Goal: Transaction & Acquisition: Purchase product/service

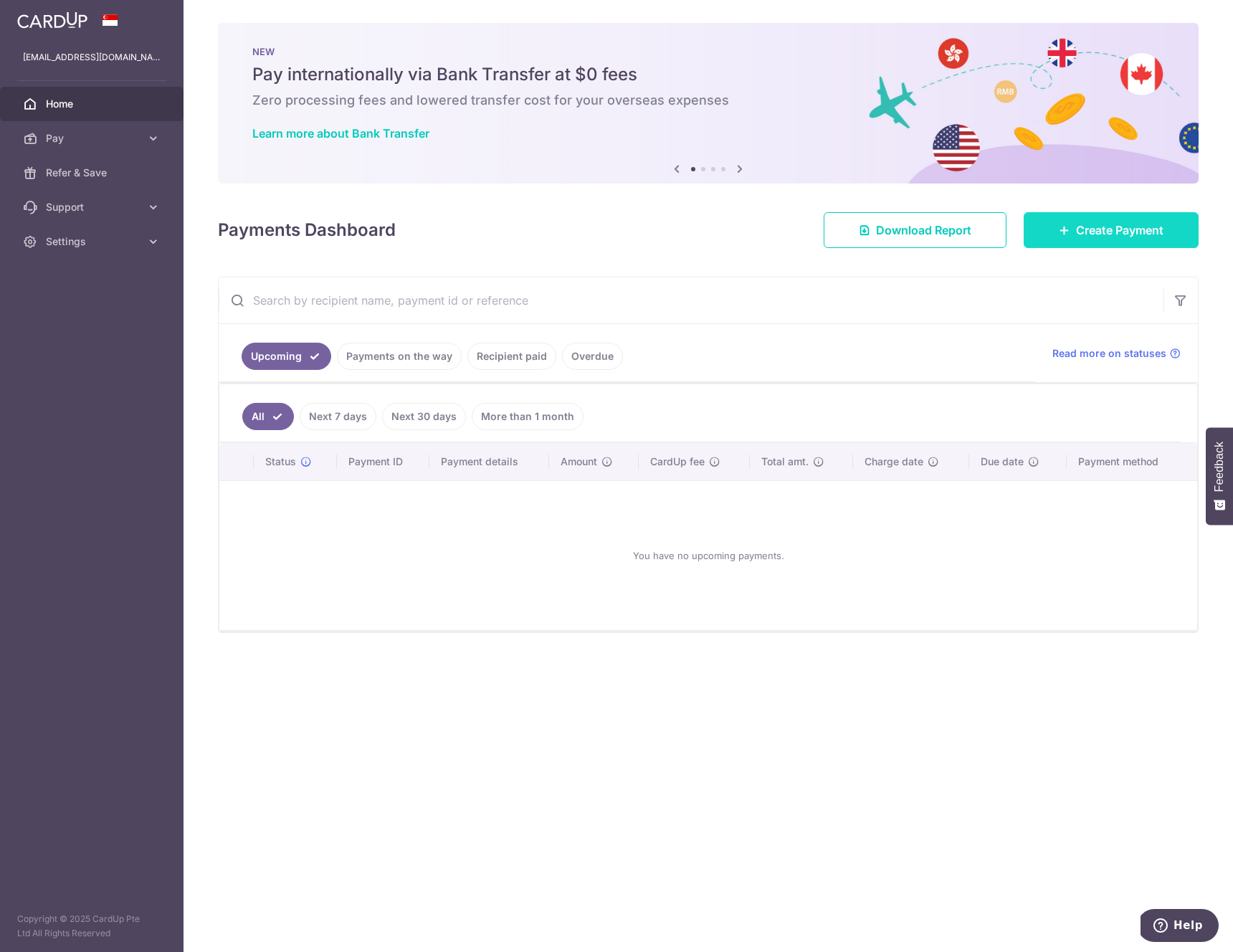
click at [1071, 231] on link "Create Payment" at bounding box center [1110, 230] width 175 height 36
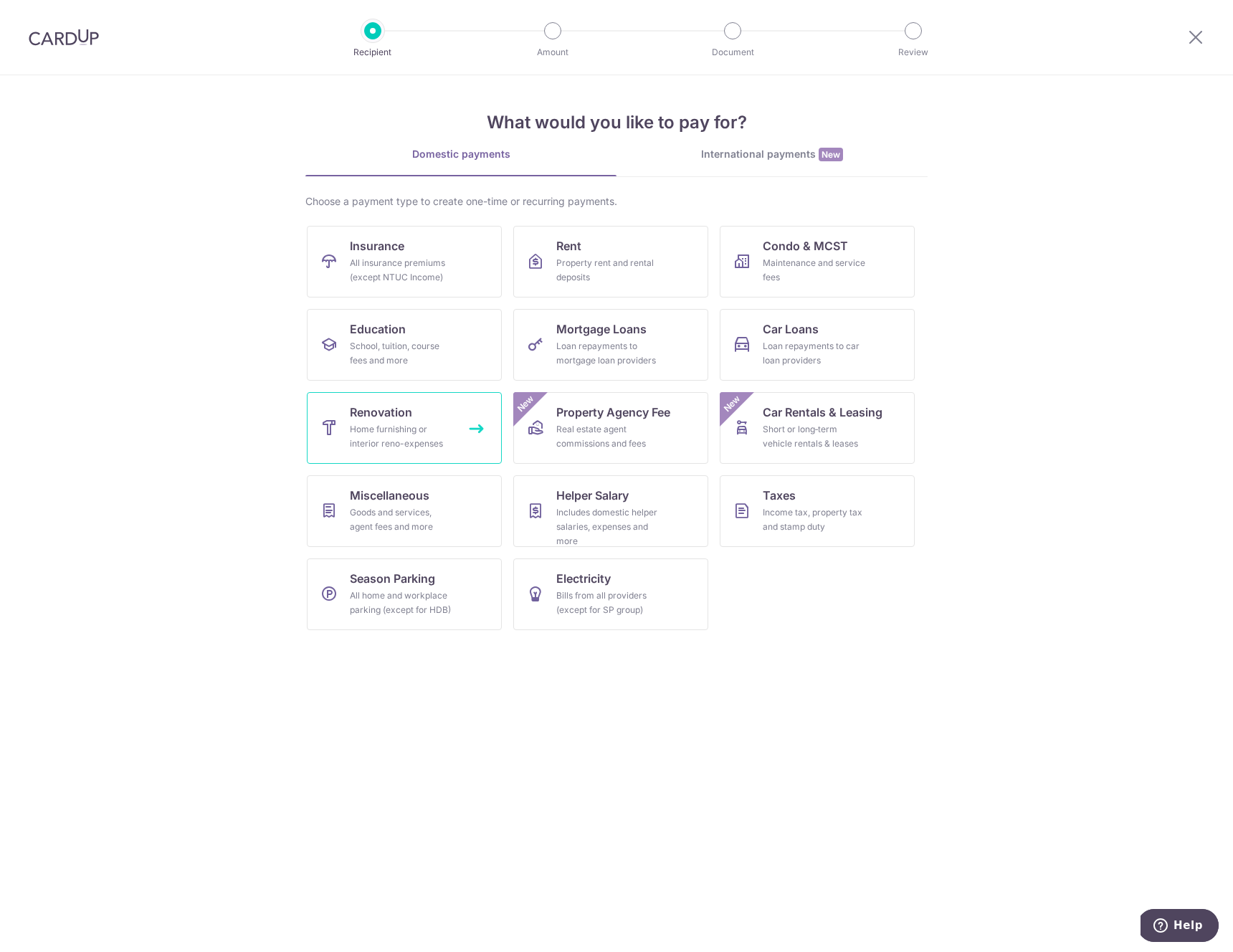
click at [410, 396] on link "Renovation Home furnishing or interior reno-expenses" at bounding box center [404, 427] width 195 height 71
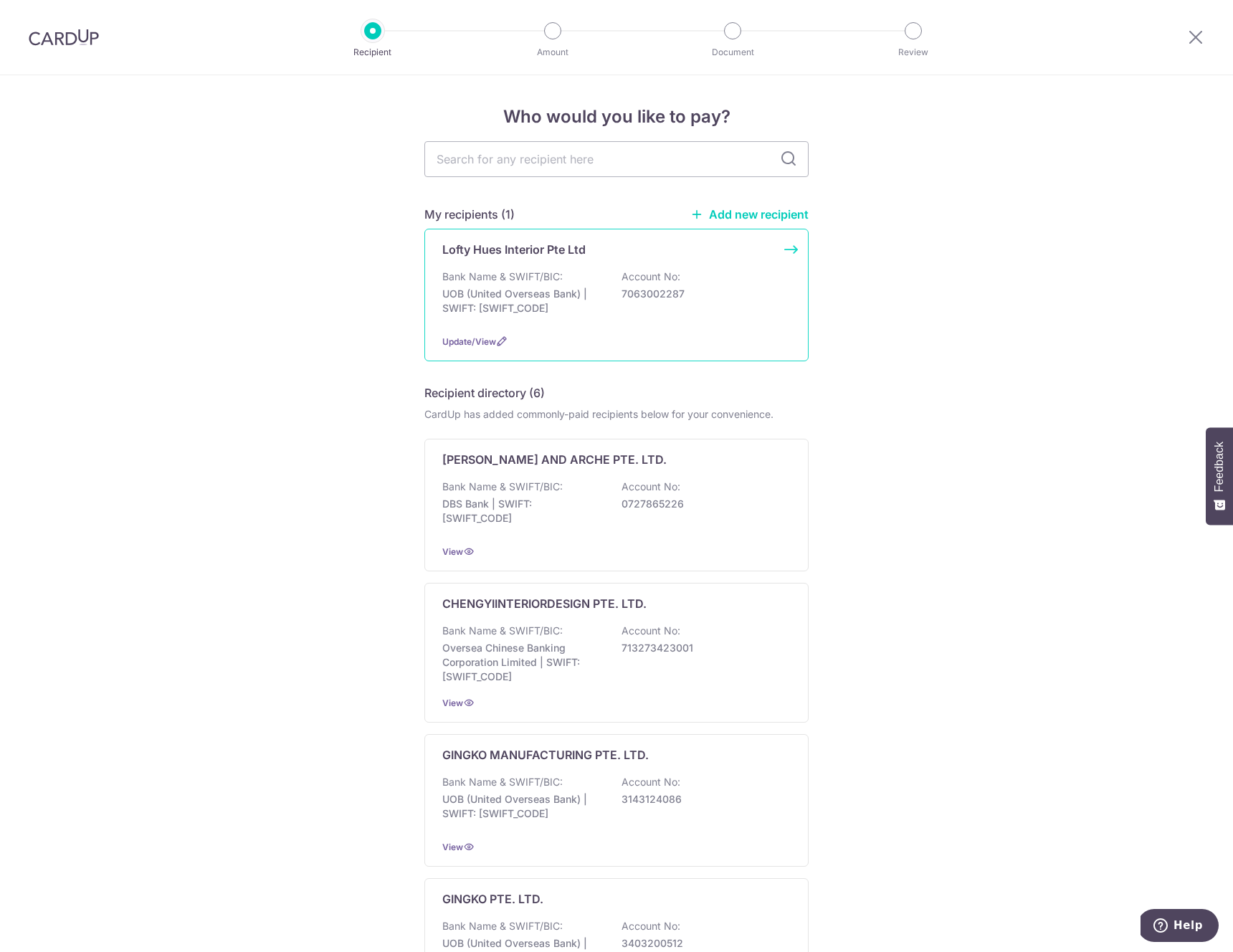
click at [667, 305] on div "Bank Name & SWIFT/BIC: UOB (United Overseas Bank) | SWIFT: UOVBSGSGXXX Account …" at bounding box center [616, 296] width 349 height 53
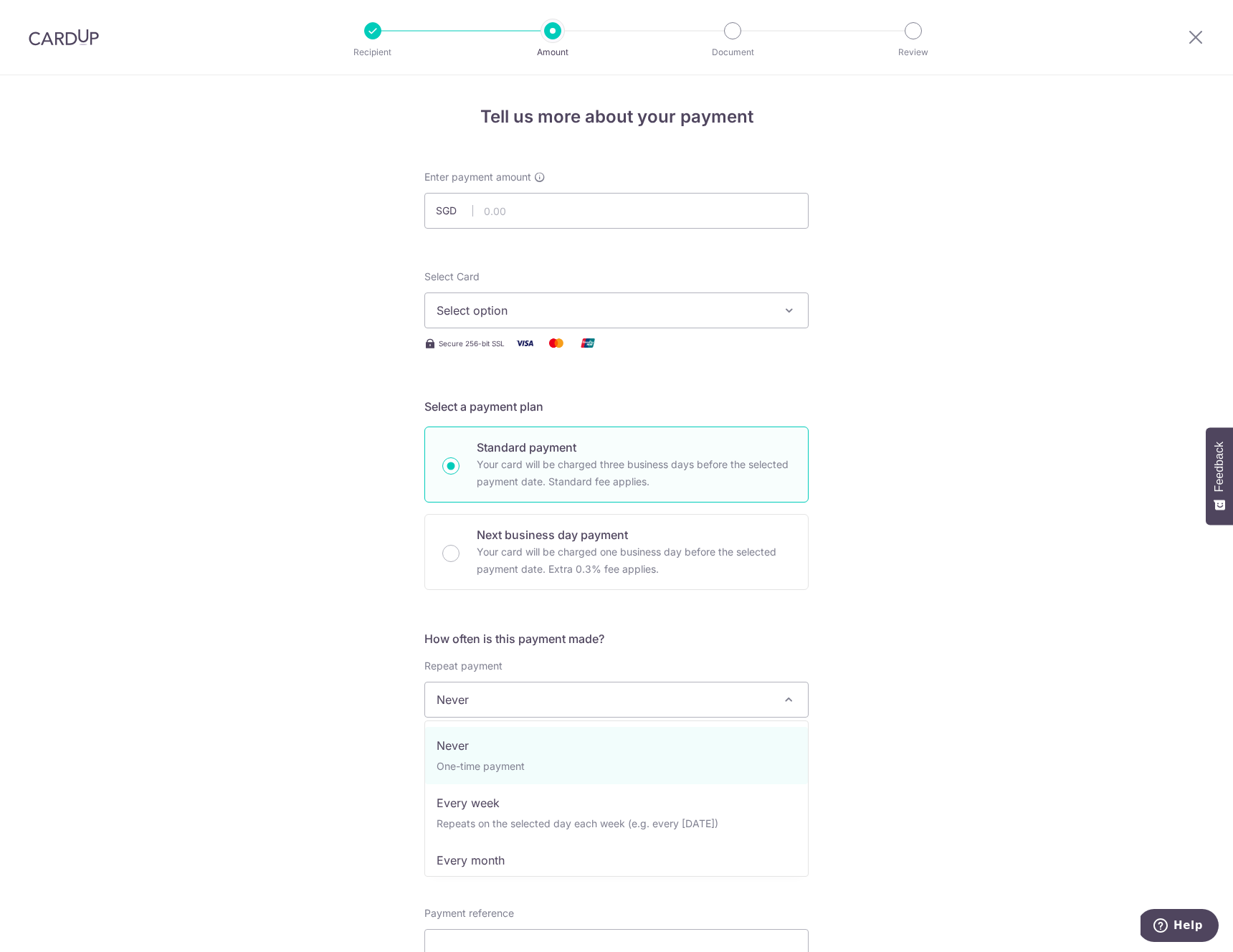
click at [507, 704] on span "Never" at bounding box center [616, 699] width 383 height 35
click at [965, 619] on div "Tell us more about your payment Enter payment amount SGD Select Card Select opt…" at bounding box center [616, 771] width 1233 height 1392
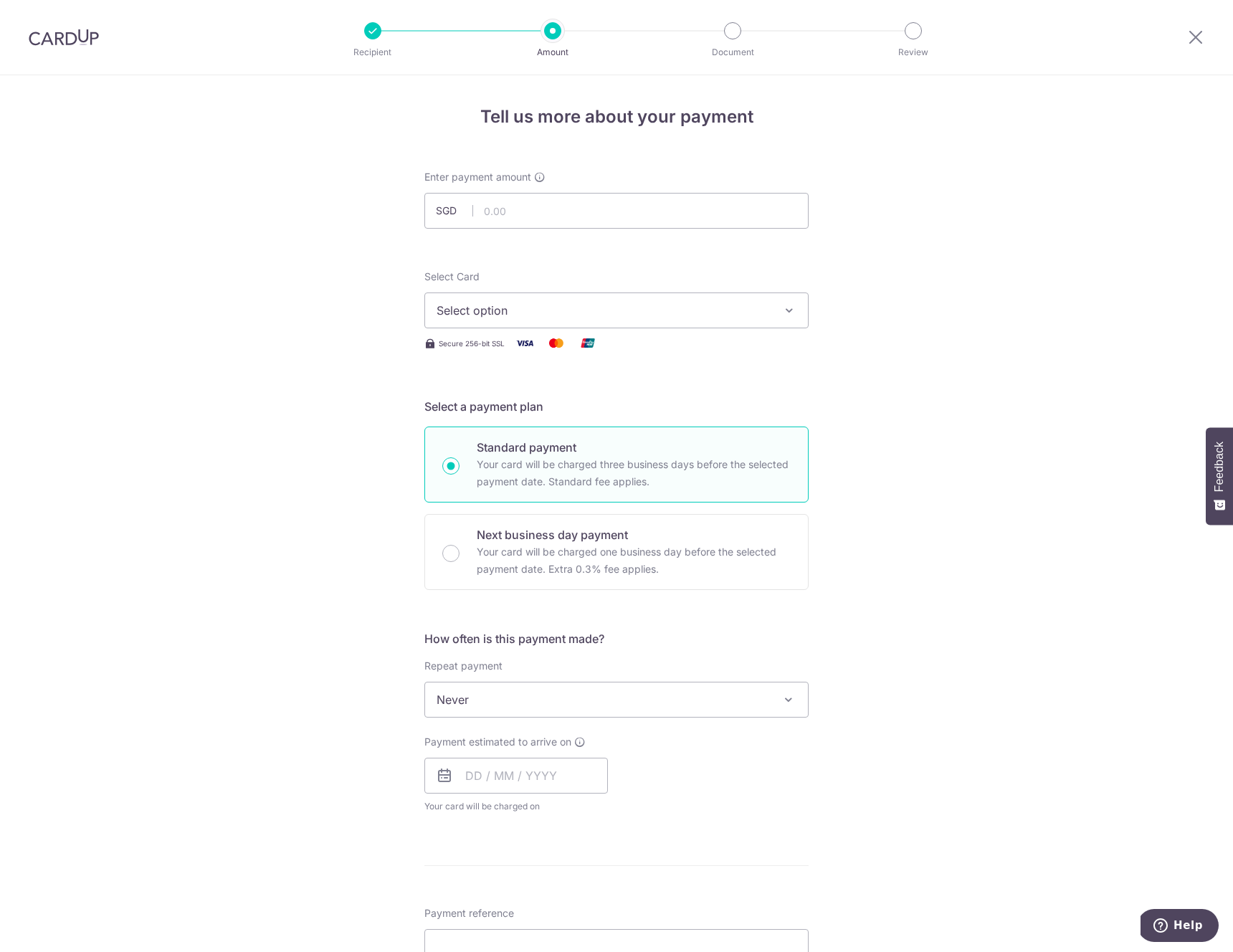
click at [515, 311] on span "Select option" at bounding box center [603, 310] width 334 height 17
click at [556, 352] on span "Add credit card" at bounding box center [629, 351] width 334 height 15
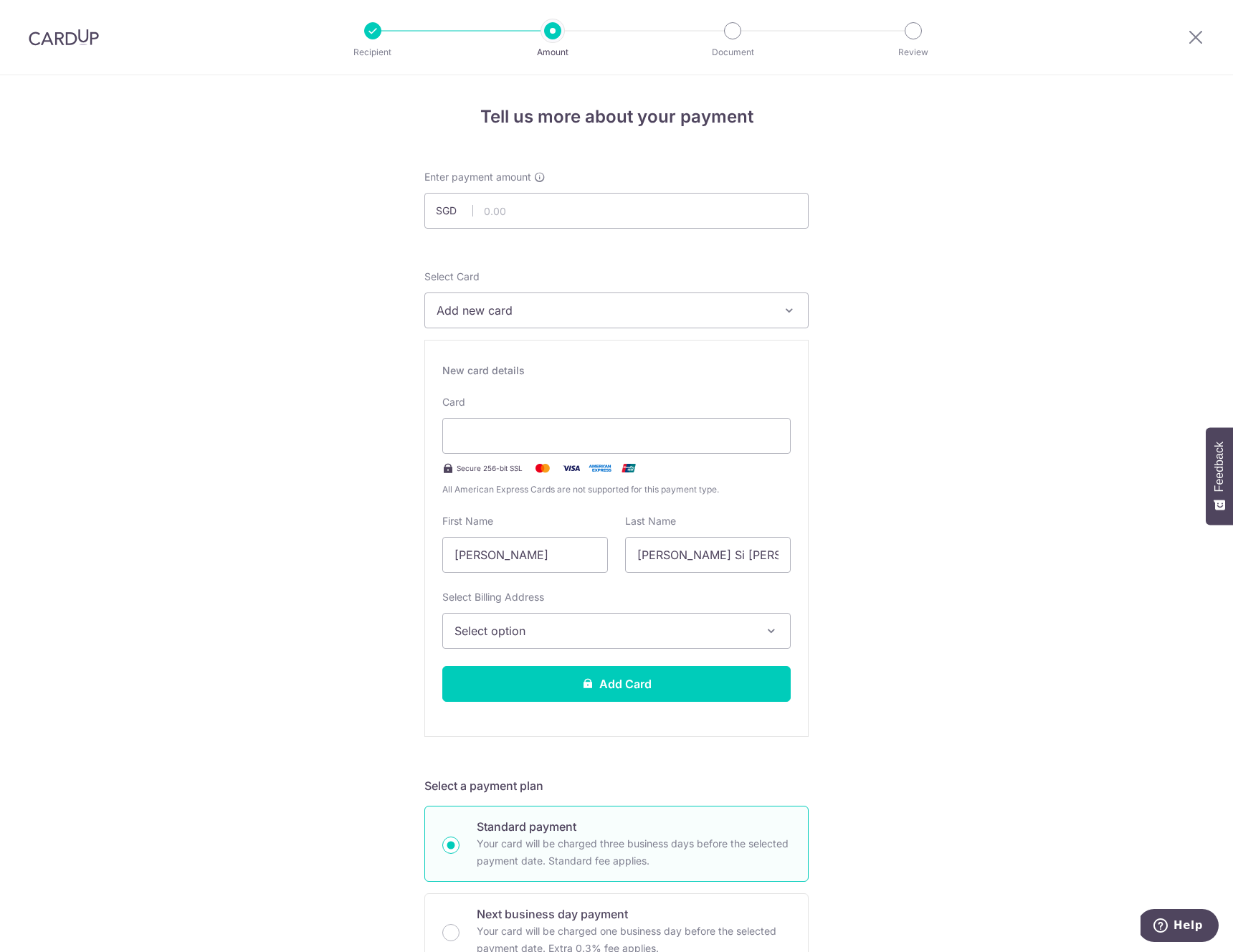
click at [519, 211] on input "text" at bounding box center [617, 211] width 384 height 36
type input "9,160.00"
drag, startPoint x: 1036, startPoint y: 276, endPoint x: 1035, endPoint y: 308, distance: 32.0
click at [1036, 277] on div "Tell us more about your payment Enter payment amount SGD 9,160.00 9160.00 Selec…" at bounding box center [616, 960] width 1233 height 1771
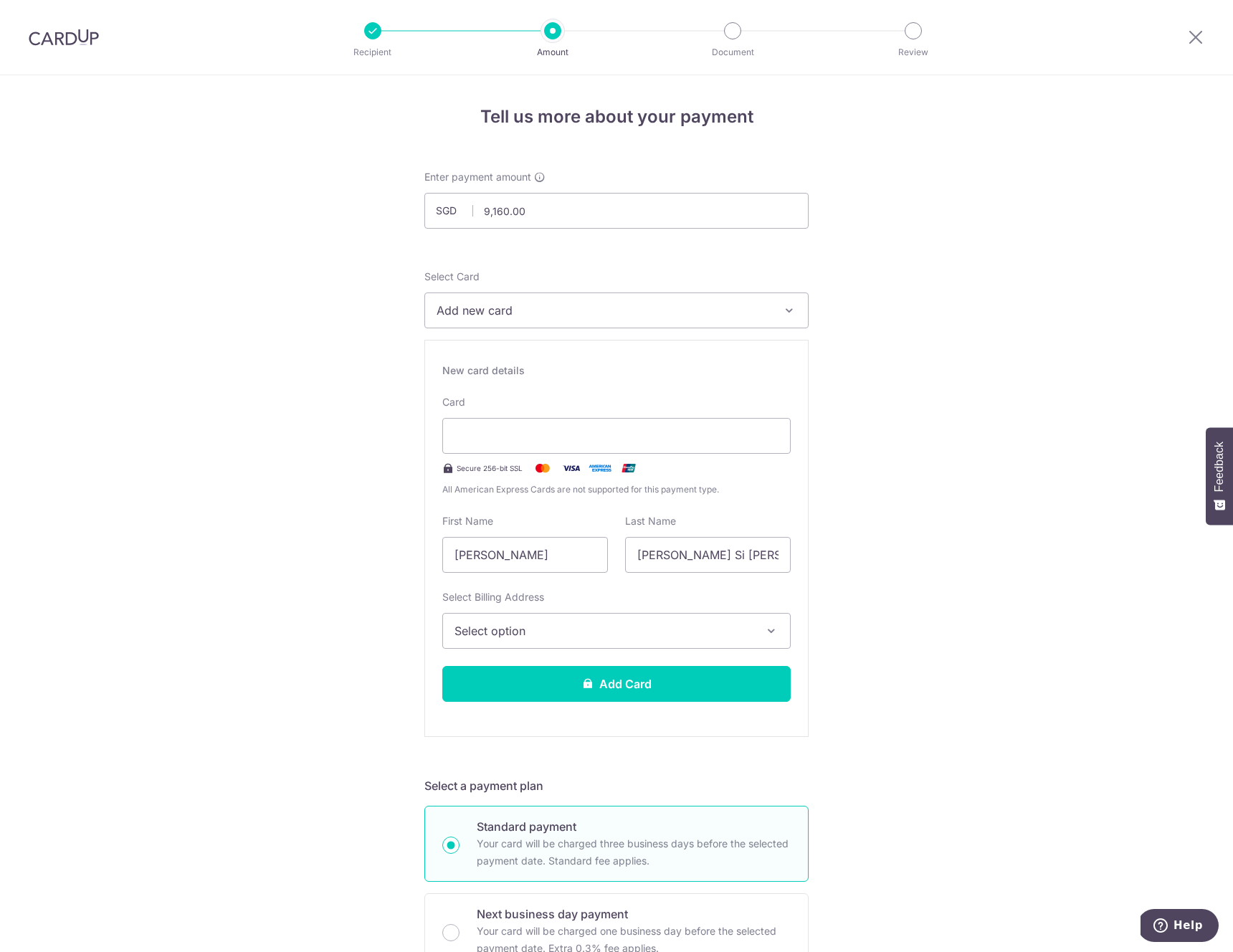
click at [1033, 318] on div "Tell us more about your payment Enter payment amount SGD 9,160.00 9160.00 Selec…" at bounding box center [616, 960] width 1233 height 1771
click at [537, 559] on input "Sherrie" at bounding box center [525, 554] width 166 height 36
click at [713, 553] on input "Lim Si Rui" at bounding box center [708, 554] width 166 height 36
click at [713, 553] on input "[PERSON_NAME] Si [PERSON_NAME]" at bounding box center [708, 554] width 166 height 36
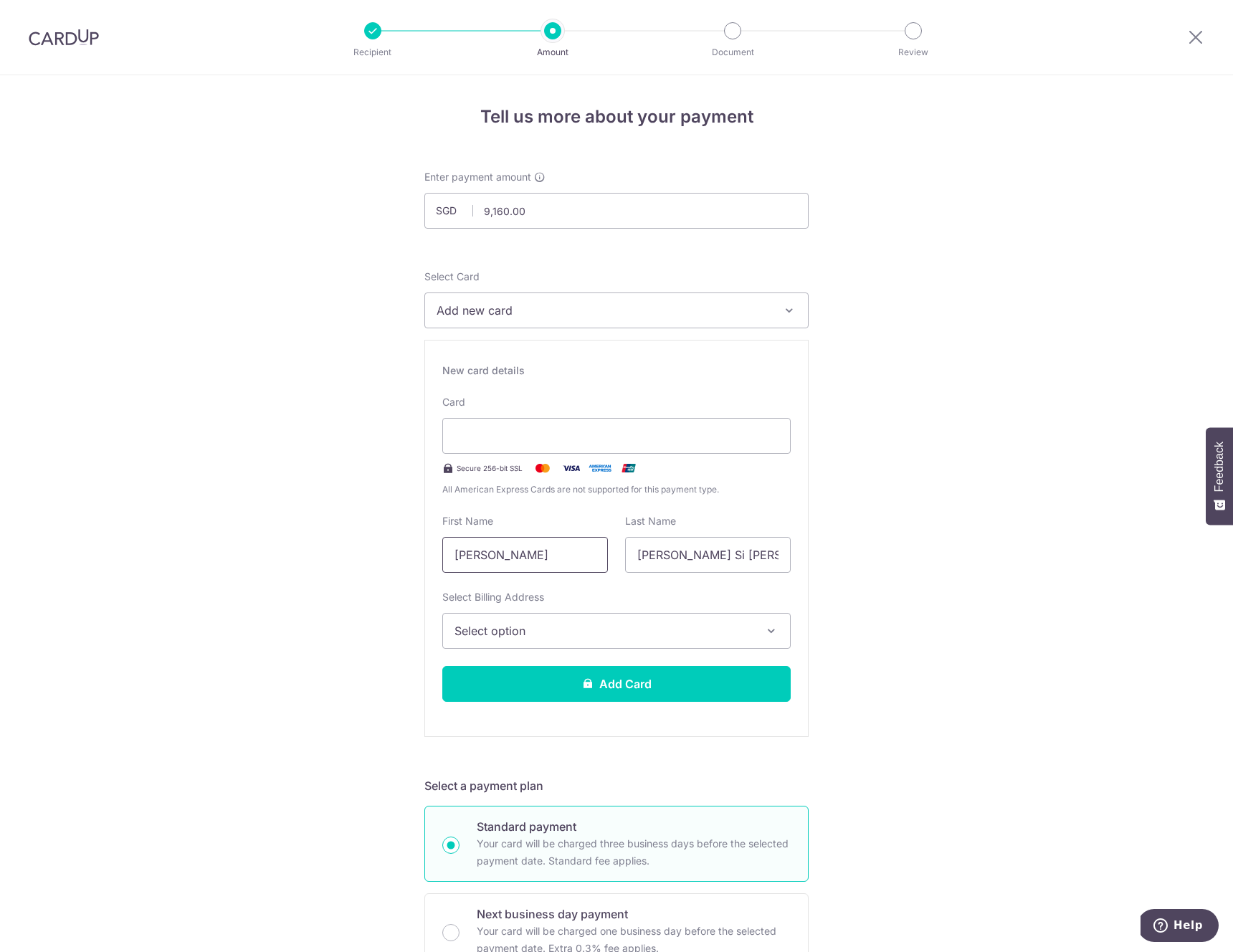
click at [518, 553] on input "[PERSON_NAME]" at bounding box center [525, 554] width 166 height 36
click at [535, 550] on input "[PERSON_NAME]" at bounding box center [525, 554] width 166 height 36
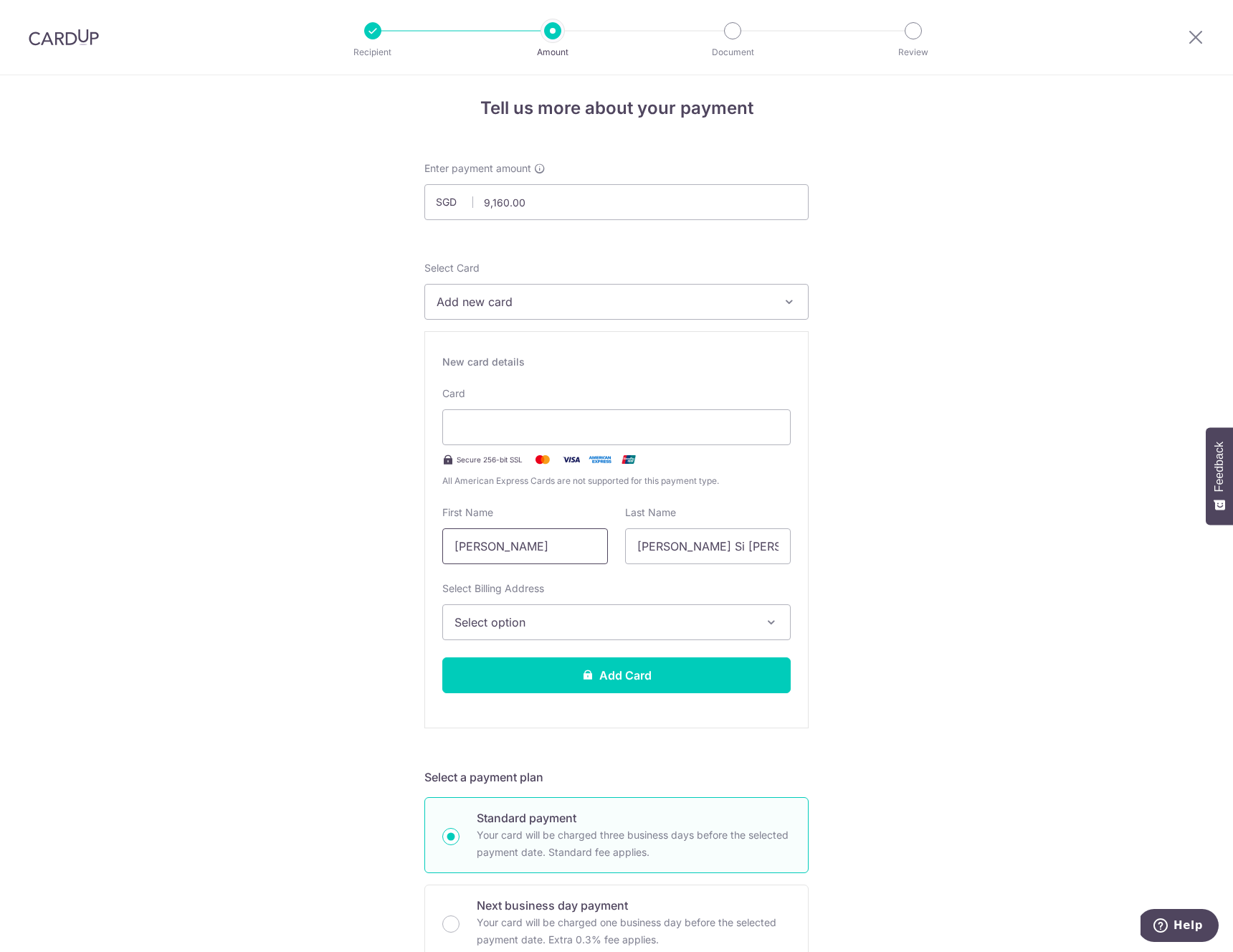
scroll to position [10, 0]
type input "[PERSON_NAME]"
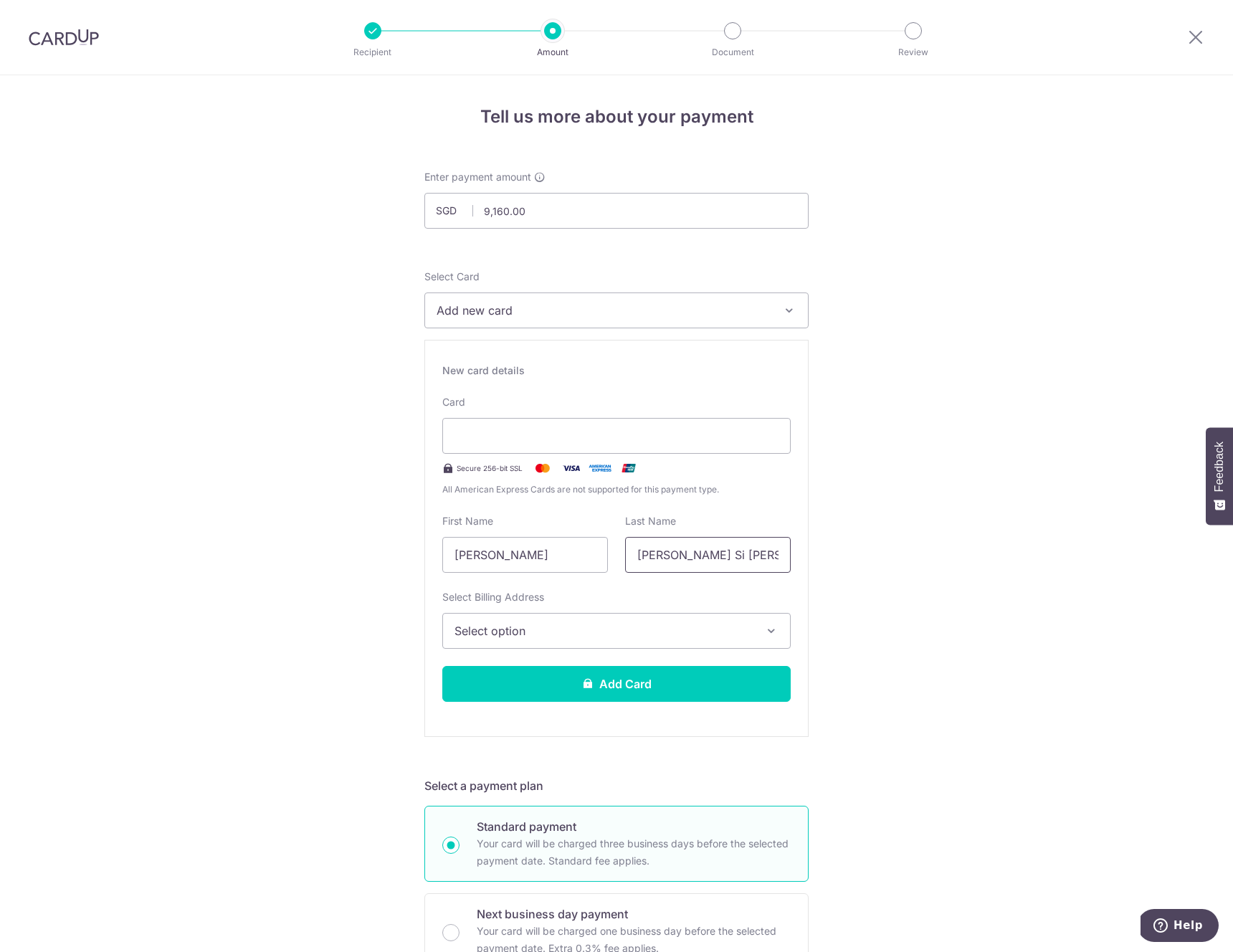
drag, startPoint x: 811, startPoint y: 563, endPoint x: 913, endPoint y: 567, distance: 102.1
click at [912, 567] on div "Tell us more about your payment Enter payment amount SGD 9,160.00 9160.00 Selec…" at bounding box center [616, 960] width 1233 height 1771
type input "Lim"
drag, startPoint x: 1058, startPoint y: 601, endPoint x: 1019, endPoint y: 600, distance: 39.0
click at [1057, 601] on div "Tell us more about your payment Enter payment amount SGD 9,160.00 9160.00 Selec…" at bounding box center [616, 960] width 1233 height 1771
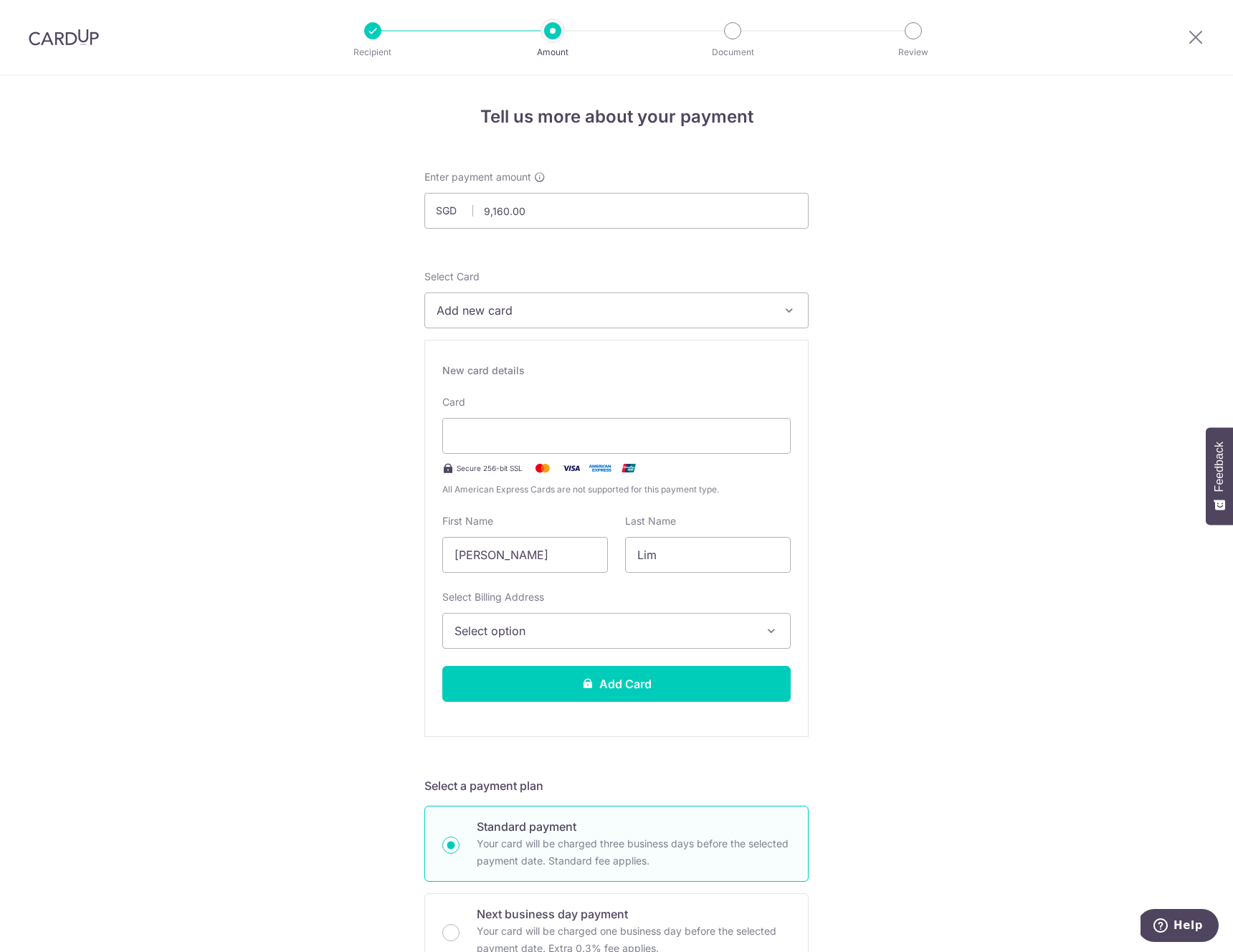
click at [513, 629] on span "Select option" at bounding box center [603, 631] width 298 height 17
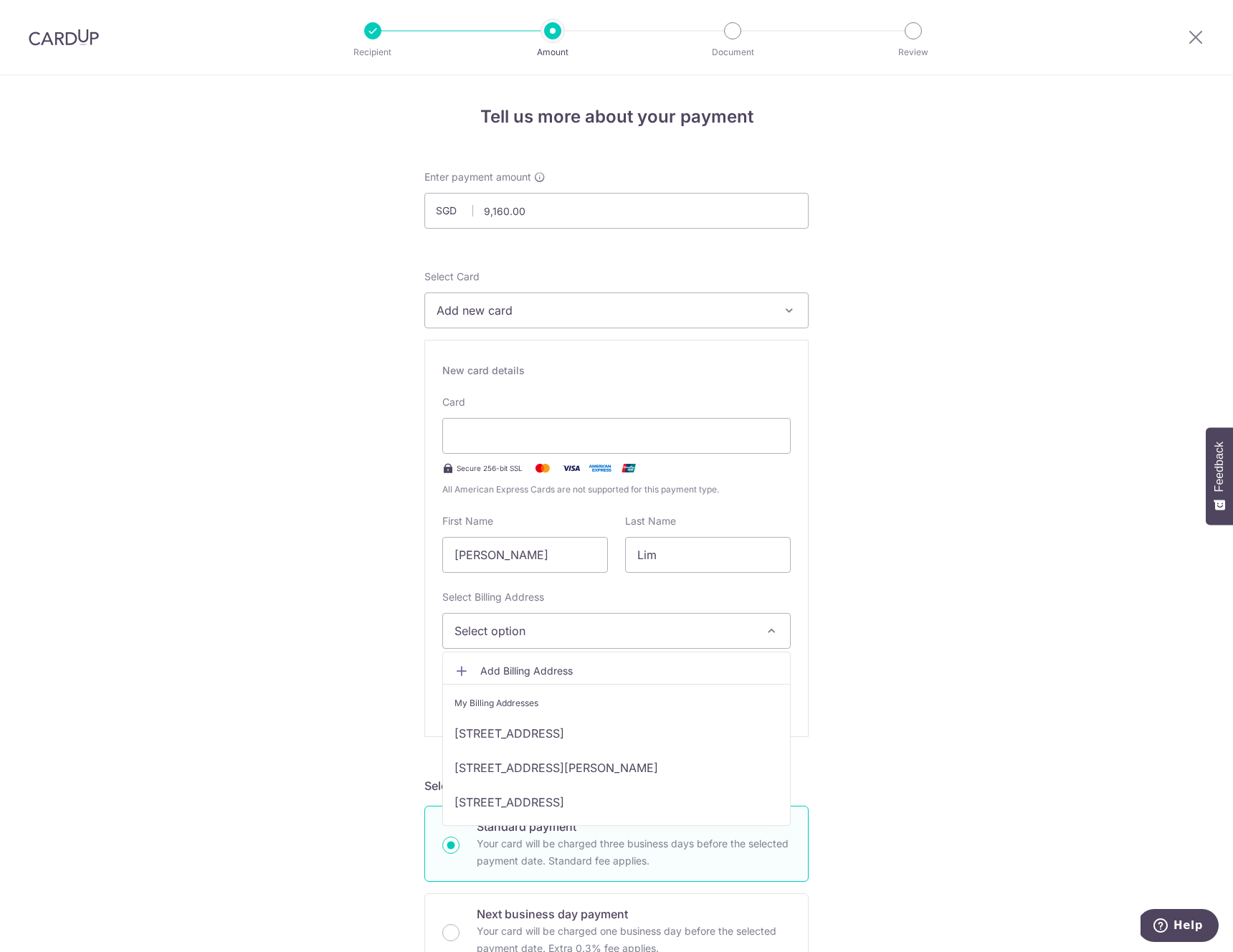
click at [1084, 662] on div "Tell us more about your payment Enter payment amount SGD 9,160.00 9160.00 Selec…" at bounding box center [616, 960] width 1233 height 1771
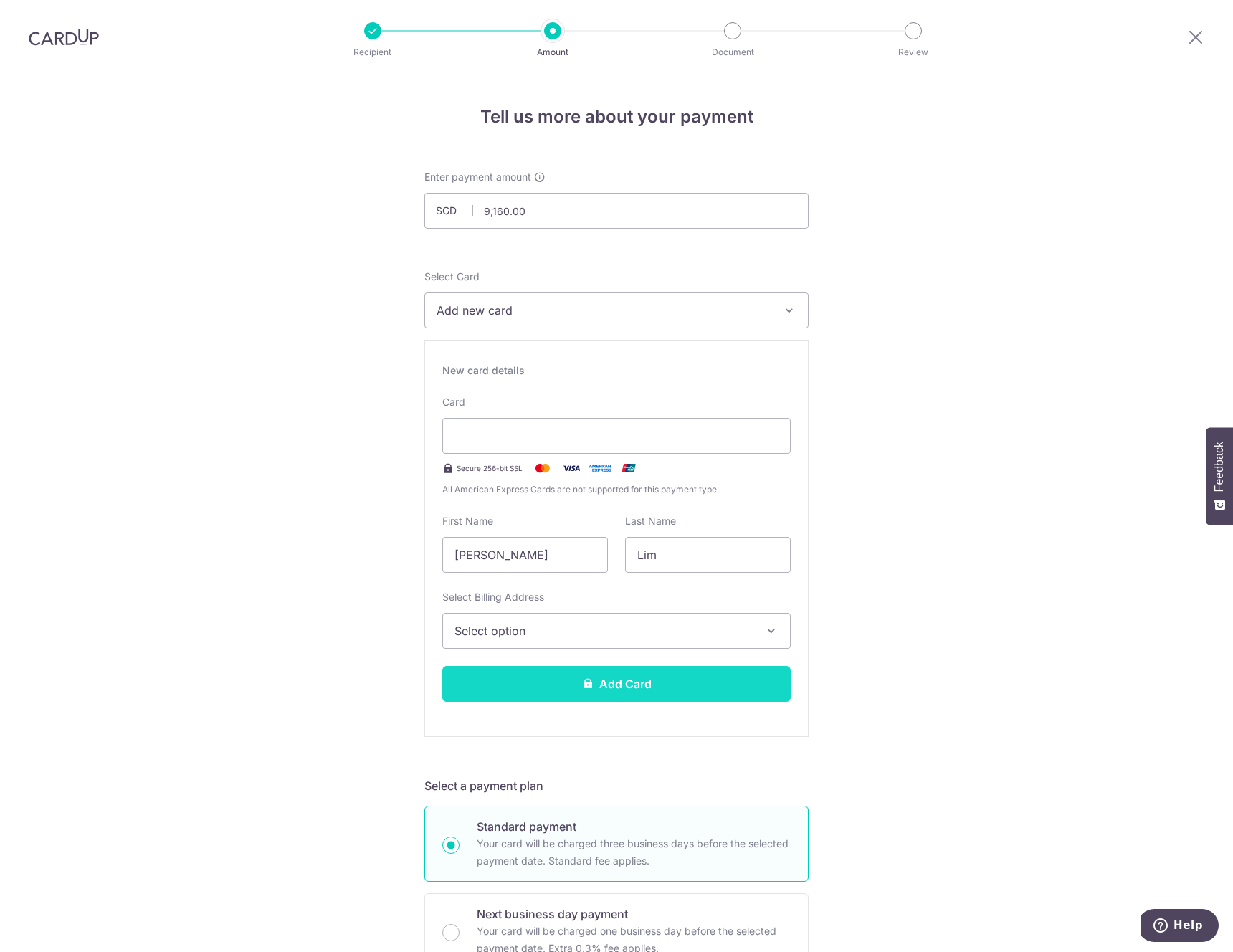
click at [606, 684] on button "Add Card" at bounding box center [616, 683] width 349 height 36
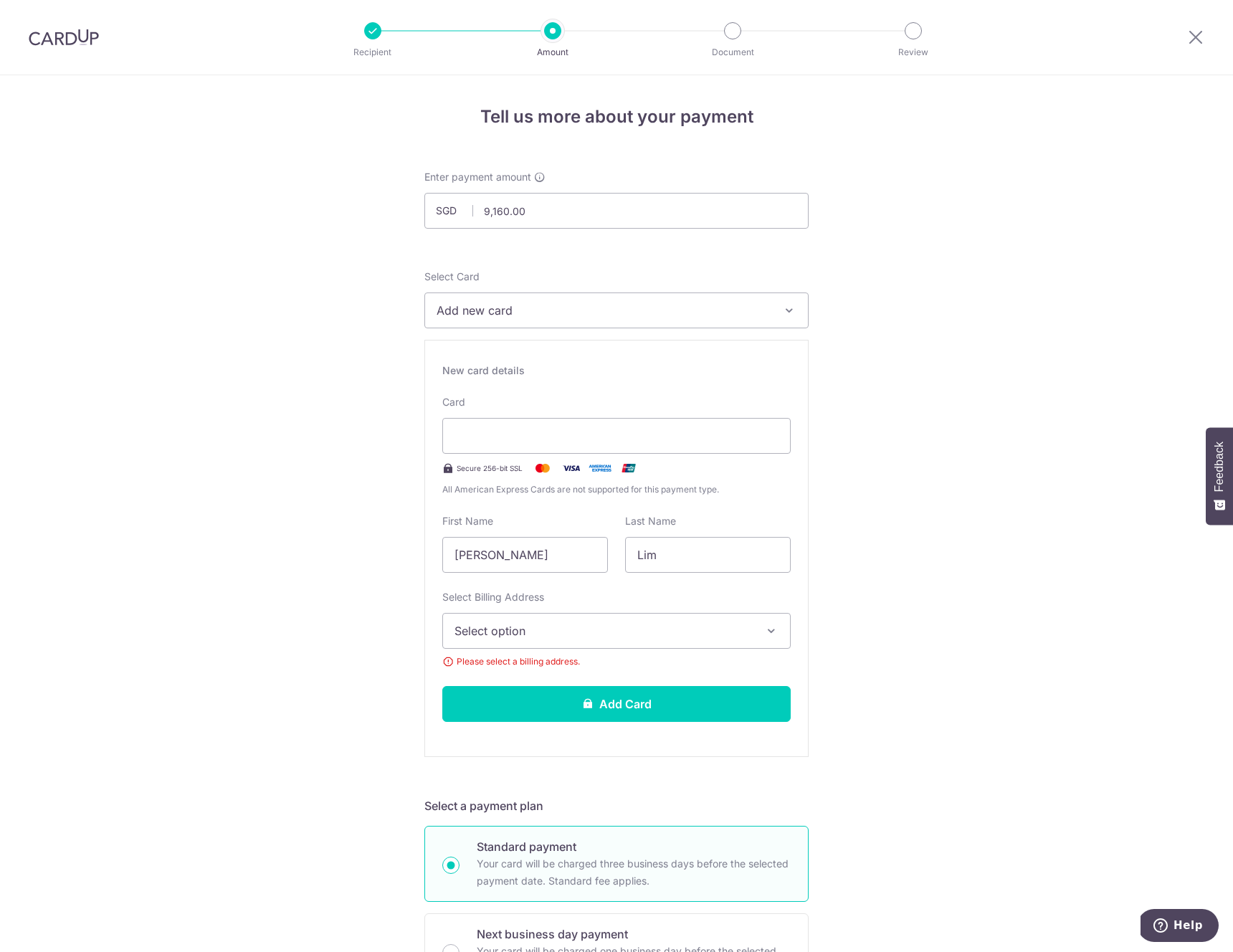
click at [561, 619] on button "Select option" at bounding box center [616, 630] width 349 height 36
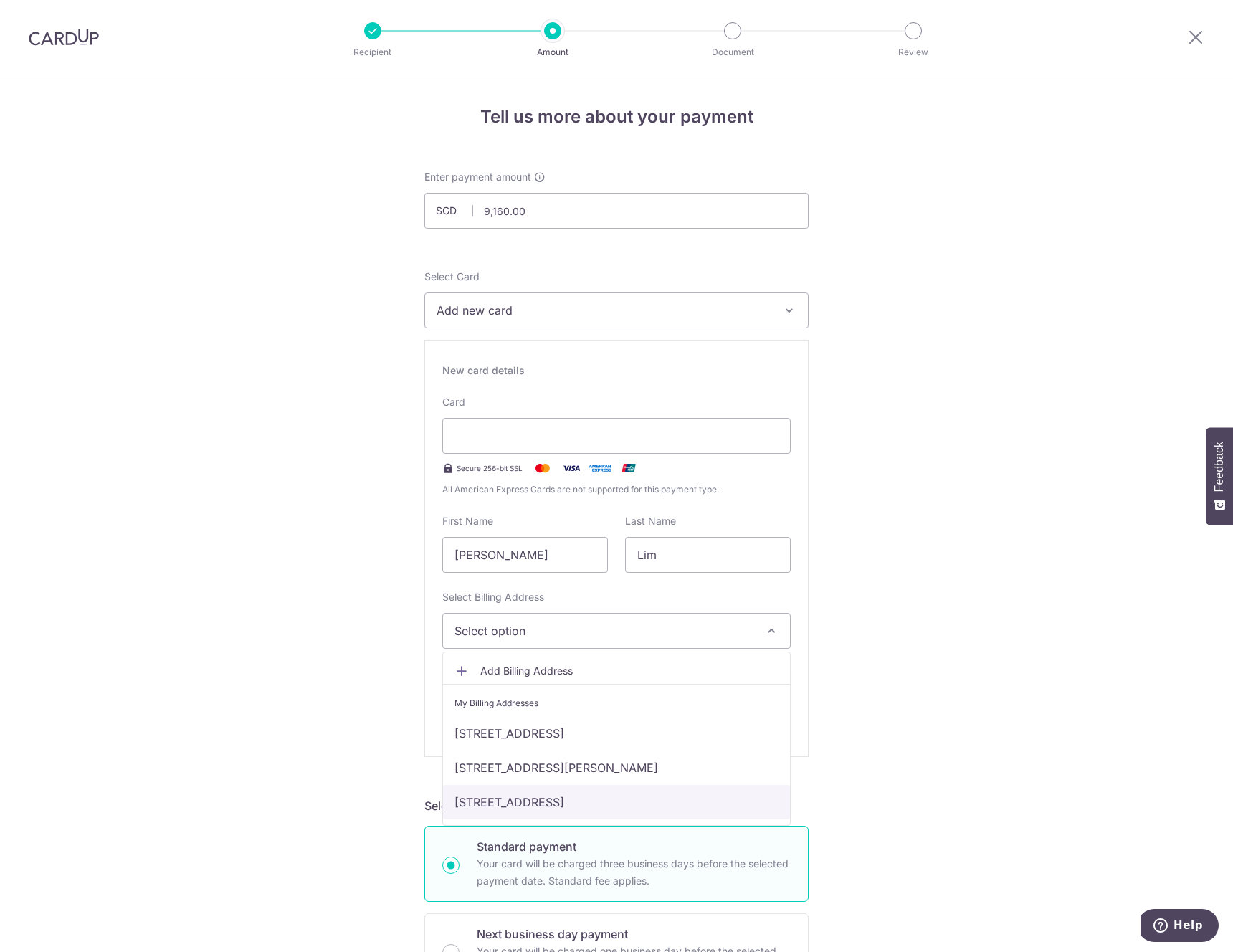
click at [514, 794] on link "[STREET_ADDRESS]" at bounding box center [616, 802] width 347 height 35
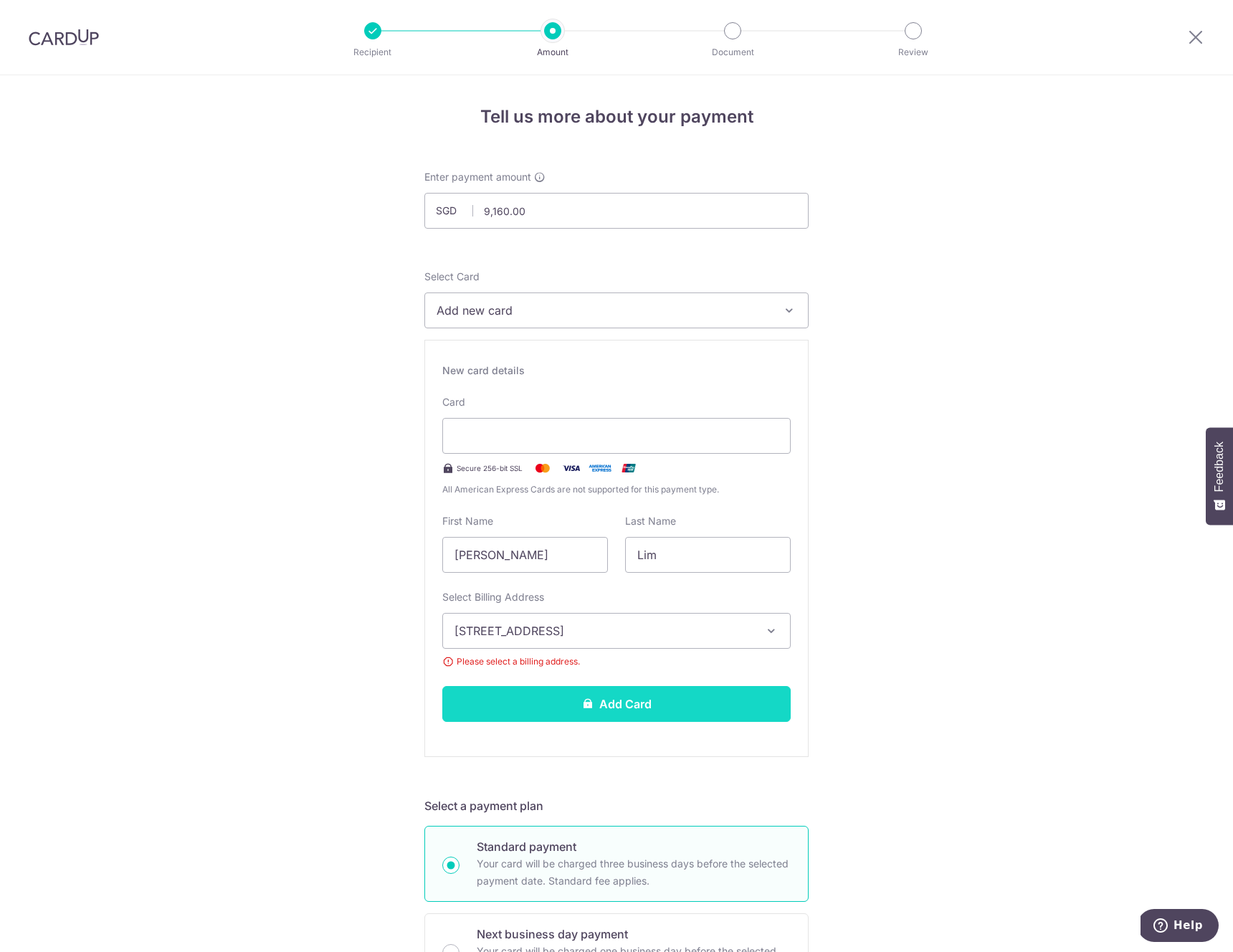
click at [557, 698] on button "Add Card" at bounding box center [616, 703] width 349 height 36
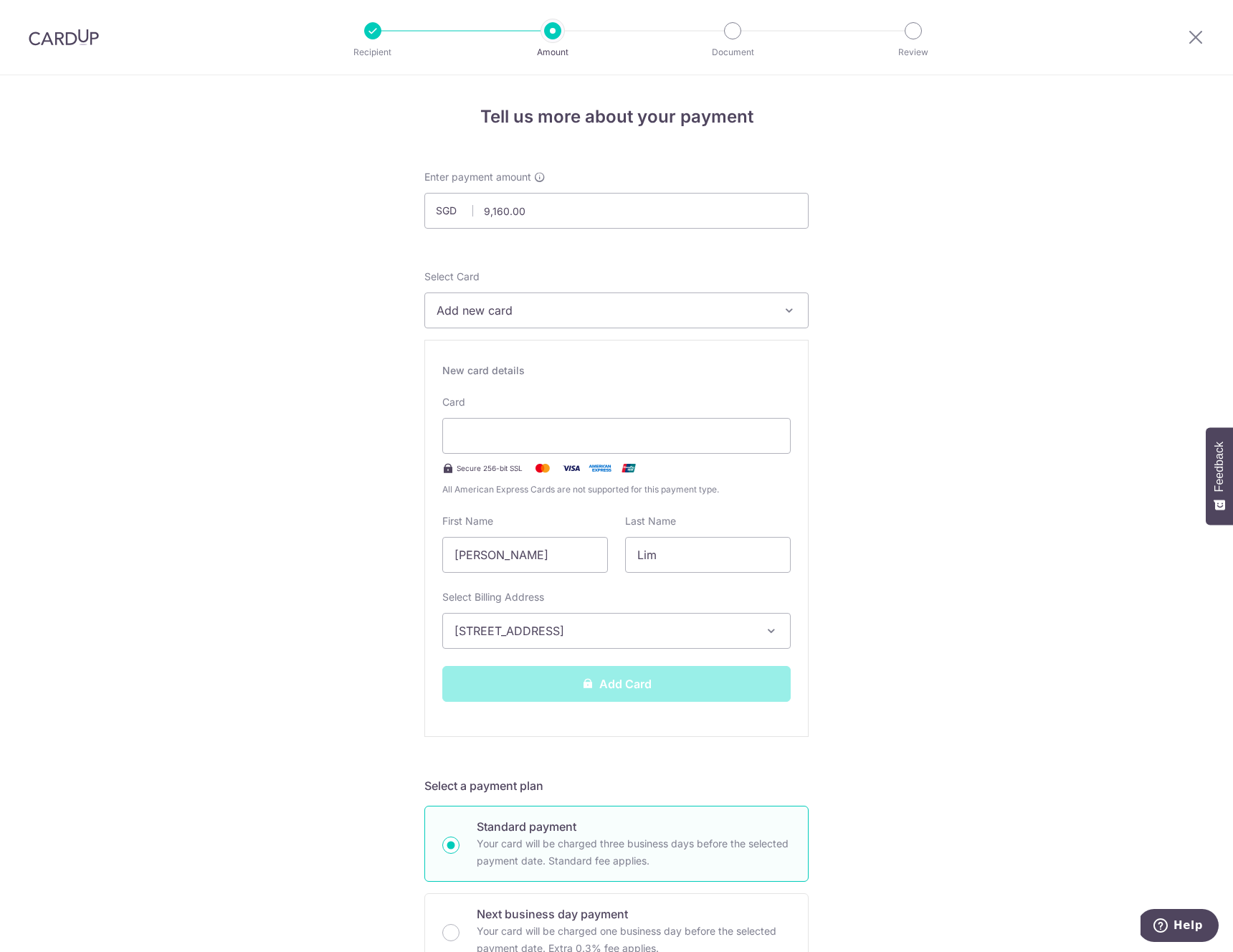
click at [336, 238] on div "Tell us more about your payment Enter payment amount SGD 9,160.00 9160.00 Selec…" at bounding box center [616, 960] width 1233 height 1771
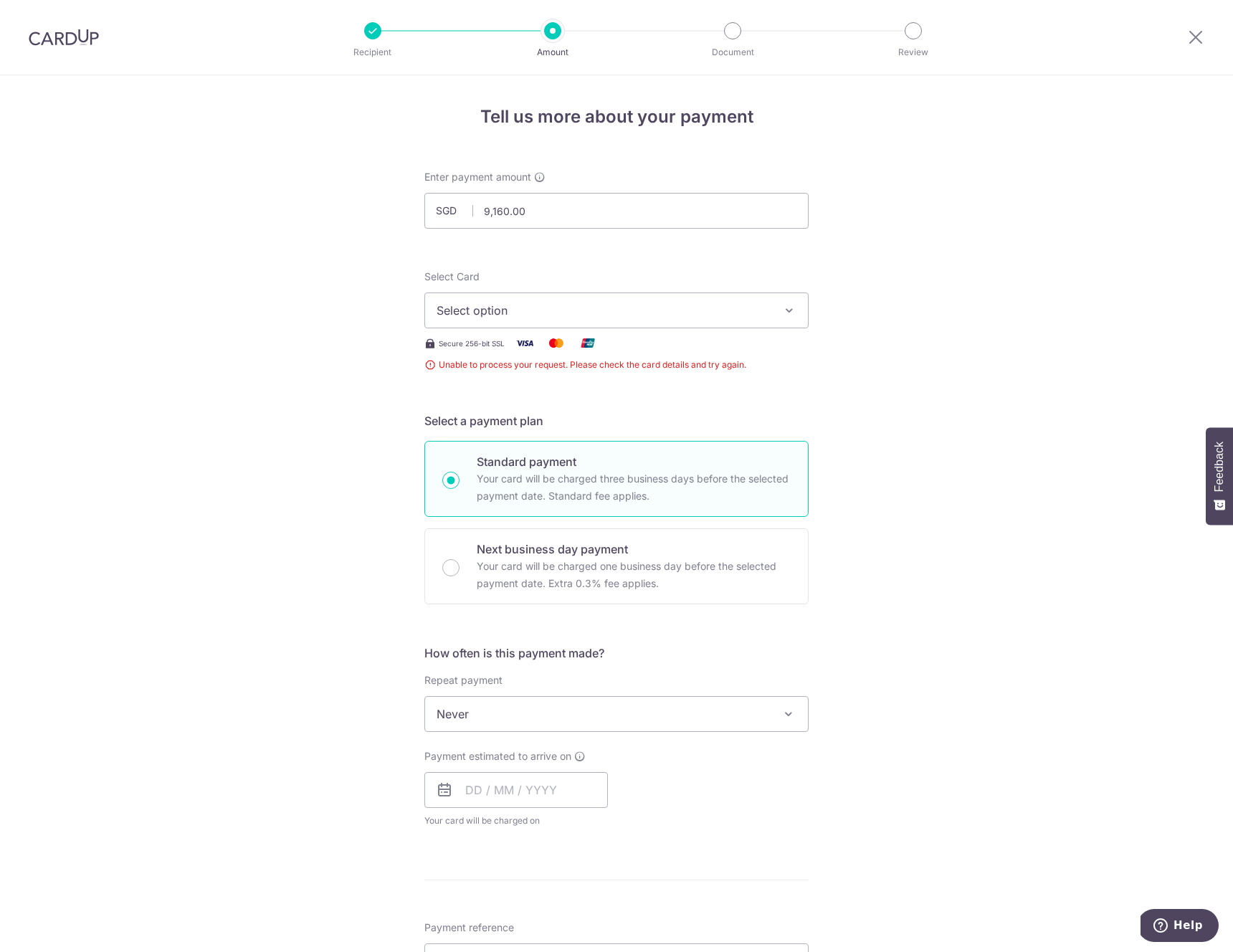
click at [625, 355] on div "Select Card Select option Add credit card Secure 256-bit SSL Unable to process …" at bounding box center [617, 320] width 384 height 103
click at [625, 360] on span "Unable to process your request. Please check the card details and try again." at bounding box center [617, 365] width 384 height 15
click at [625, 361] on span "Unable to process your request. Please check the card details and try again." at bounding box center [617, 365] width 384 height 15
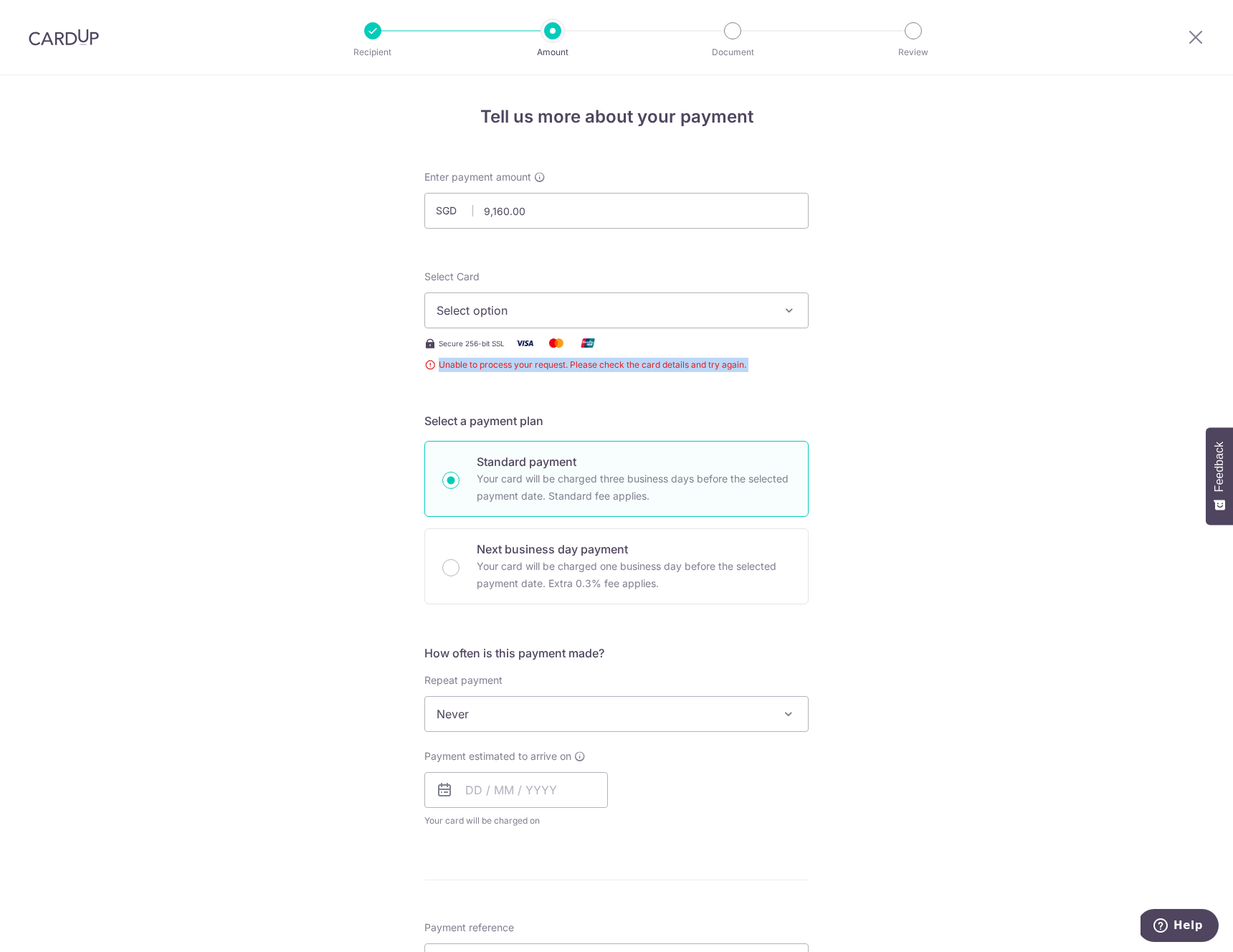
click at [70, 40] on img at bounding box center [63, 37] width 70 height 17
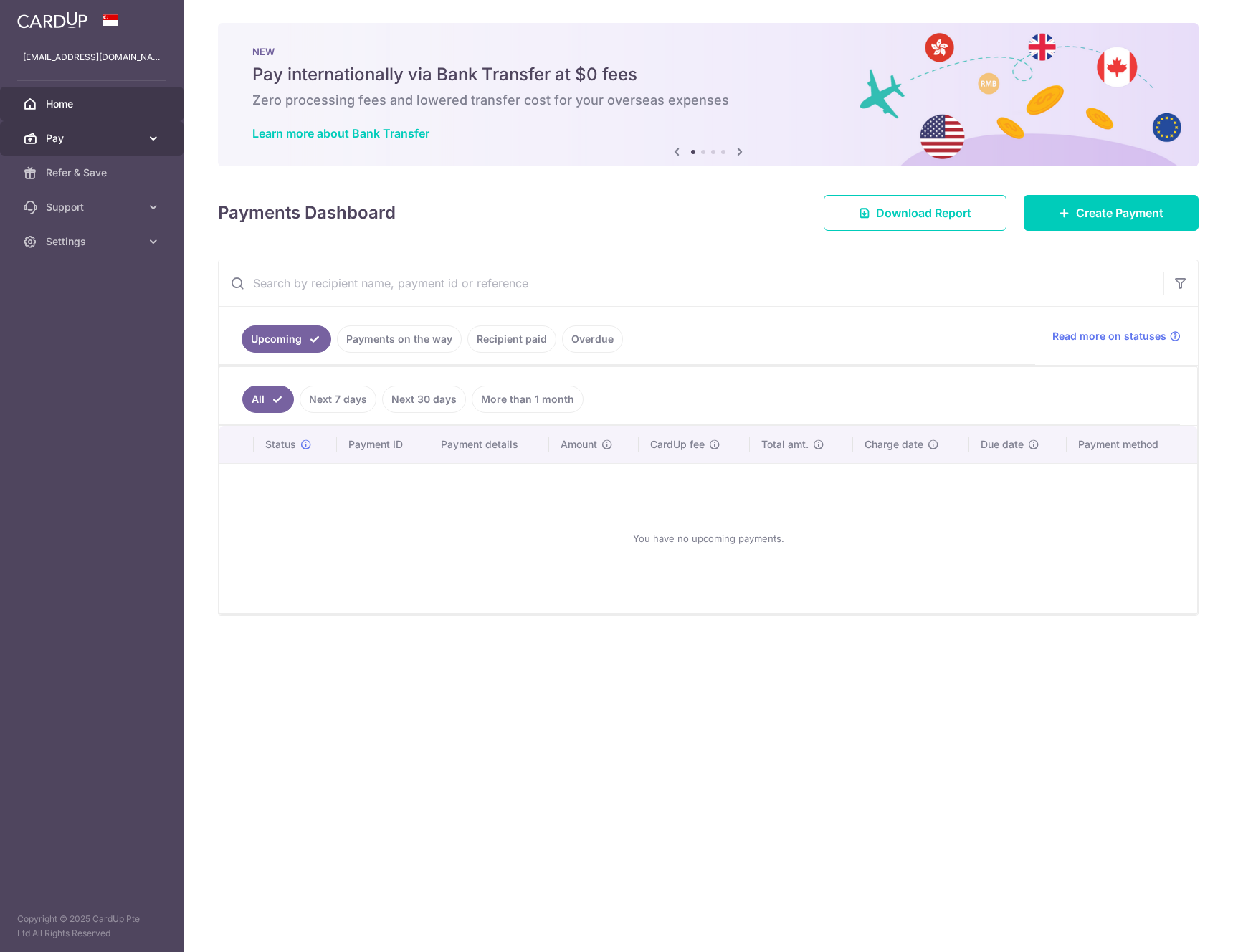
click at [97, 144] on span "Pay" at bounding box center [92, 138] width 94 height 15
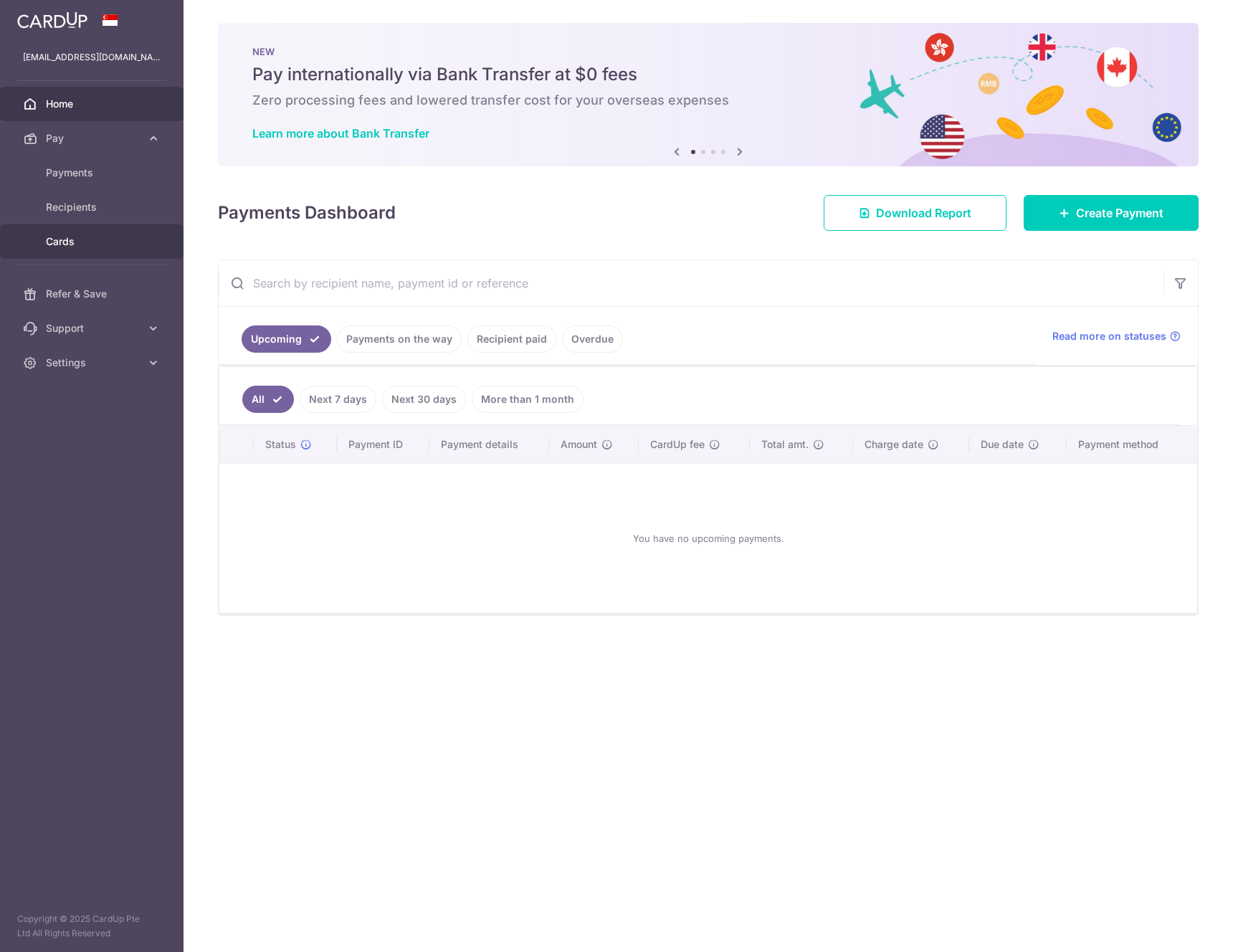
click at [107, 241] on span "Cards" at bounding box center [92, 242] width 94 height 15
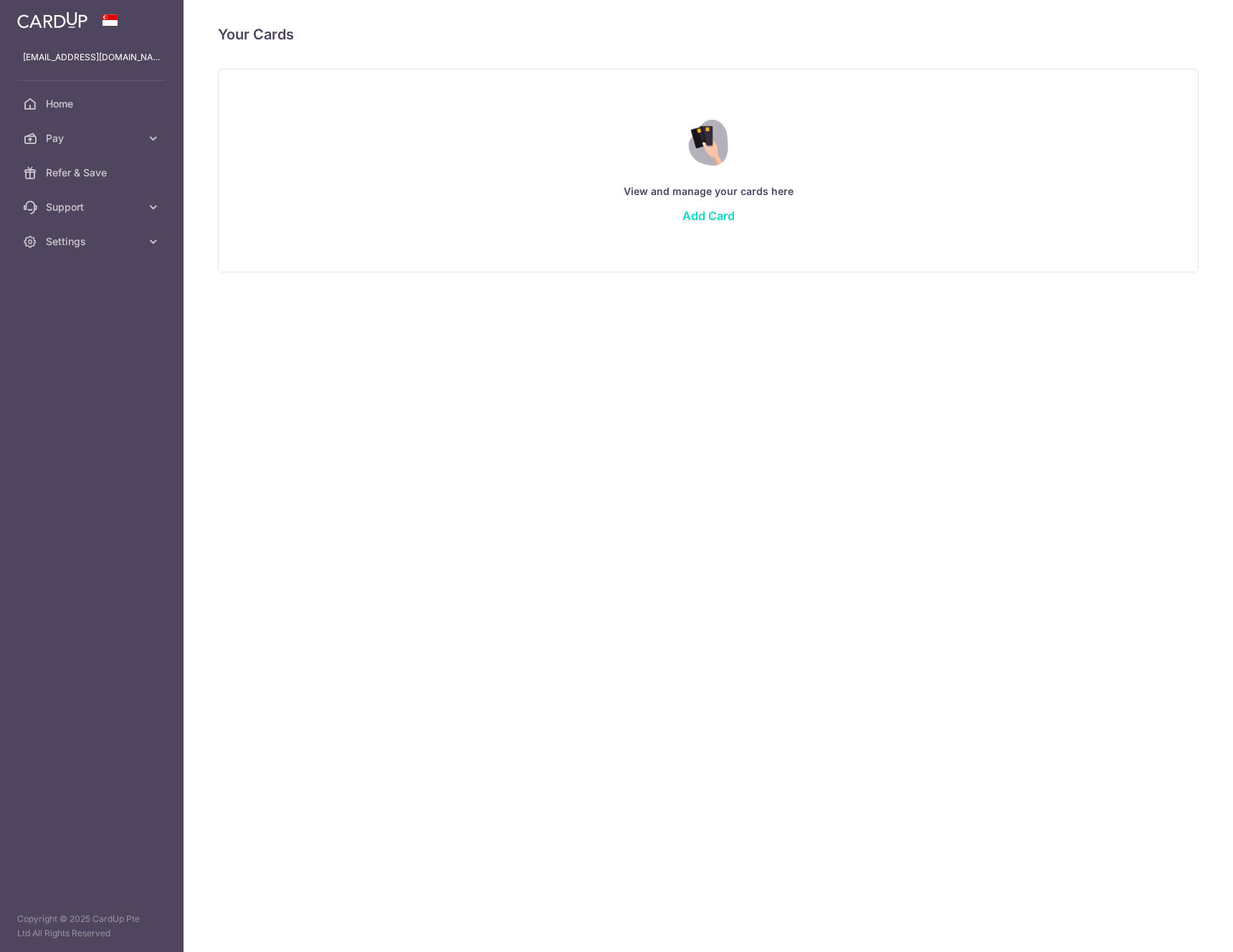
click at [708, 219] on link "Add Card" at bounding box center [708, 216] width 52 height 15
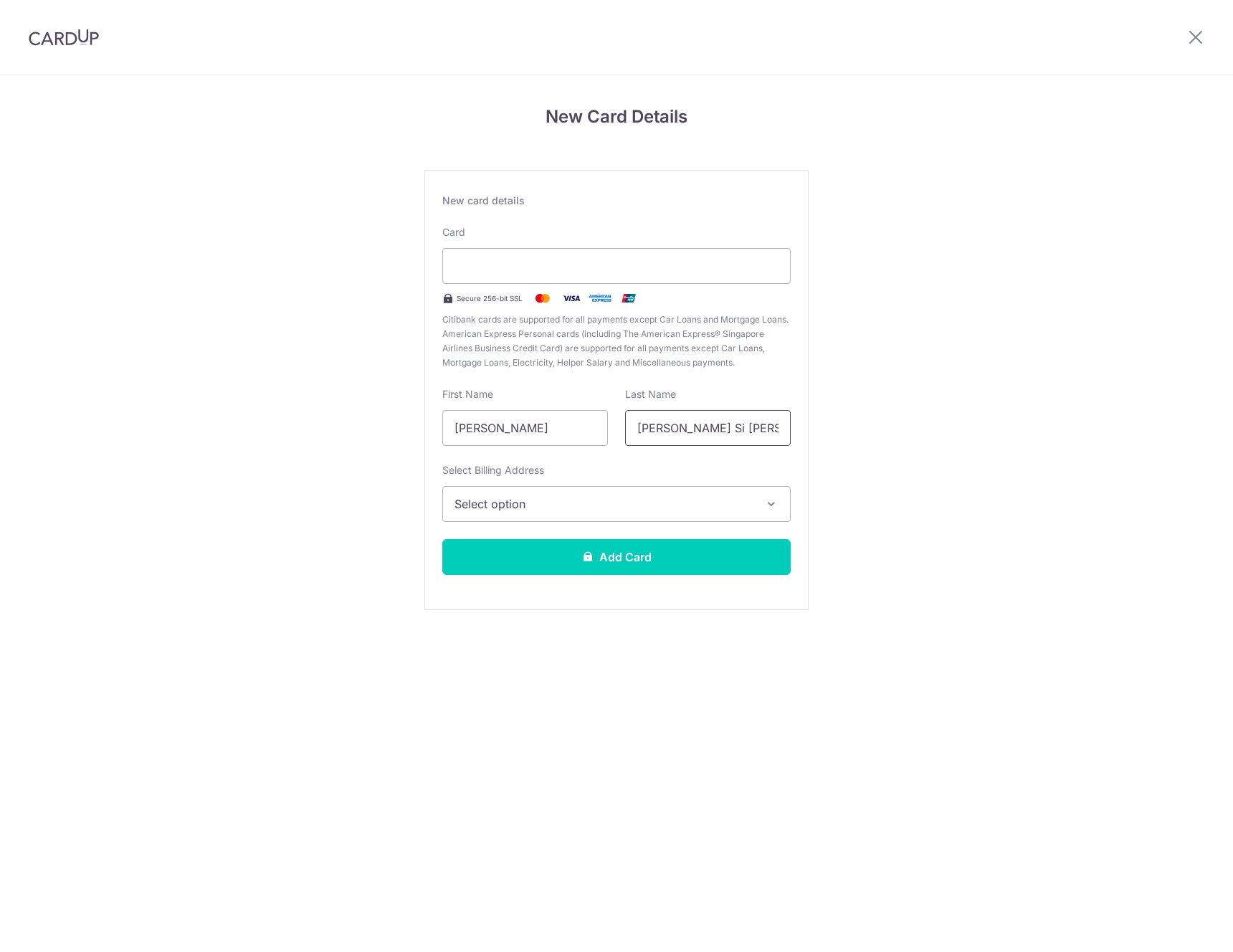
click at [666, 424] on input "[PERSON_NAME] Si [PERSON_NAME]" at bounding box center [708, 427] width 166 height 36
click at [538, 500] on span "Select option" at bounding box center [603, 503] width 298 height 17
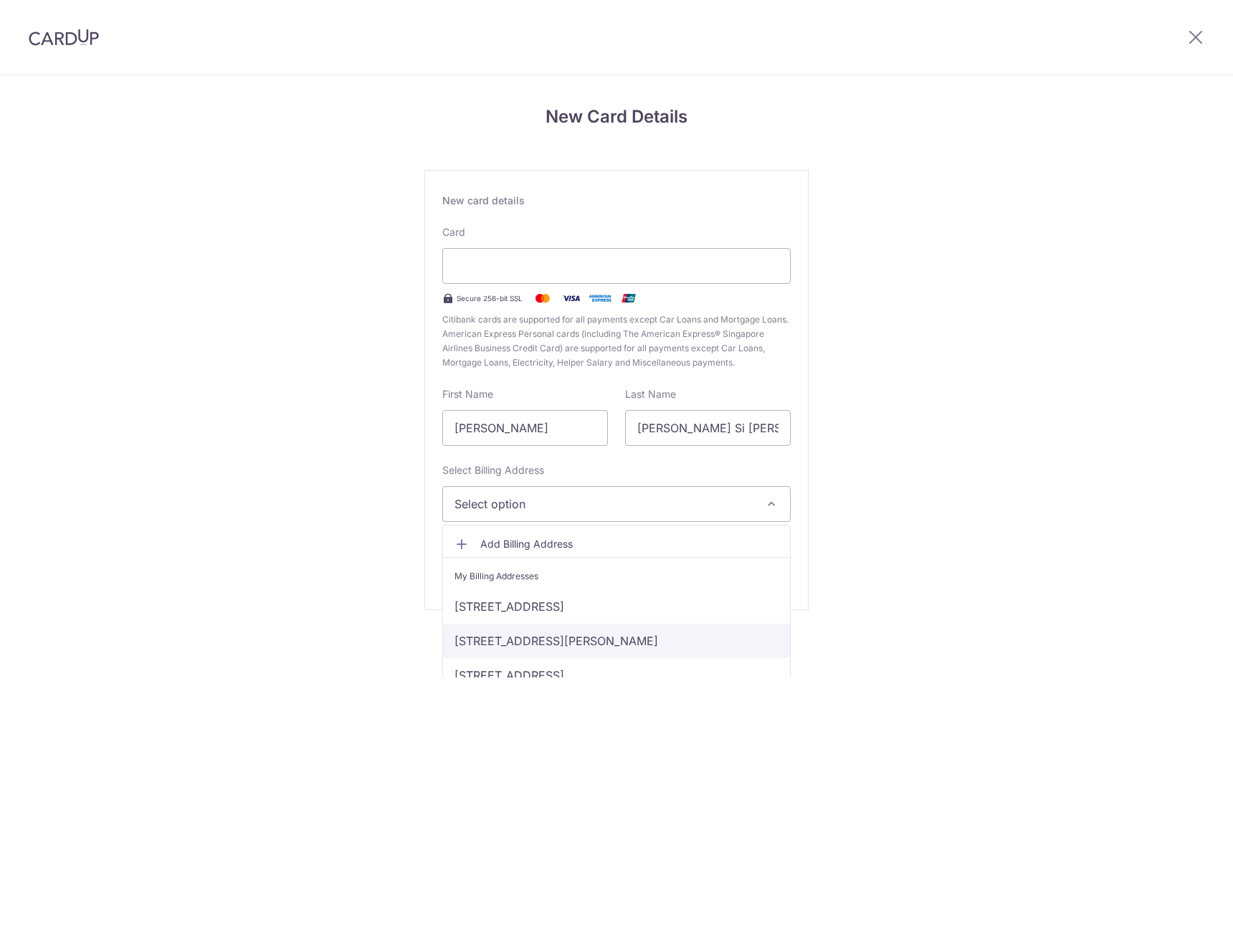
click at [509, 649] on link "[STREET_ADDRESS][PERSON_NAME]" at bounding box center [616, 641] width 347 height 35
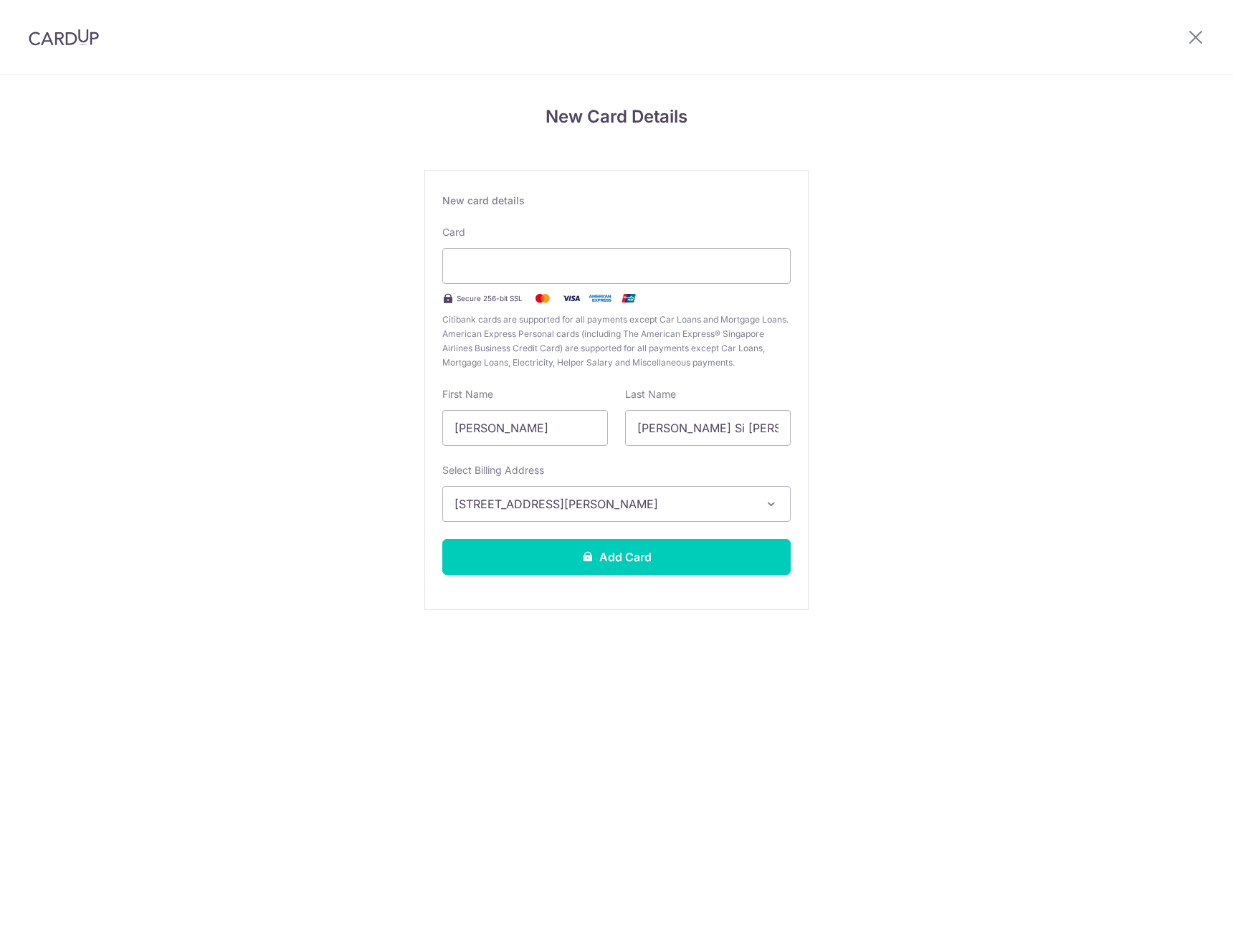
click at [566, 503] on span "[STREET_ADDRESS][PERSON_NAME]" at bounding box center [603, 503] width 298 height 17
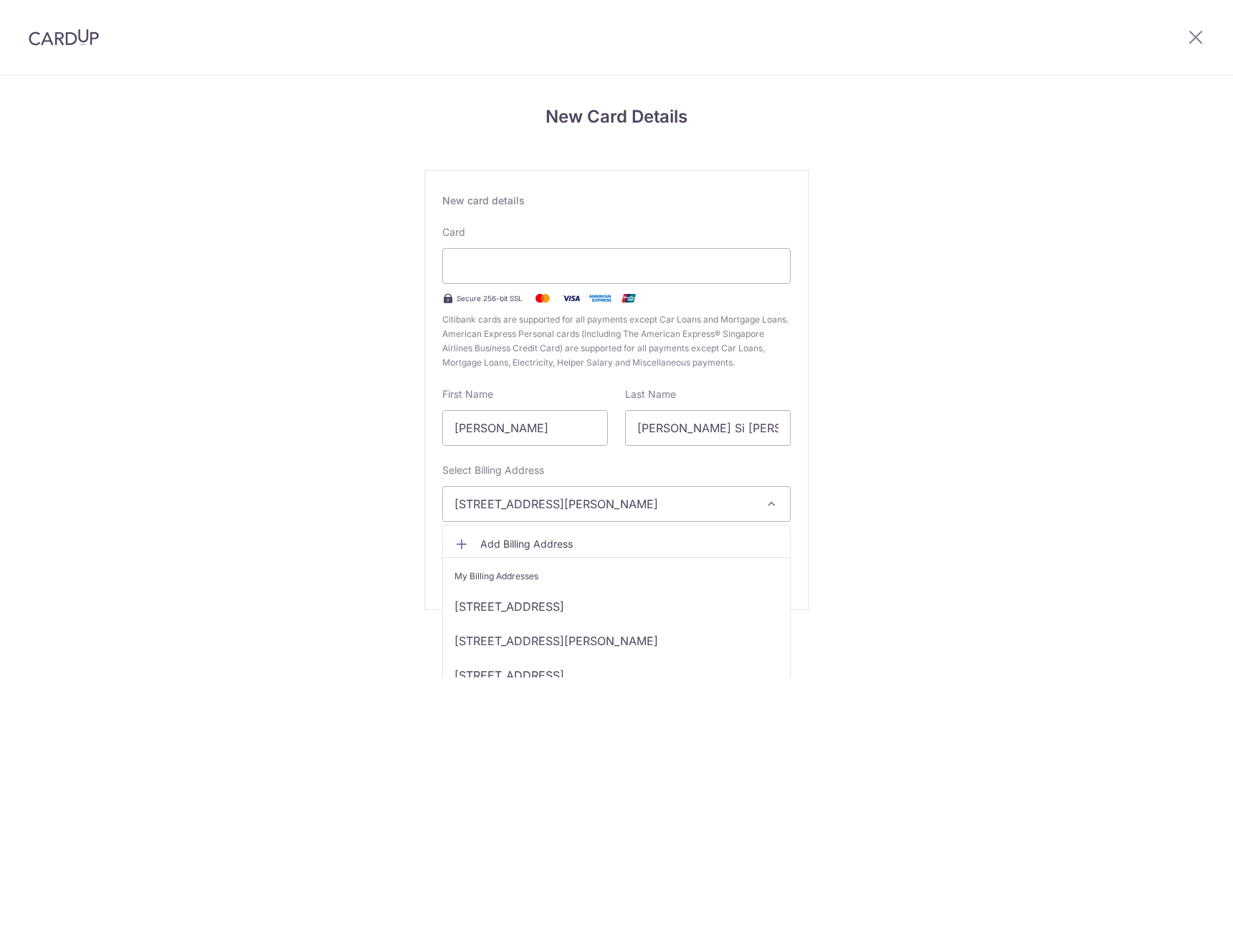
click at [1000, 491] on div "New Card Details New card details Card Secure 256-bit SSL Citibank cards are su…" at bounding box center [616, 376] width 1233 height 602
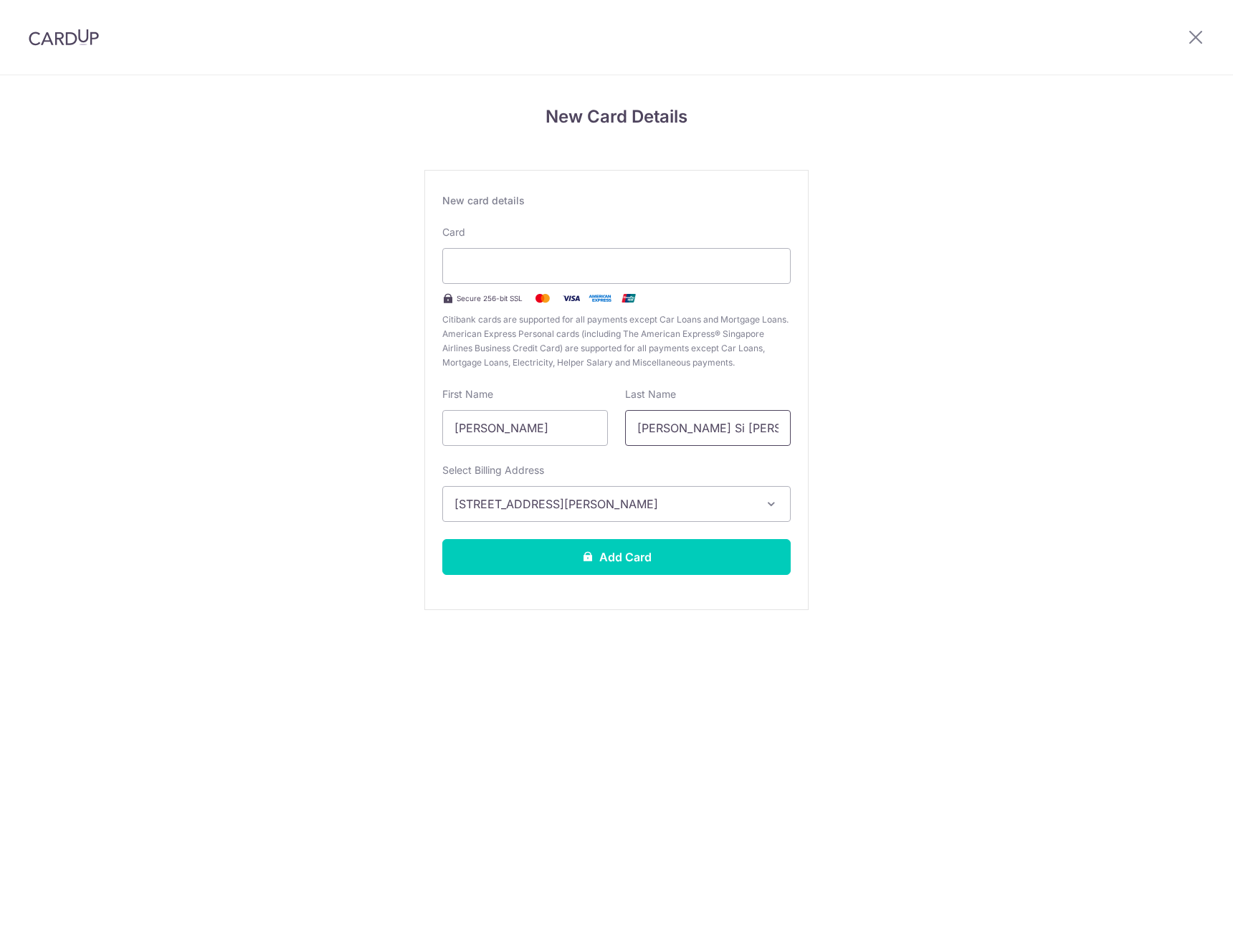
drag, startPoint x: 654, startPoint y: 425, endPoint x: 805, endPoint y: 422, distance: 151.0
click at [947, 423] on div "New Card Details New card details Card Secure 256-bit SSL Citibank cards are su…" at bounding box center [616, 376] width 1233 height 602
type input "Lim"
click at [642, 562] on button "Add Card" at bounding box center [616, 557] width 349 height 36
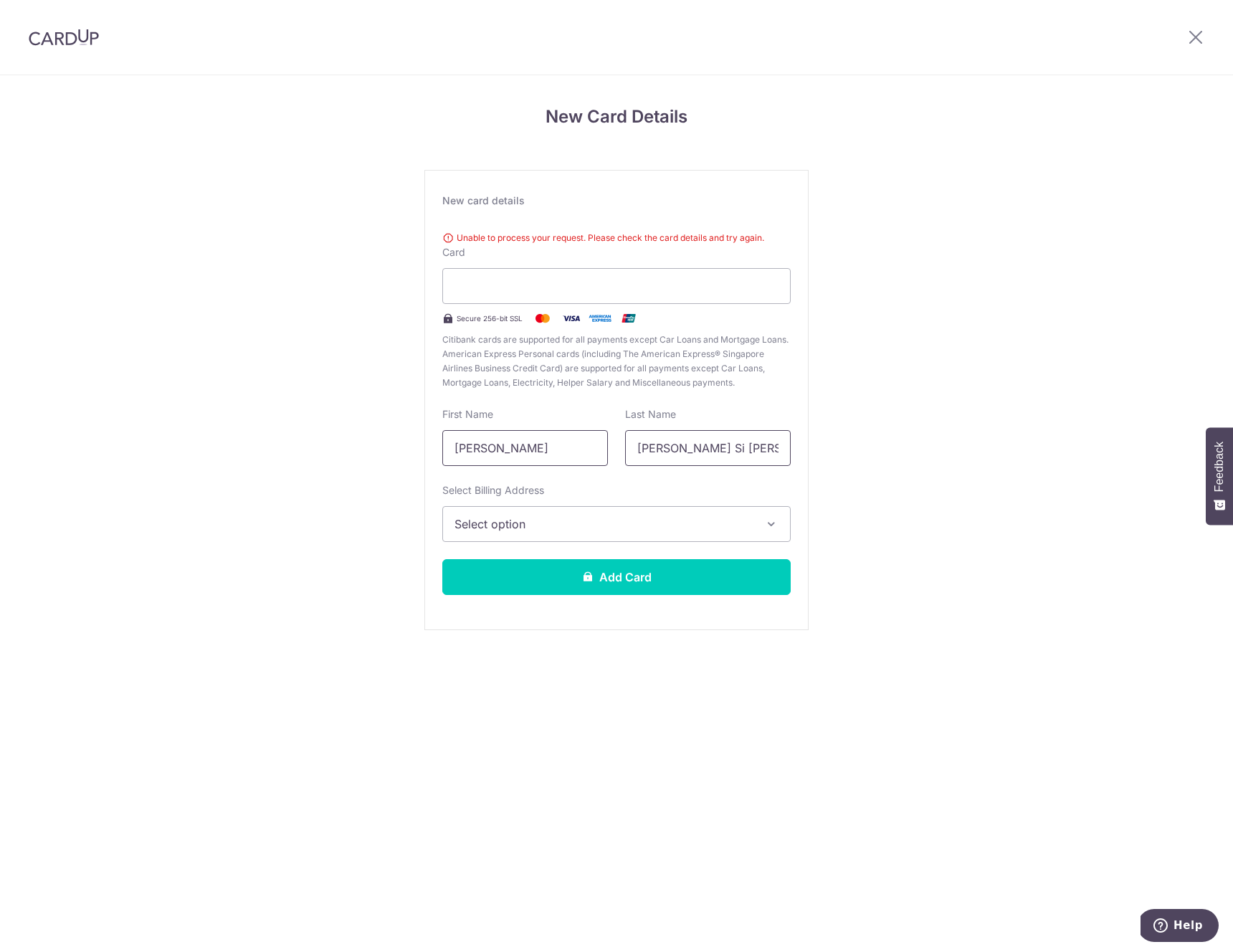
drag, startPoint x: 524, startPoint y: 452, endPoint x: 746, endPoint y: 462, distance: 222.2
click at [526, 452] on input "[PERSON_NAME]" at bounding box center [525, 448] width 166 height 36
click at [746, 462] on input "[PERSON_NAME] Si [PERSON_NAME]" at bounding box center [708, 448] width 166 height 36
click at [604, 528] on span "Select option" at bounding box center [603, 524] width 298 height 17
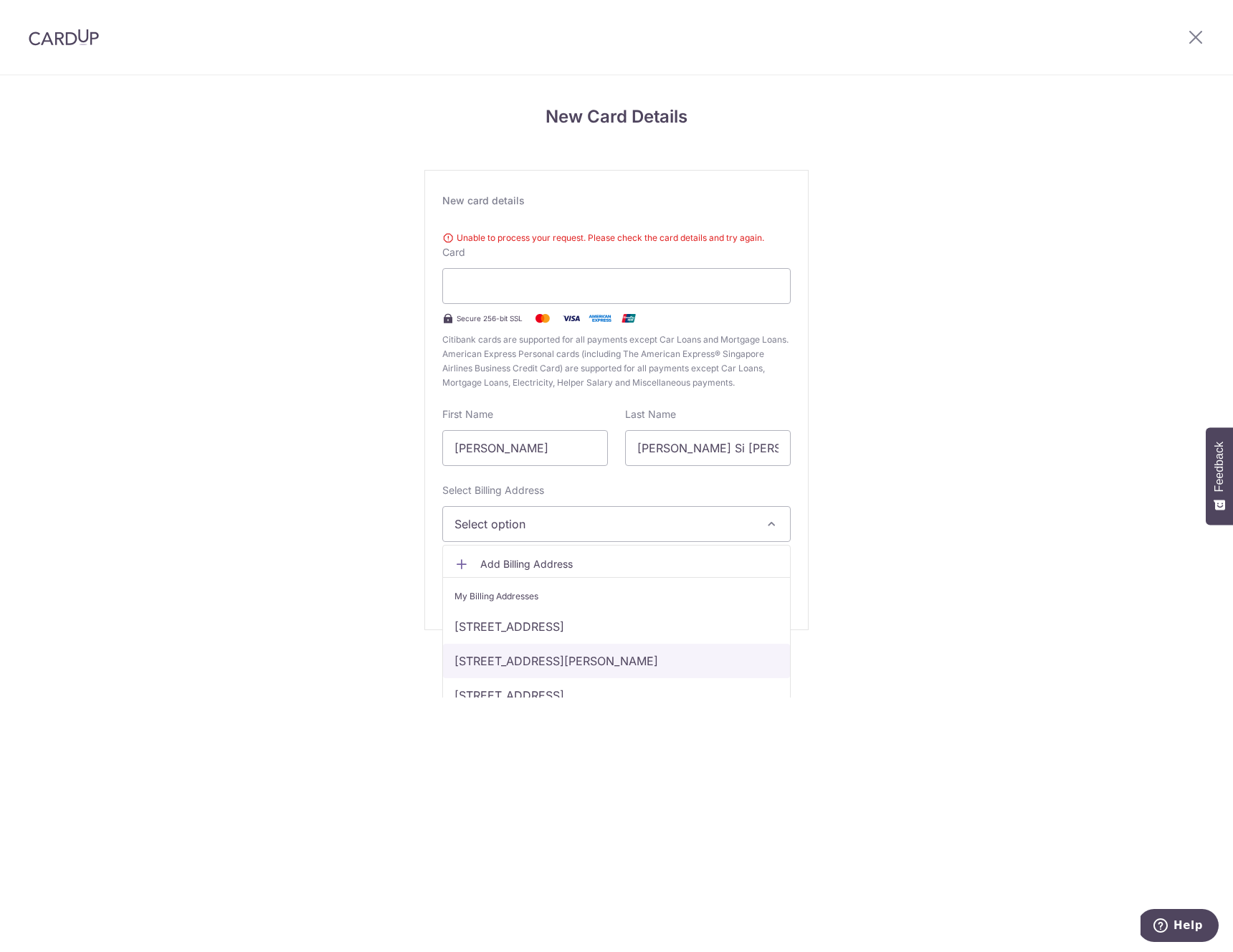
click at [665, 663] on link "[STREET_ADDRESS][PERSON_NAME]" at bounding box center [616, 661] width 347 height 35
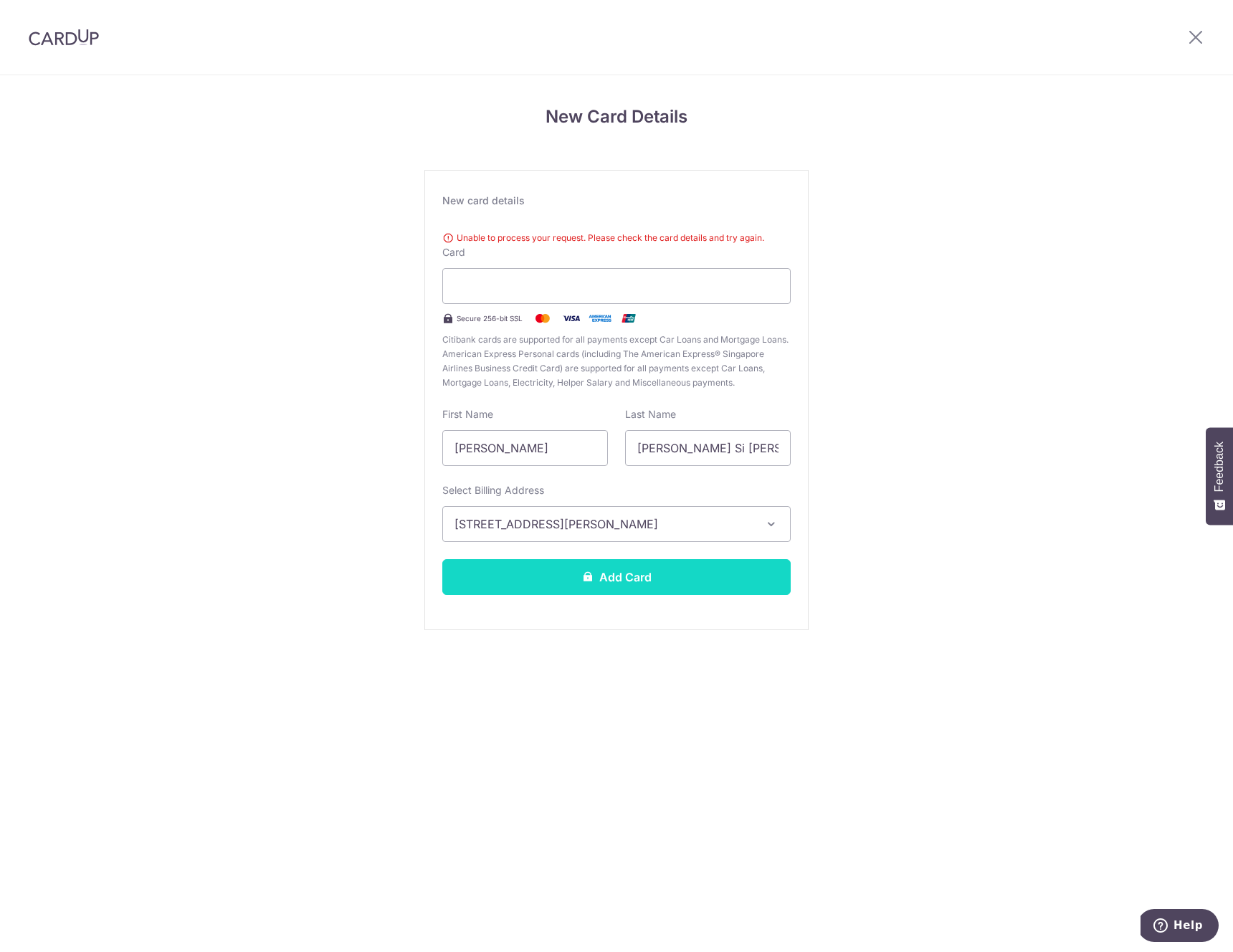
click at [685, 561] on button "Add Card" at bounding box center [616, 577] width 349 height 36
click at [442, 157] on div "New Card Details New card details Unable to process your request. Please check …" at bounding box center [617, 367] width 384 height 526
click at [481, 230] on div "Unable to process your request. Please check the card details and try again. Ca…" at bounding box center [616, 308] width 349 height 165
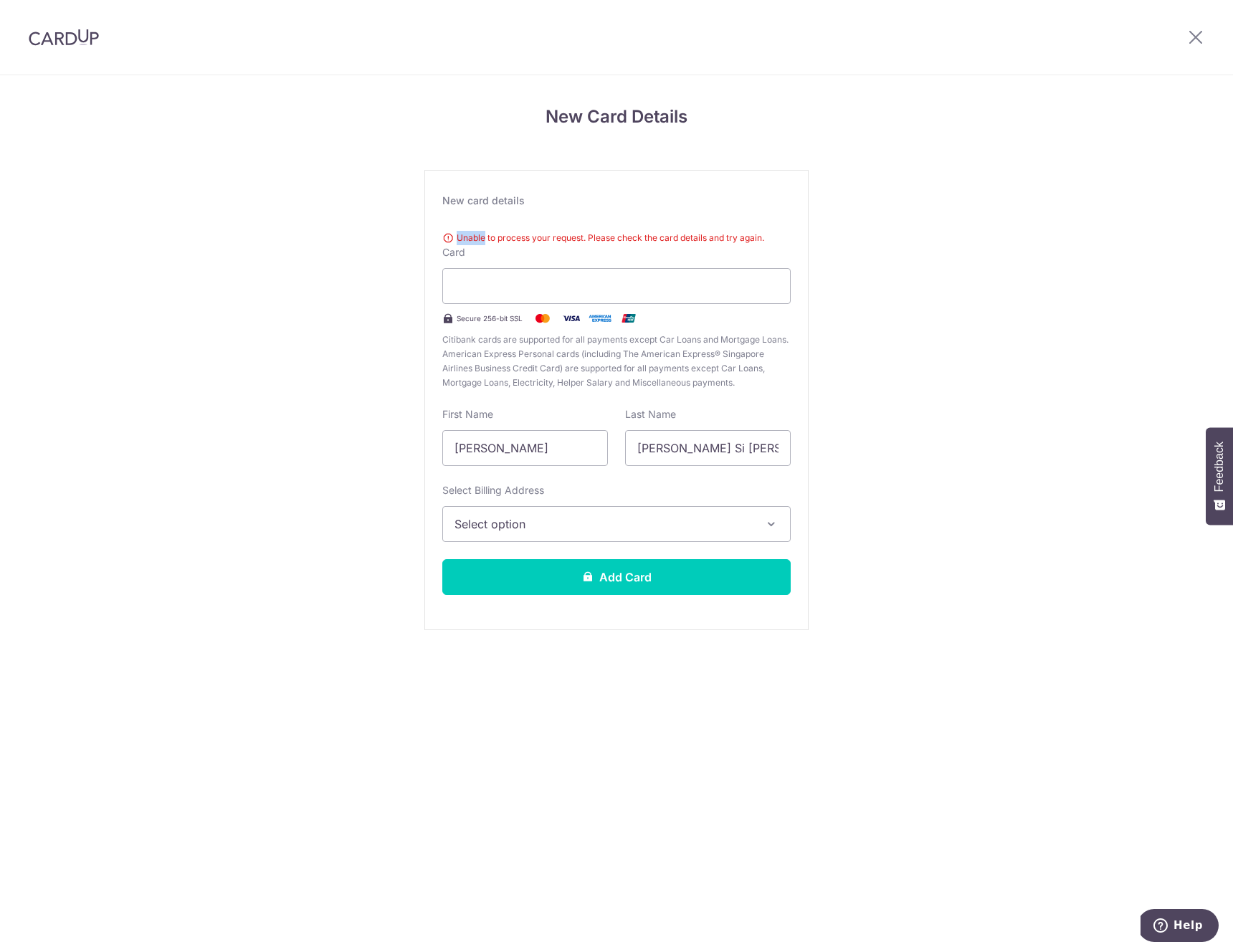
click at [481, 230] on div "Unable to process your request. Please check the card details and try again. Ca…" at bounding box center [616, 308] width 349 height 165
click at [1197, 39] on icon at bounding box center [1195, 38] width 17 height 18
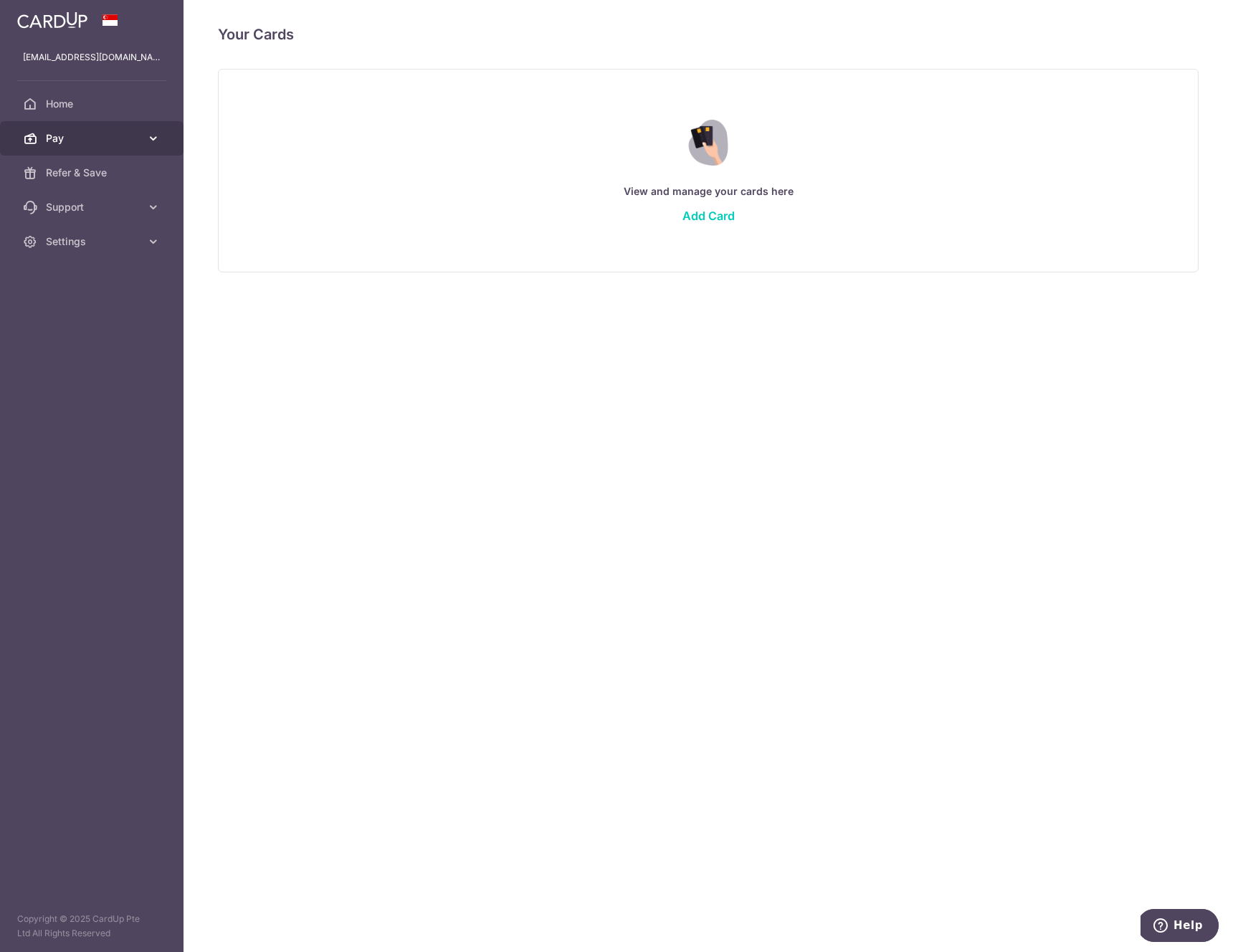
click at [71, 135] on span "Pay" at bounding box center [92, 138] width 94 height 15
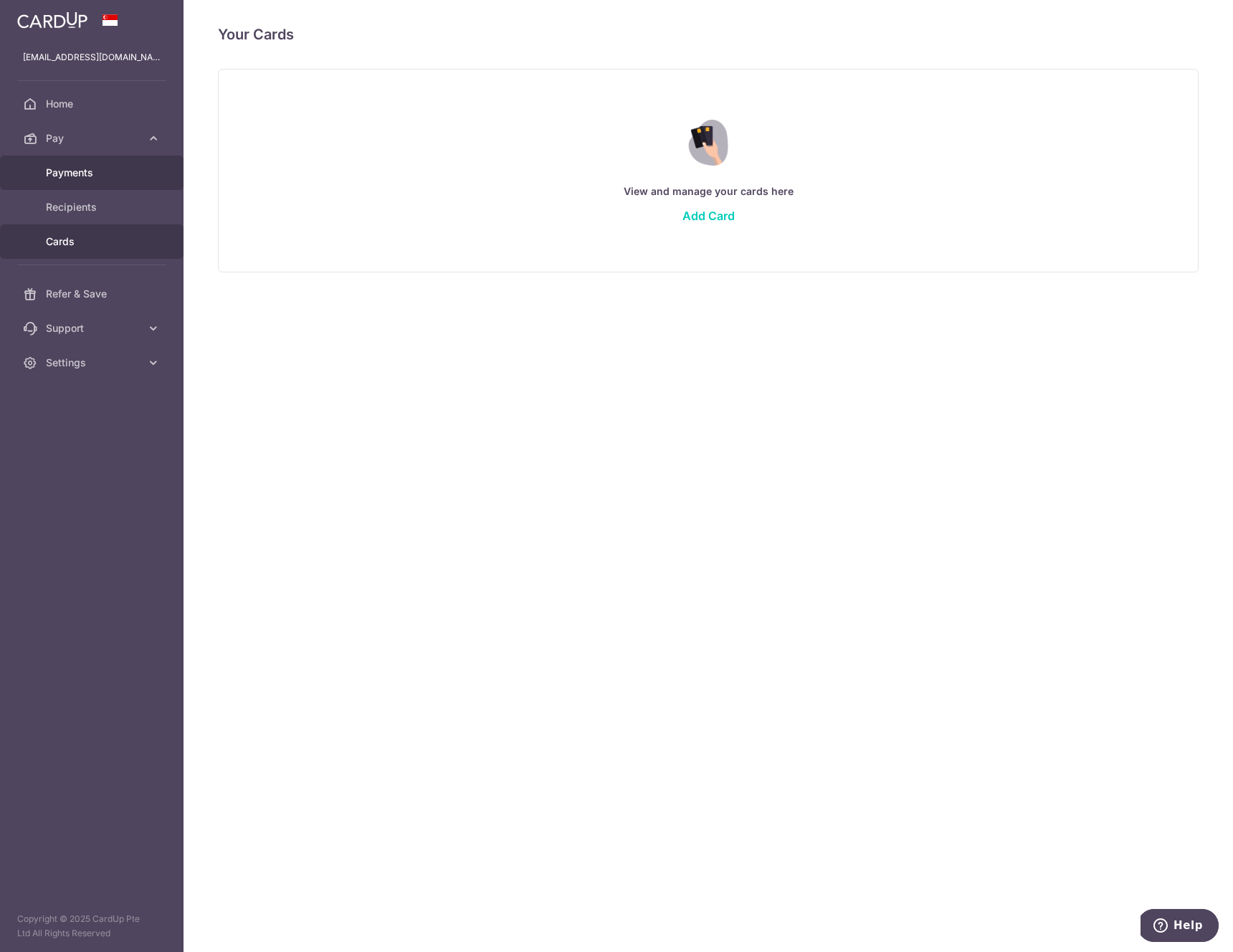
click at [104, 177] on span "Payments" at bounding box center [92, 173] width 94 height 15
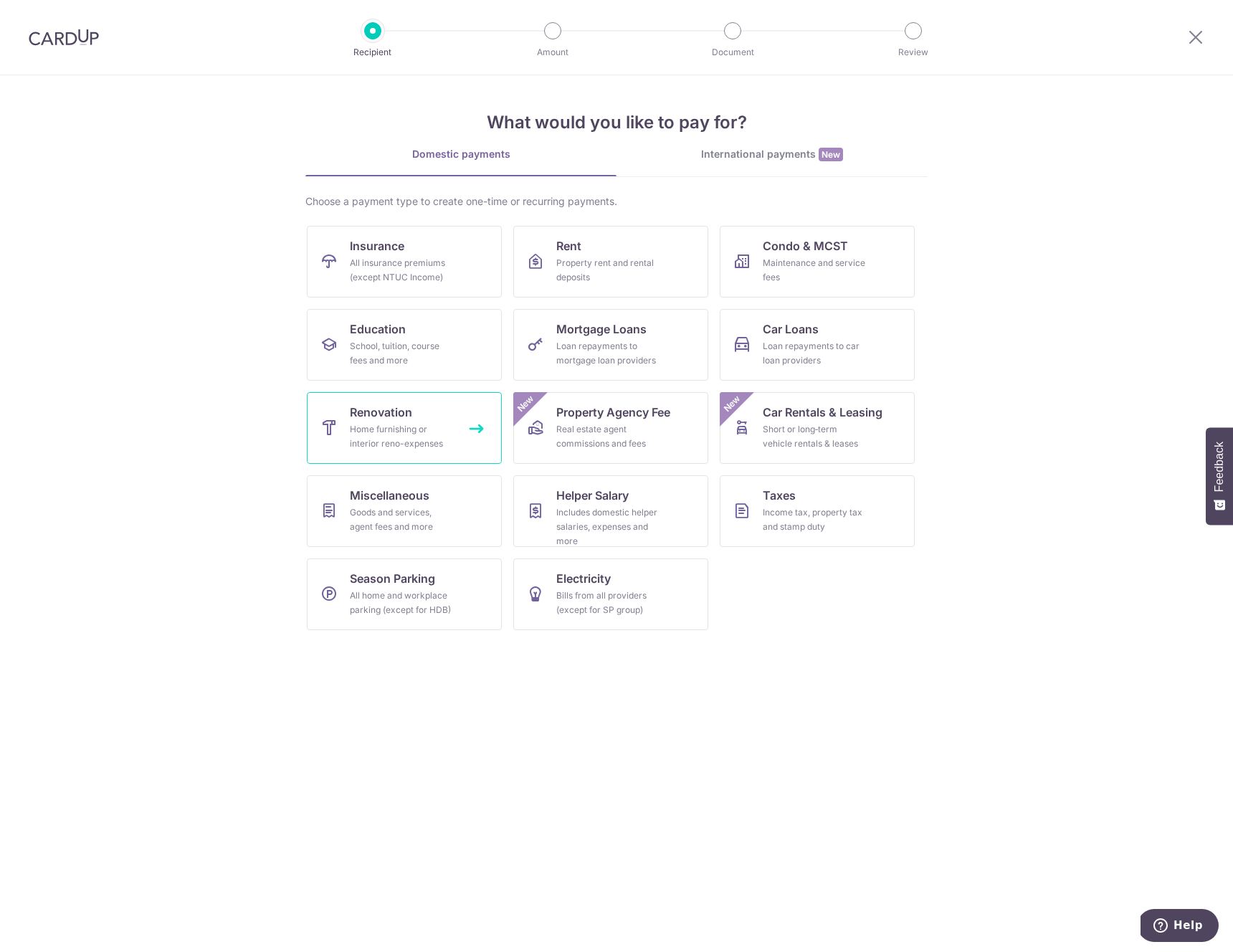
click at [407, 436] on div "Home furnishing or interior reno-expenses" at bounding box center [401, 436] width 103 height 28
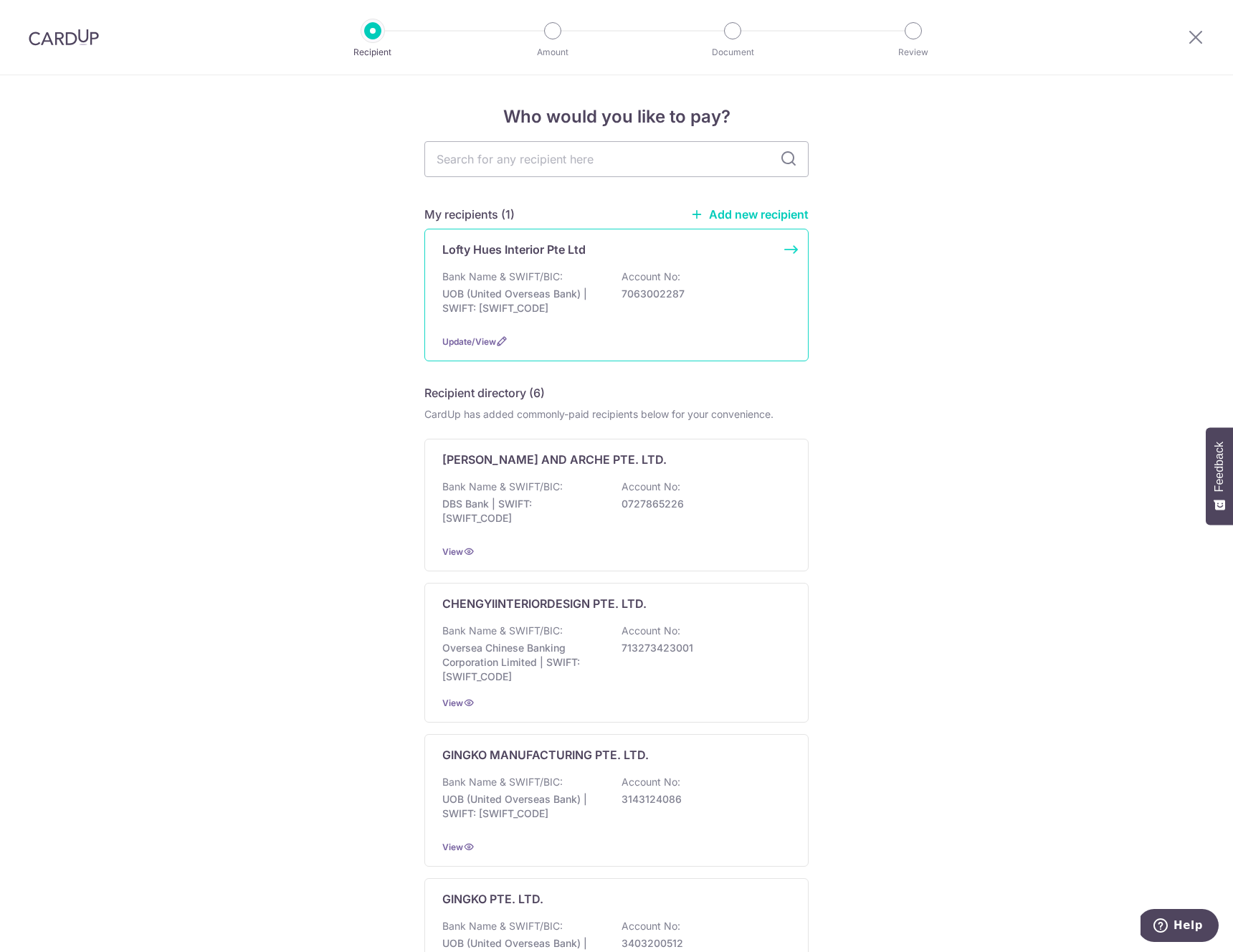
click at [623, 276] on p "Account No:" at bounding box center [651, 276] width 59 height 15
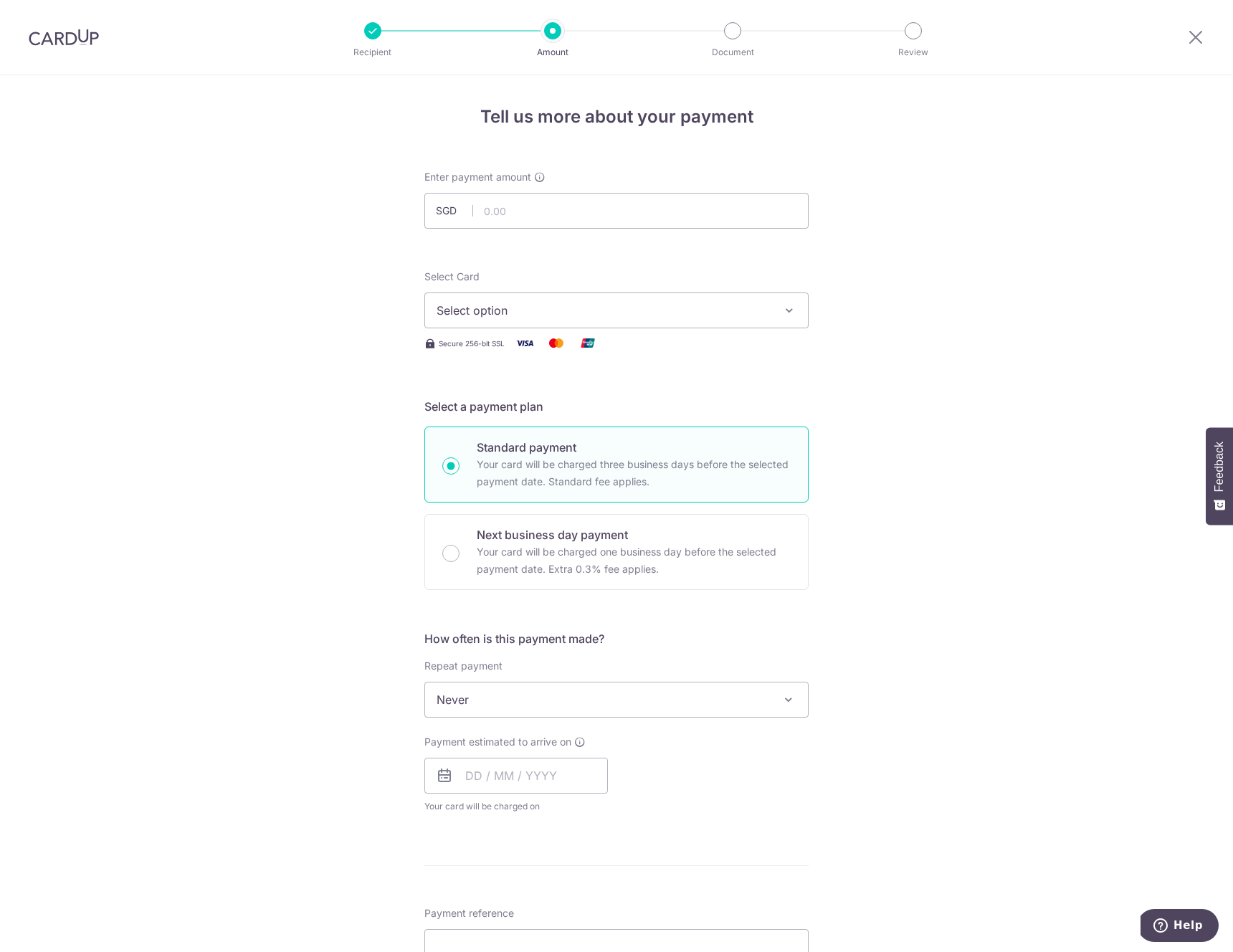
click at [677, 308] on span "Select option" at bounding box center [603, 310] width 334 height 17
click at [926, 320] on div "Tell us more about your payment Enter payment amount SGD Select Card Select opt…" at bounding box center [616, 771] width 1233 height 1392
click at [917, 322] on div "Tell us more about your payment Enter payment amount SGD Select Card Select opt…" at bounding box center [616, 771] width 1233 height 1392
click at [580, 200] on input "text" at bounding box center [617, 211] width 384 height 36
type input "9,160.00"
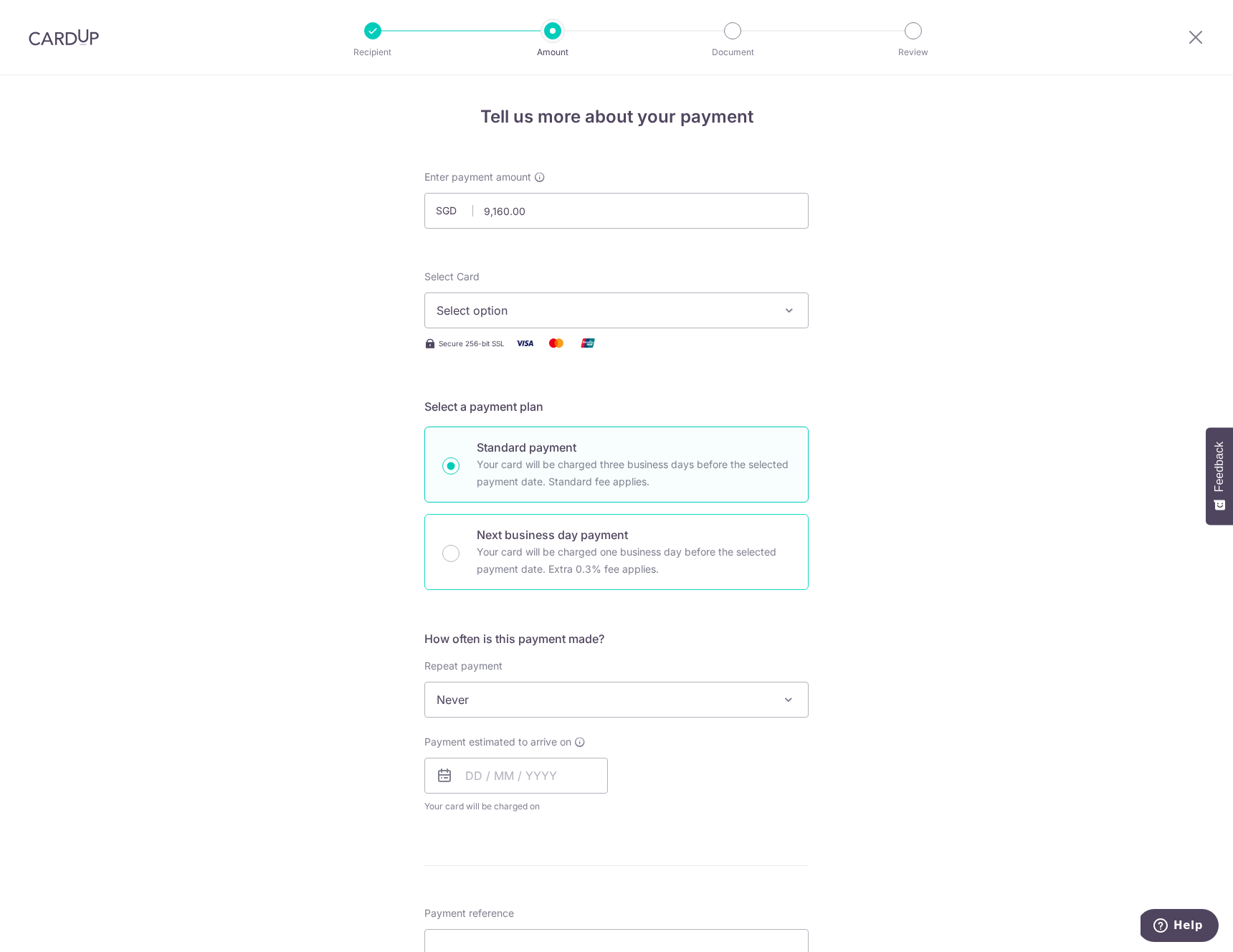
click at [550, 523] on div "Next business day payment Your card will be charged one business day before the…" at bounding box center [617, 551] width 384 height 76
radio input "false"
radio input "true"
click at [542, 472] on p "Your card will be charged three business days before the selected payment date.…" at bounding box center [633, 473] width 314 height 35
click at [460, 472] on input "Standard payment Your card will be charged three business days before the selec…" at bounding box center [450, 466] width 17 height 17
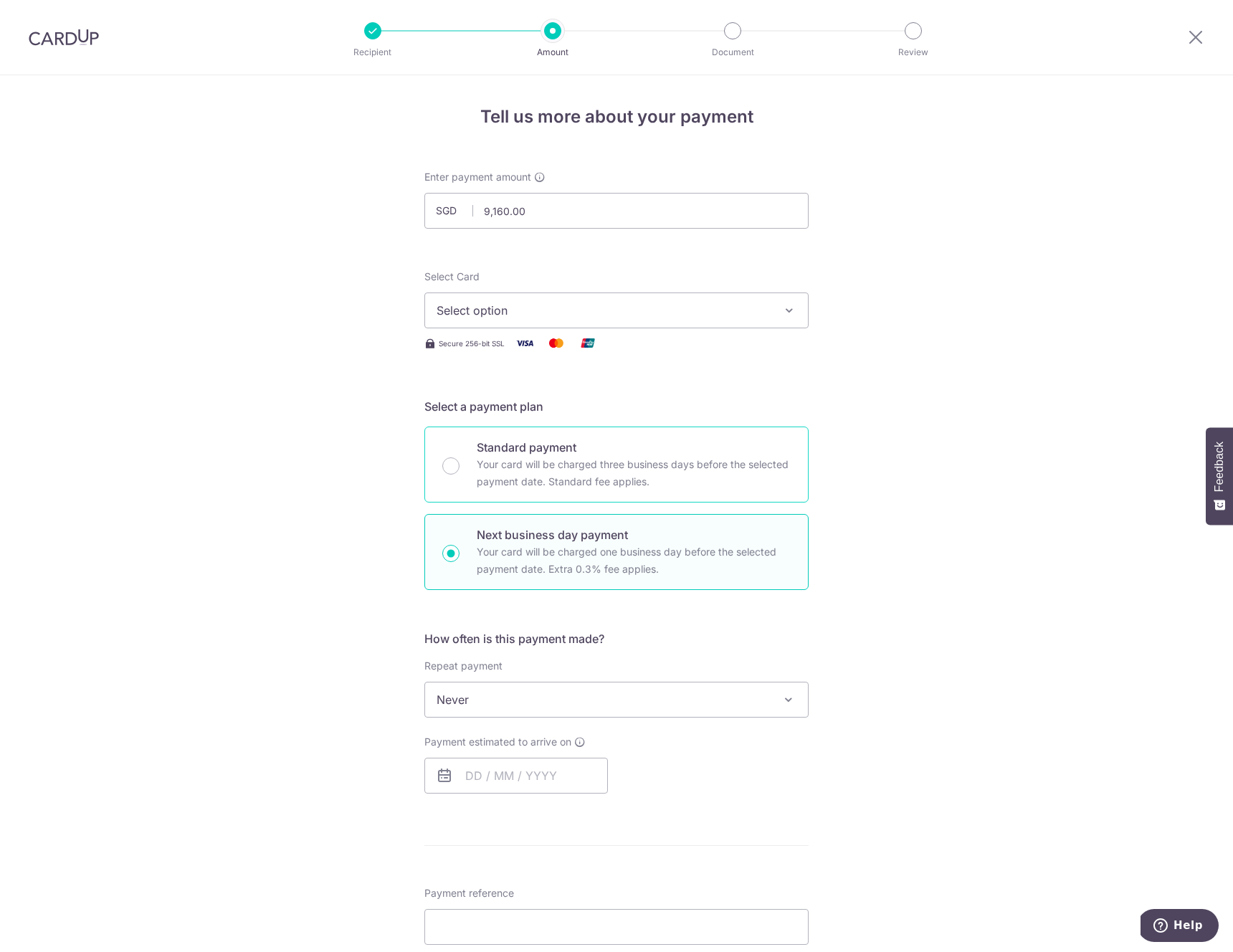
radio input "true"
click at [537, 313] on span "Select option" at bounding box center [603, 310] width 334 height 17
click at [332, 358] on div "Tell us more about your payment Enter payment amount SGD 9,160.00 9160.00 Selec…" at bounding box center [616, 760] width 1233 height 1369
click at [543, 304] on span "Select option" at bounding box center [603, 310] width 334 height 17
click at [325, 402] on div "Tell us more about your payment Enter payment amount SGD 9,160.00 9160.00 Selec…" at bounding box center [616, 760] width 1233 height 1369
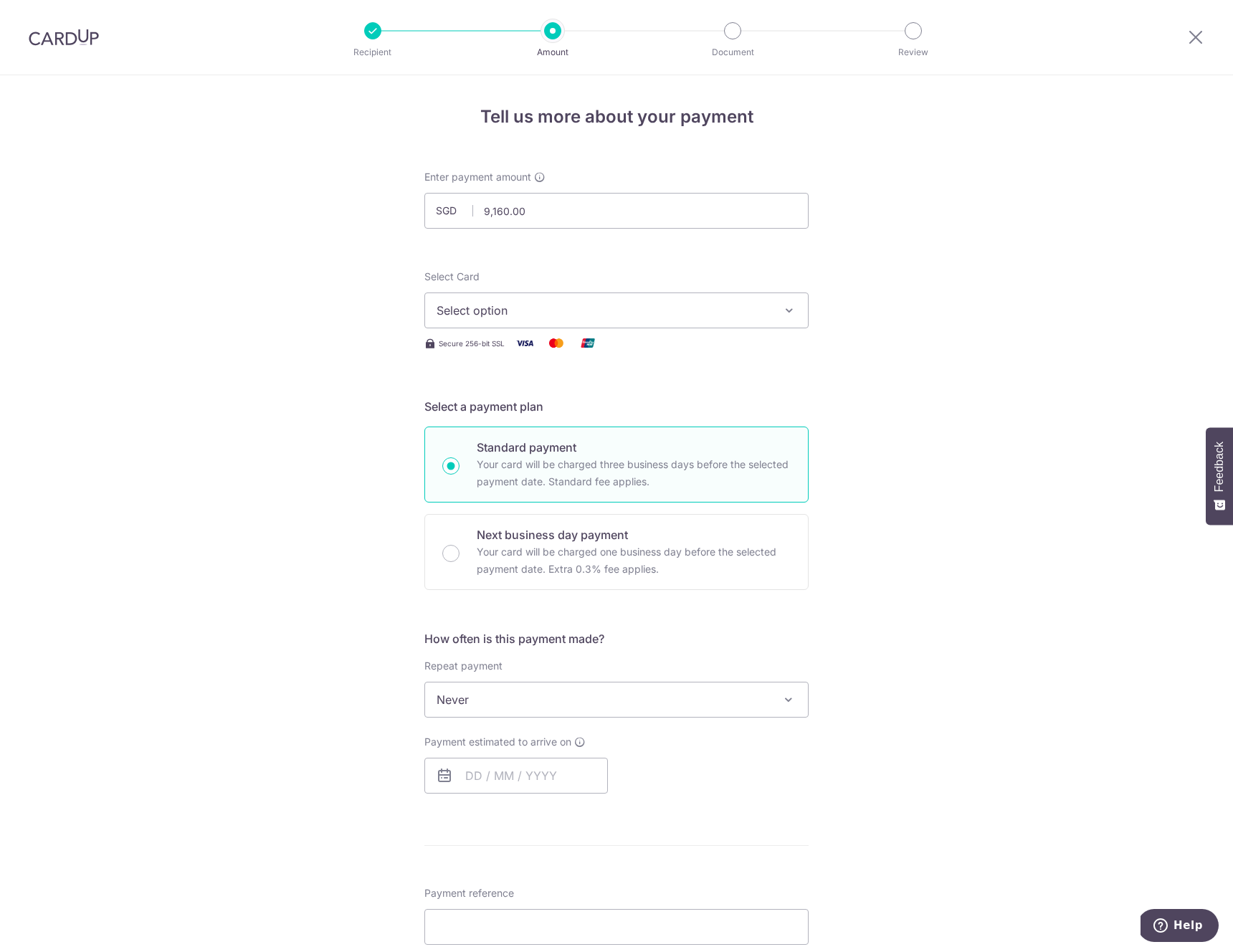
click at [498, 709] on span "Never" at bounding box center [616, 699] width 383 height 35
drag, startPoint x: 338, startPoint y: 705, endPoint x: 401, endPoint y: 606, distance: 117.3
click at [338, 705] on div "Tell us more about your payment Enter payment amount SGD 9,160.00 9160.00 Selec…" at bounding box center [616, 760] width 1233 height 1369
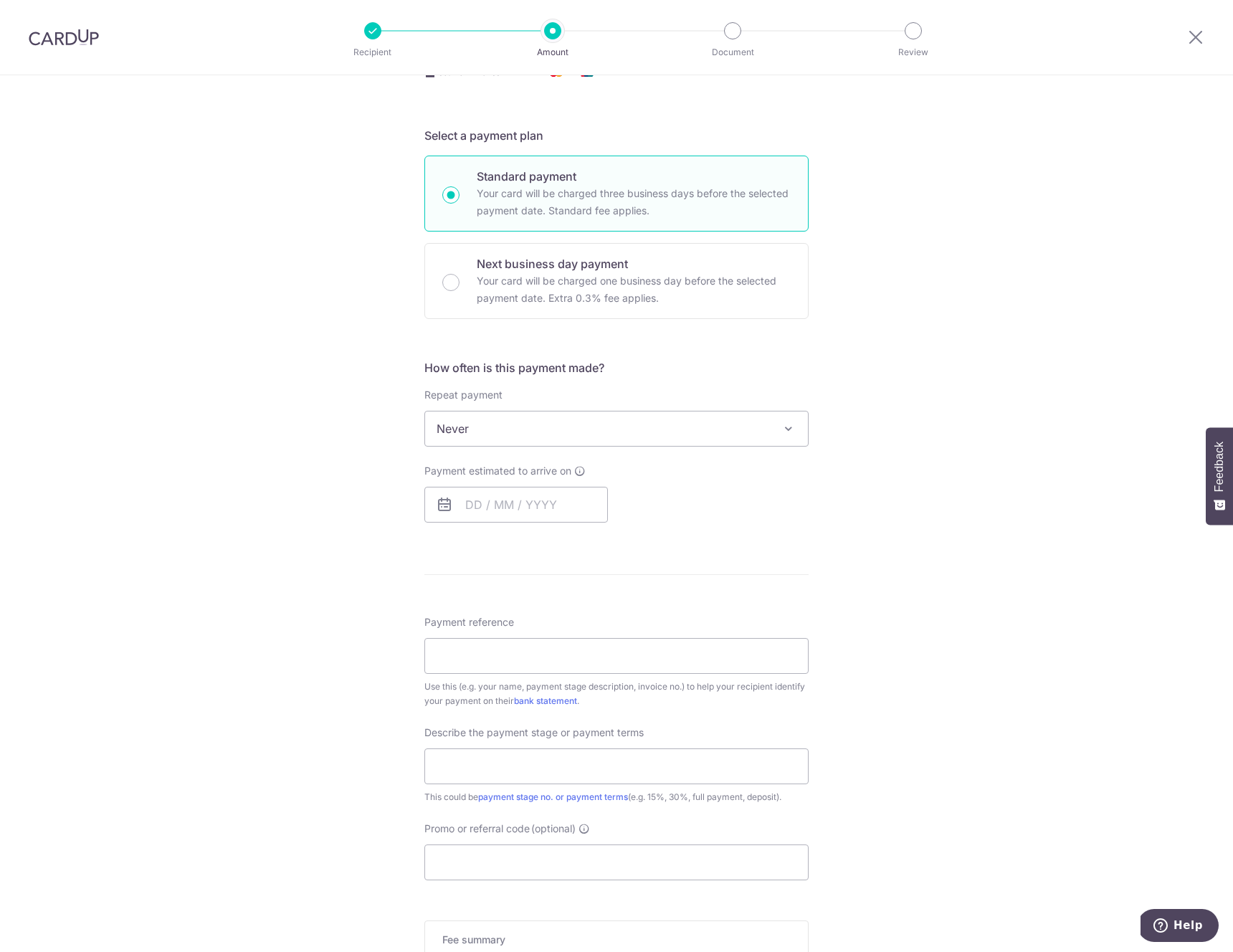
scroll to position [296, 0]
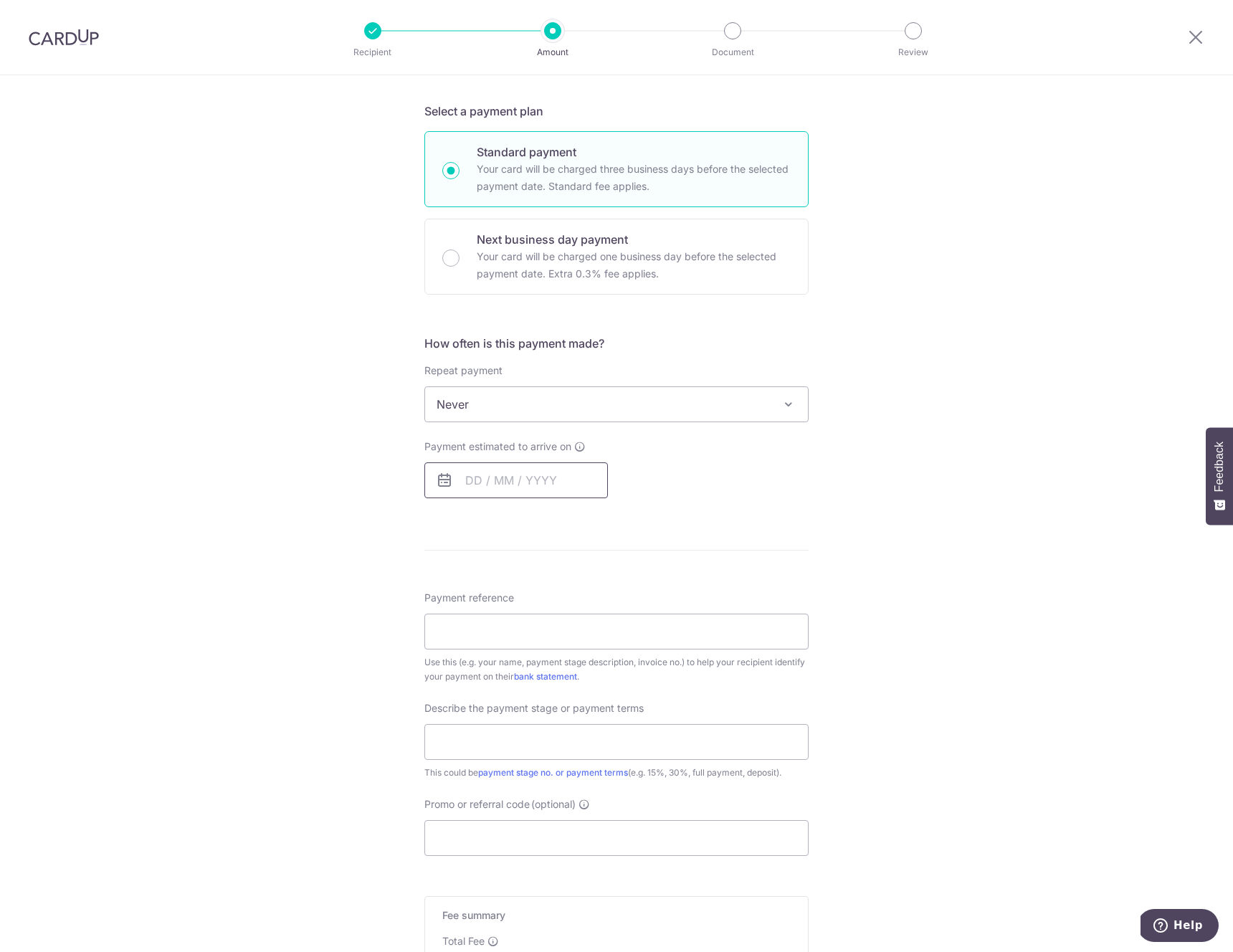
click at [539, 481] on input "text" at bounding box center [516, 480] width 183 height 36
click at [832, 467] on div "Tell us more about your payment Enter payment amount SGD 9,160.00 9160.00 Selec…" at bounding box center [616, 465] width 1233 height 1369
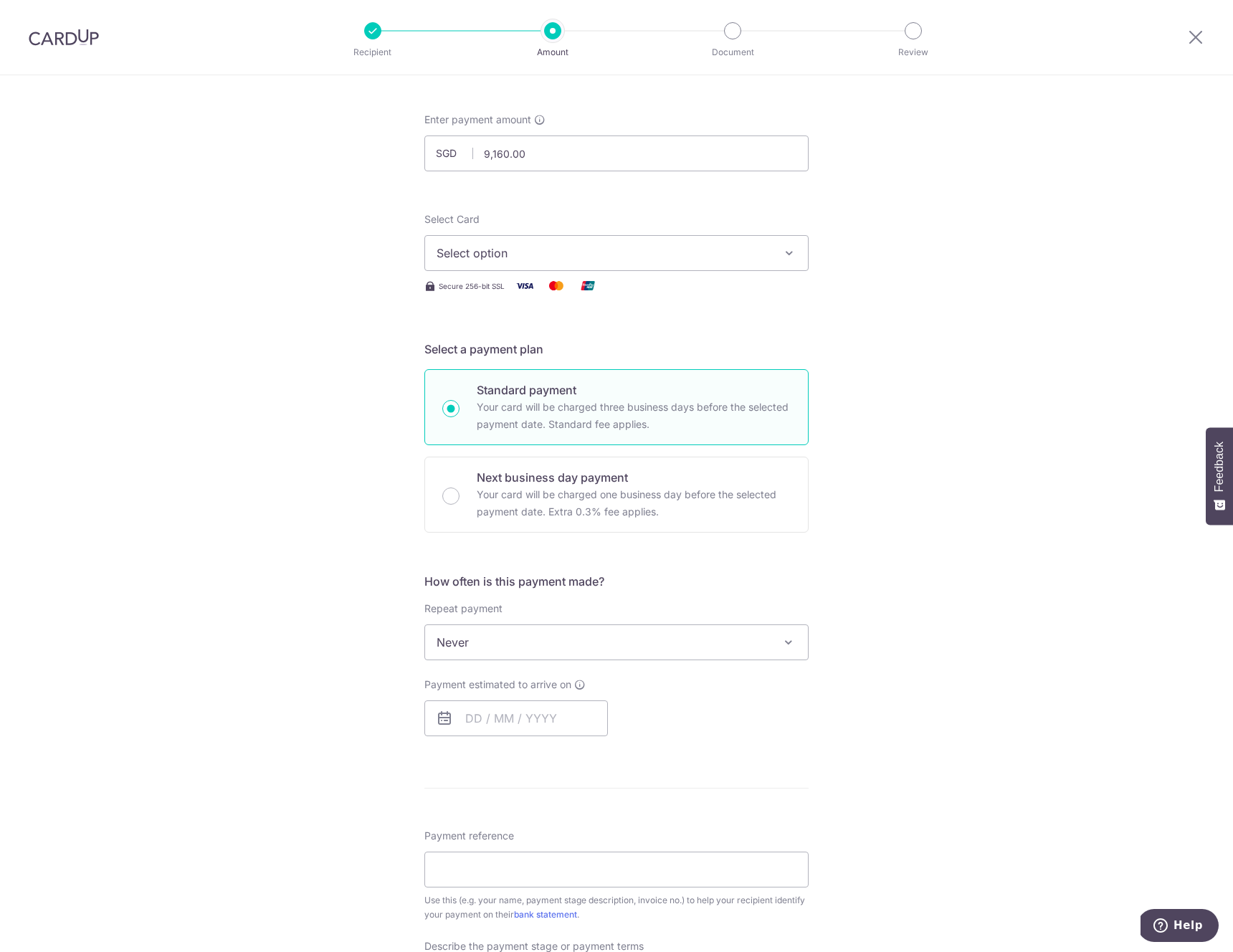
scroll to position [0, 0]
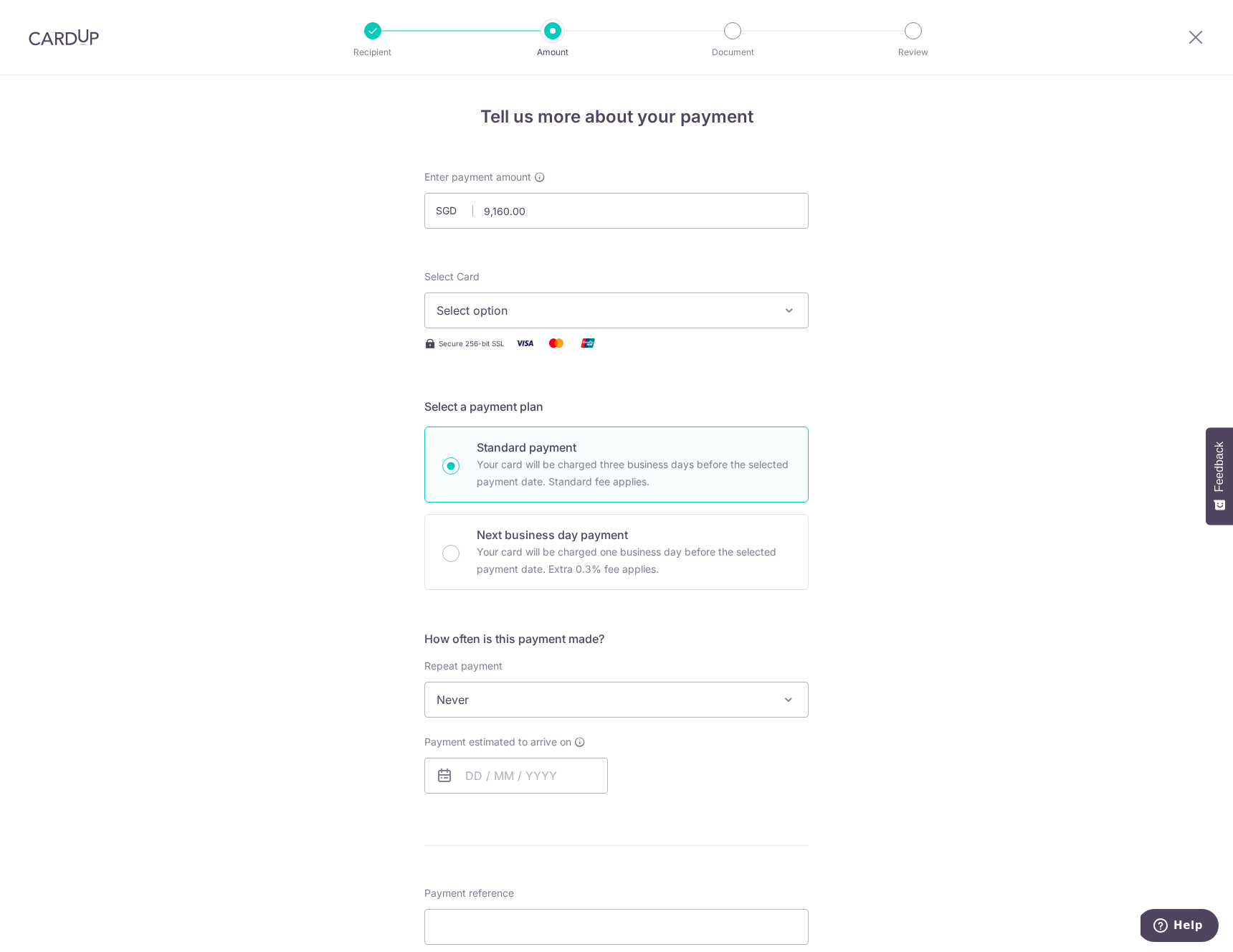
click at [511, 302] on span "Select option" at bounding box center [603, 310] width 334 height 17
drag, startPoint x: 59, startPoint y: 227, endPoint x: 47, endPoint y: 155, distance: 73.0
click at [60, 214] on div "Tell us more about your payment Enter payment amount SGD 9,160.00 9160.00 Selec…" at bounding box center [616, 760] width 1233 height 1369
click at [78, 30] on img at bounding box center [63, 37] width 70 height 17
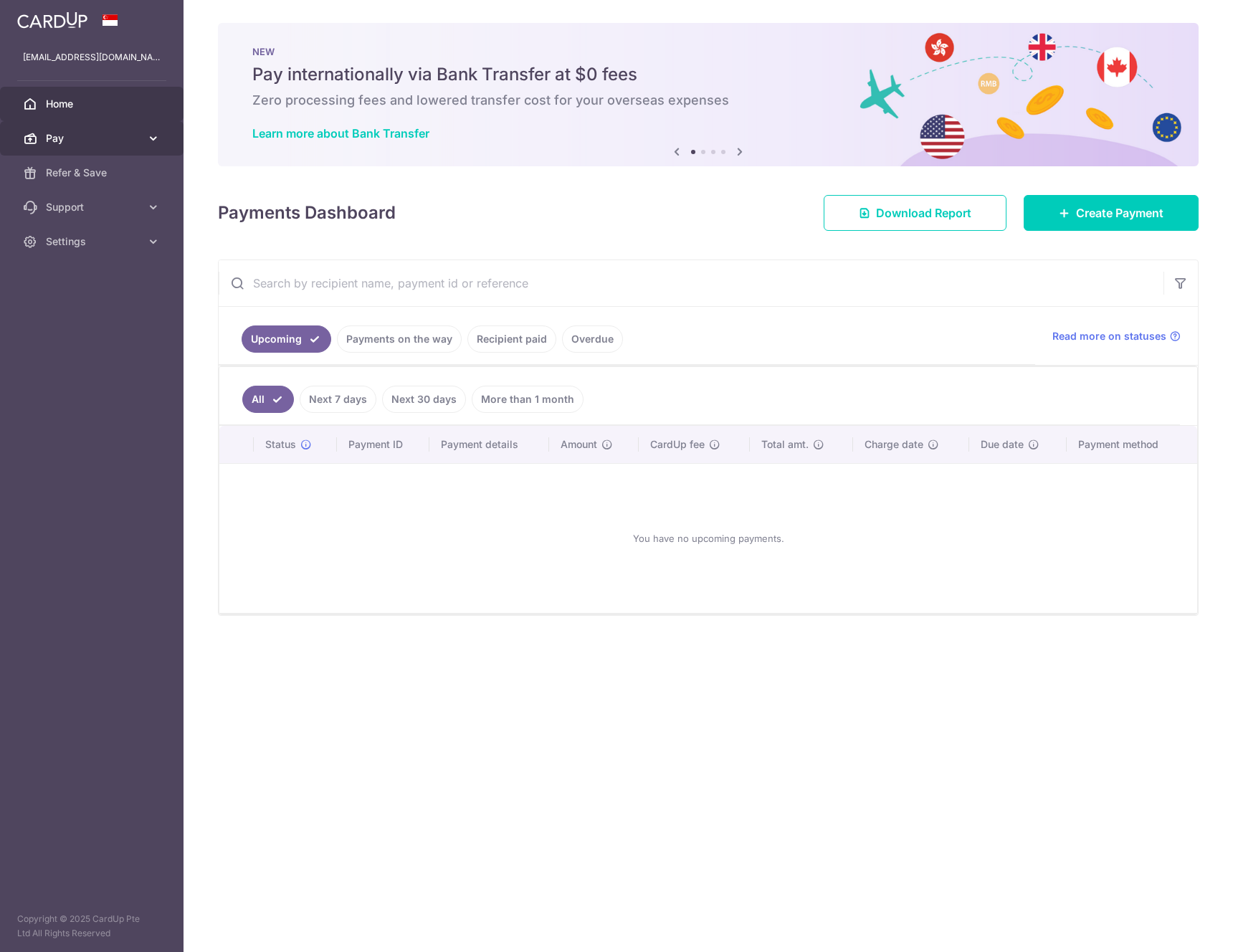
click at [106, 146] on link "Pay" at bounding box center [92, 138] width 183 height 35
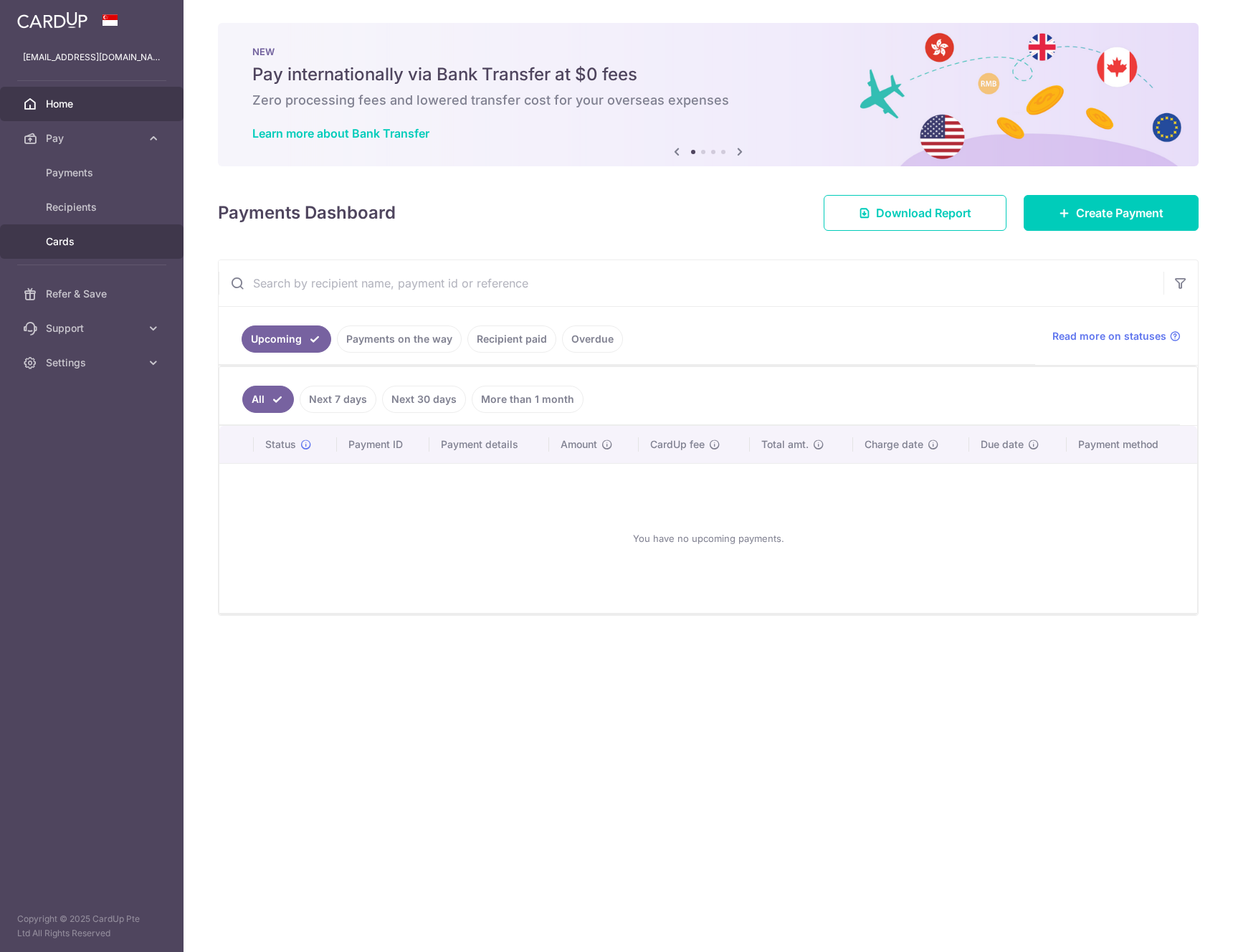
click at [70, 227] on link "Cards" at bounding box center [92, 242] width 183 height 35
click at [71, 243] on span "Cards" at bounding box center [92, 242] width 94 height 15
click at [71, 240] on span "Cards" at bounding box center [92, 242] width 94 height 15
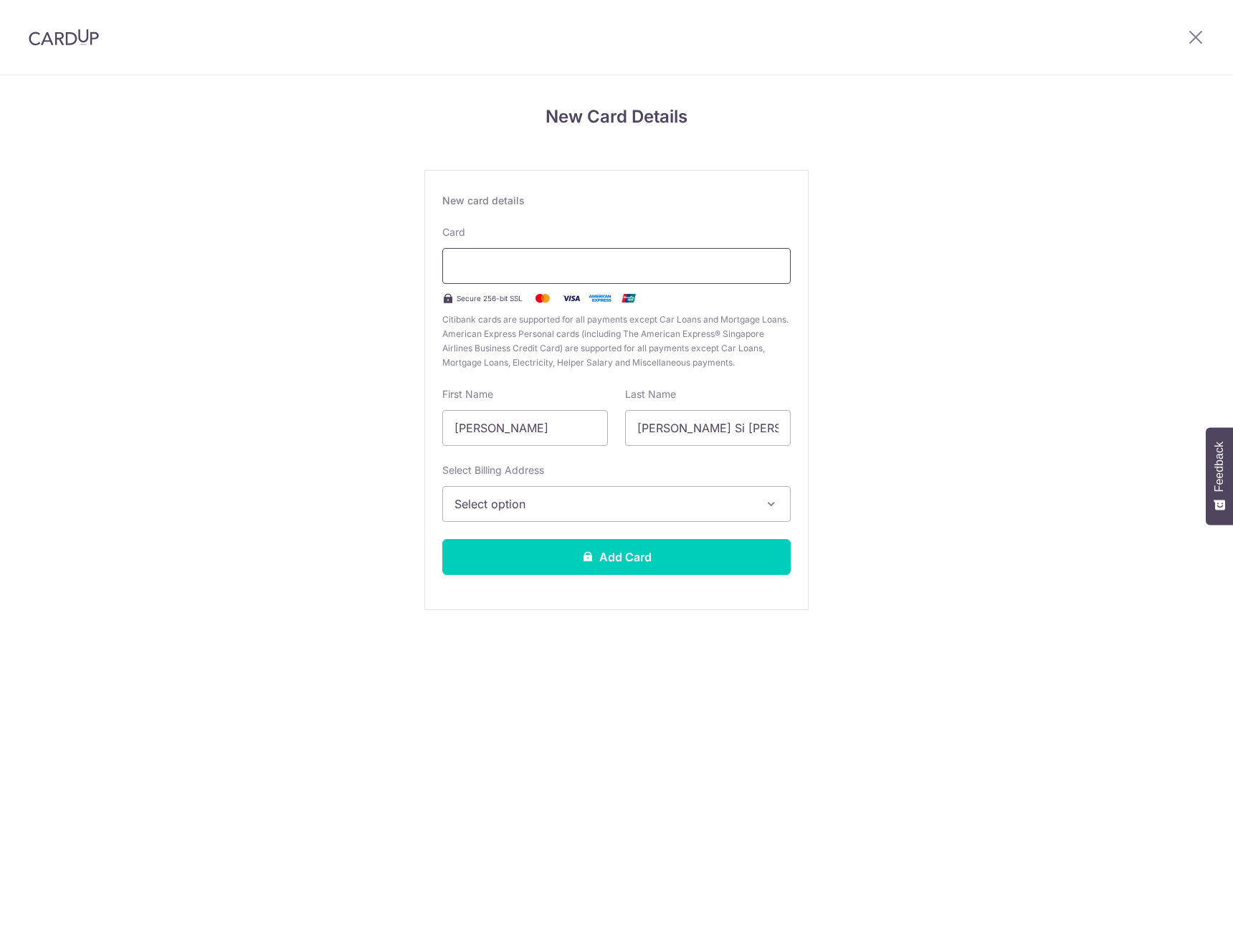
click at [655, 255] on div at bounding box center [616, 265] width 349 height 36
click at [600, 507] on span "Select option" at bounding box center [603, 503] width 298 height 17
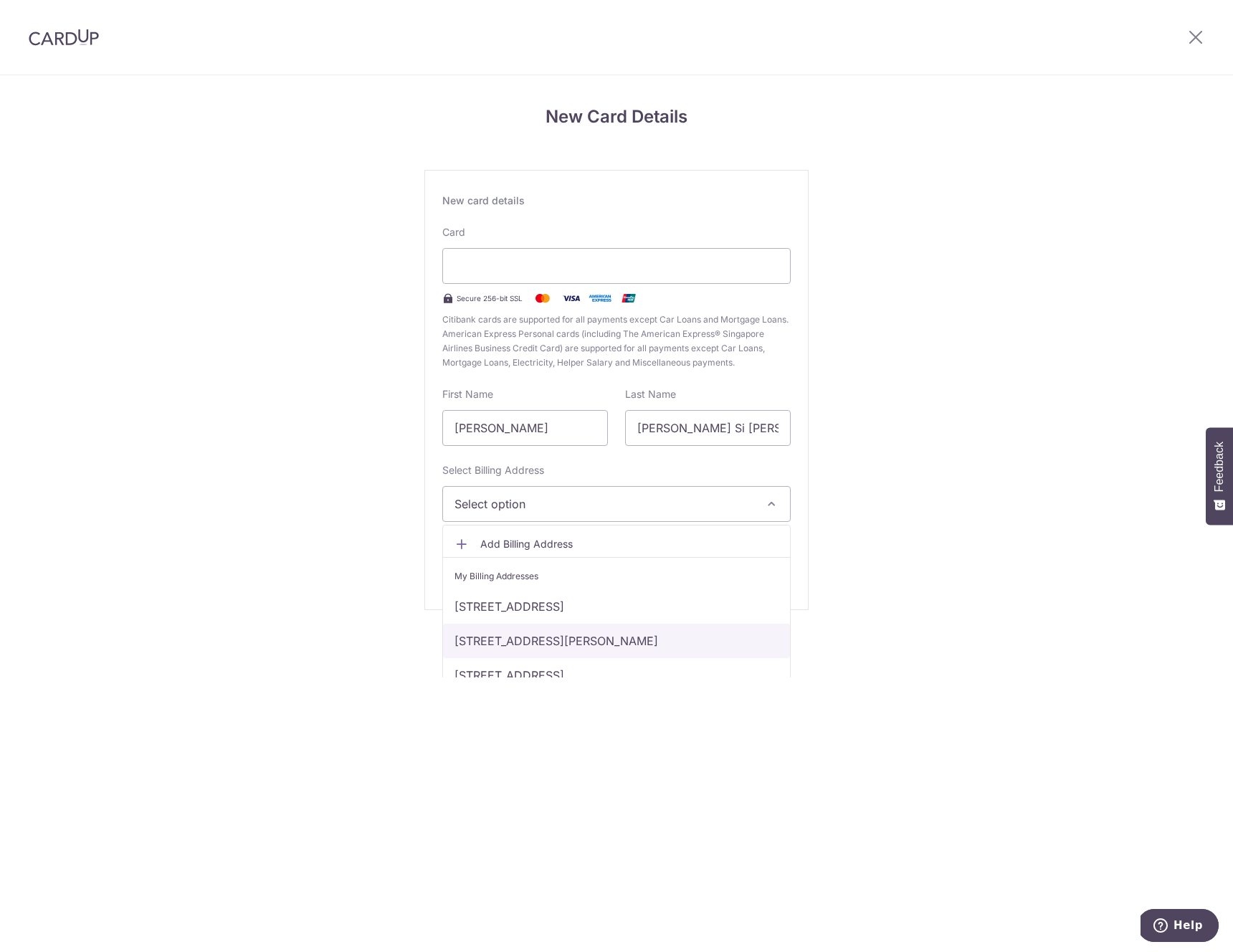
click at [546, 643] on link "[STREET_ADDRESS][PERSON_NAME]" at bounding box center [616, 641] width 347 height 35
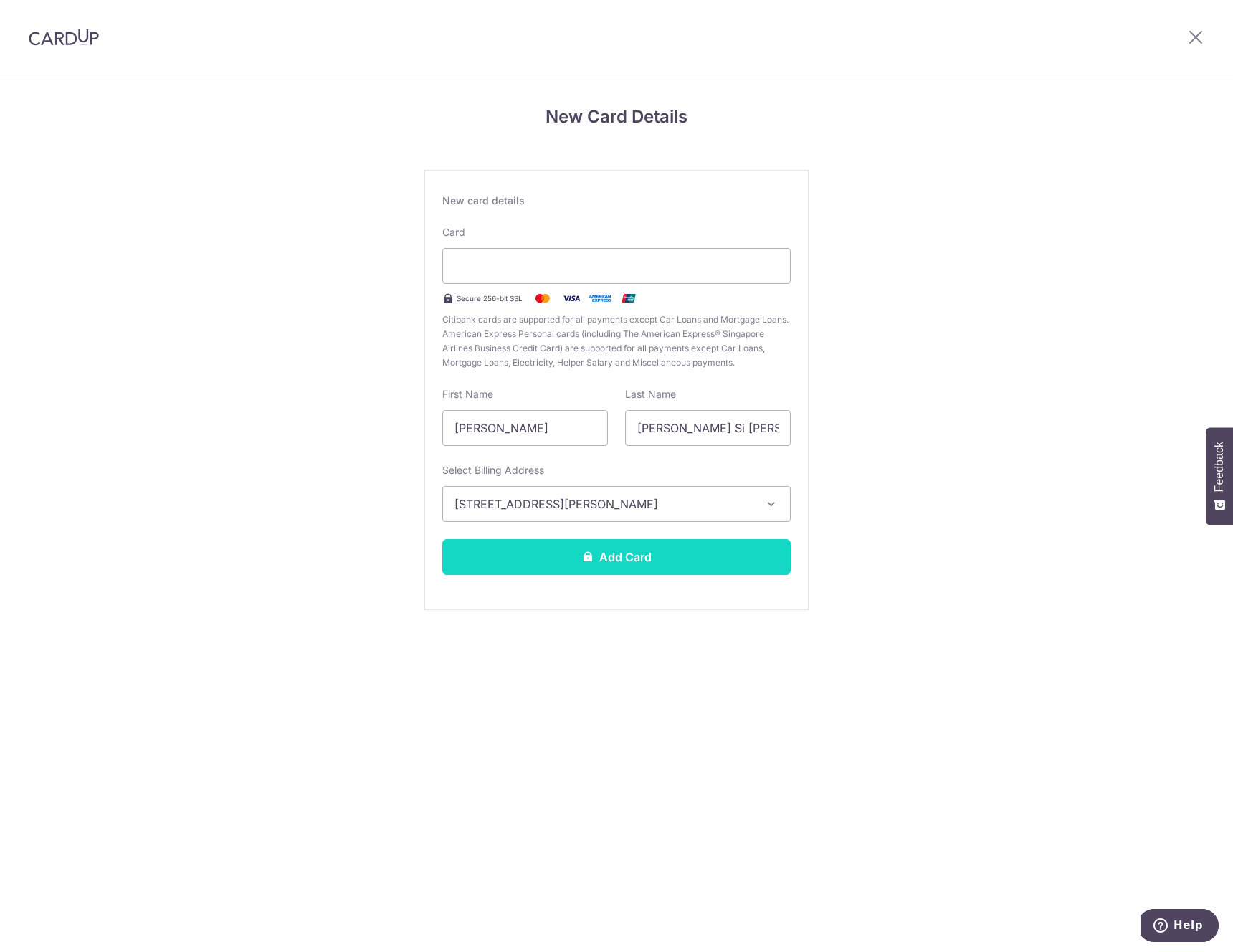
click at [591, 554] on icon at bounding box center [588, 556] width 12 height 12
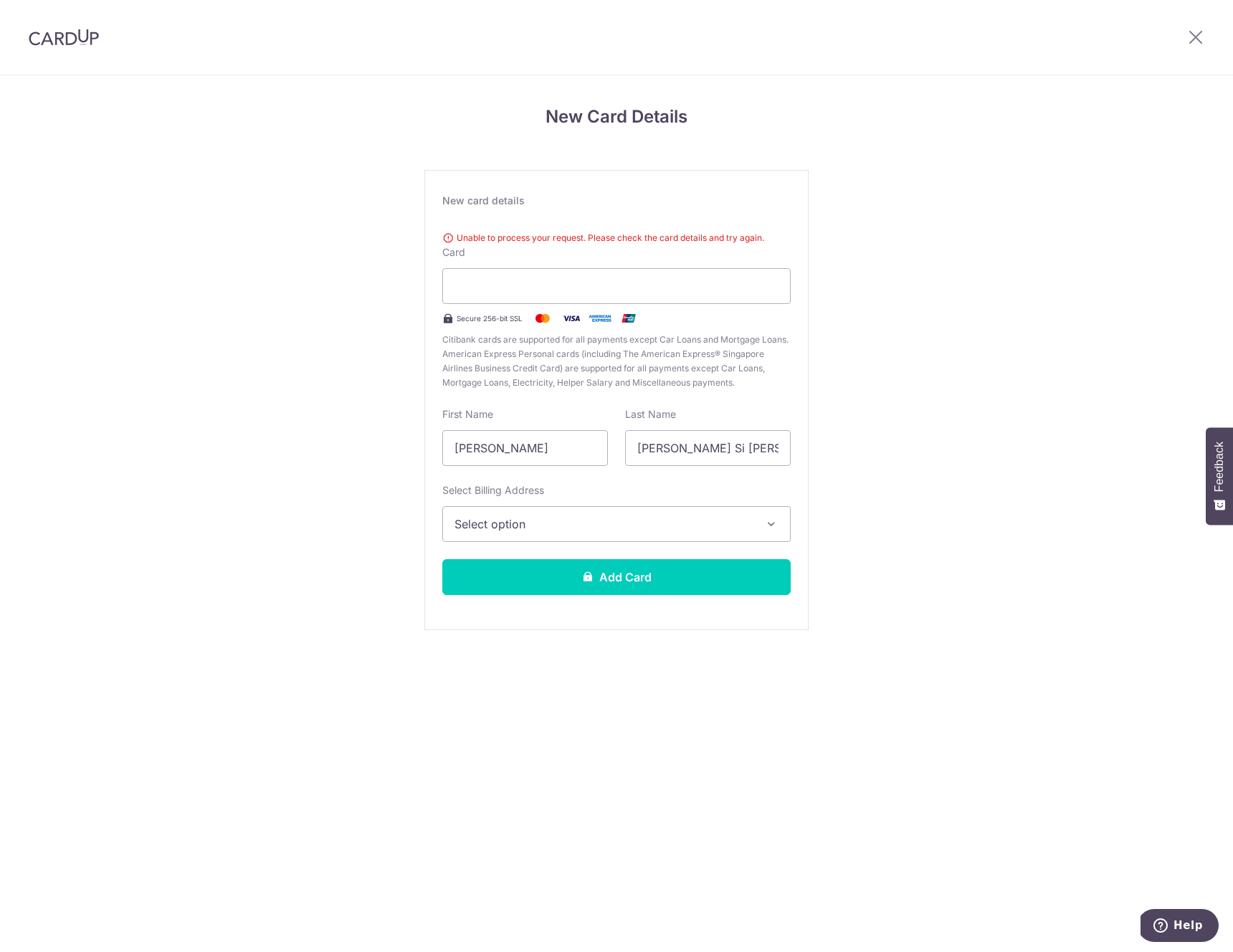
click at [581, 236] on div "Unable to process your request. Please check the card details and try again." at bounding box center [616, 238] width 349 height 15
click at [452, 238] on div "Unable to process your request. Please check the card details and try again." at bounding box center [616, 238] width 349 height 15
click at [449, 240] on div "Unable to process your request. Please check the card details and try again." at bounding box center [616, 238] width 349 height 15
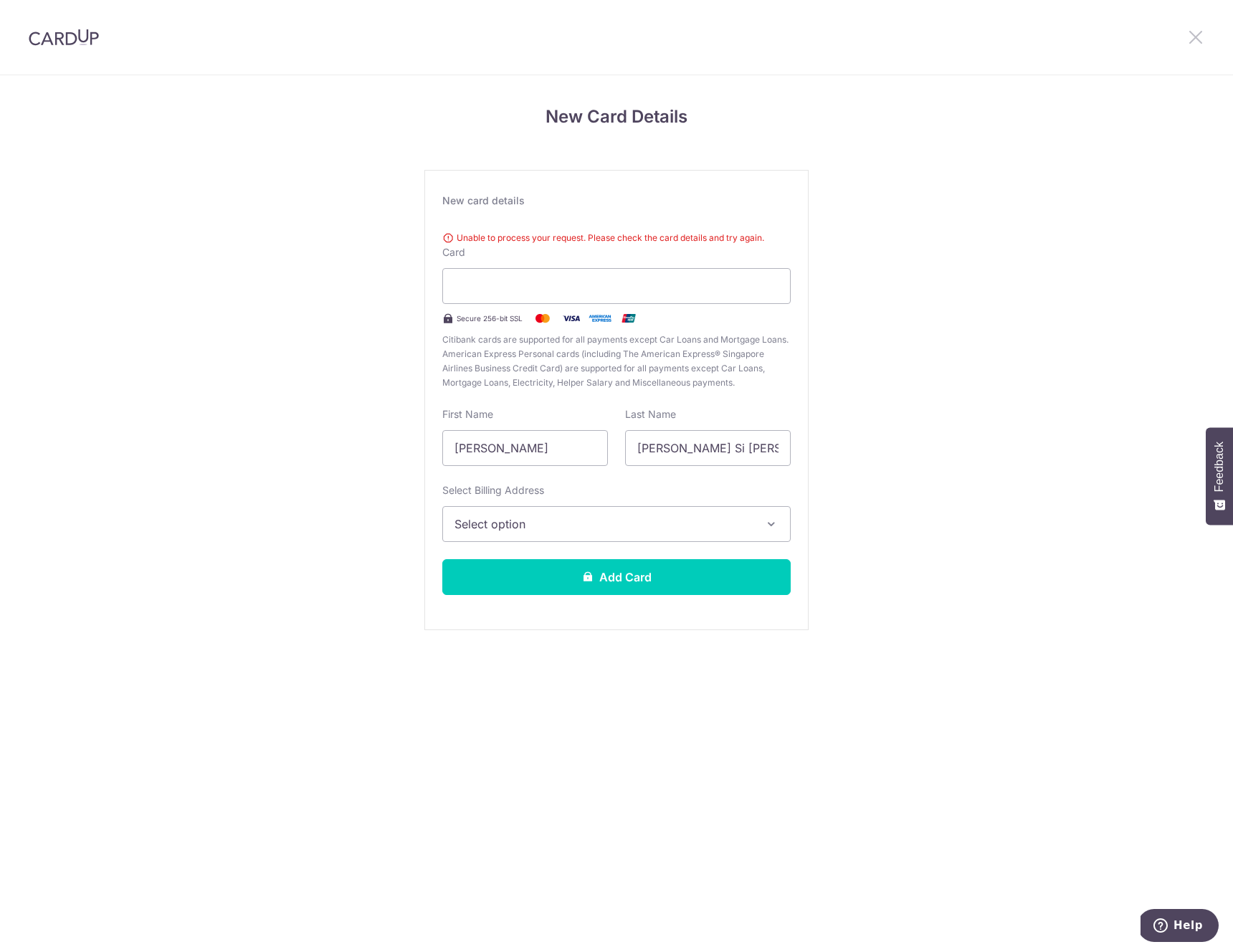
click at [1189, 38] on icon at bounding box center [1195, 38] width 17 height 18
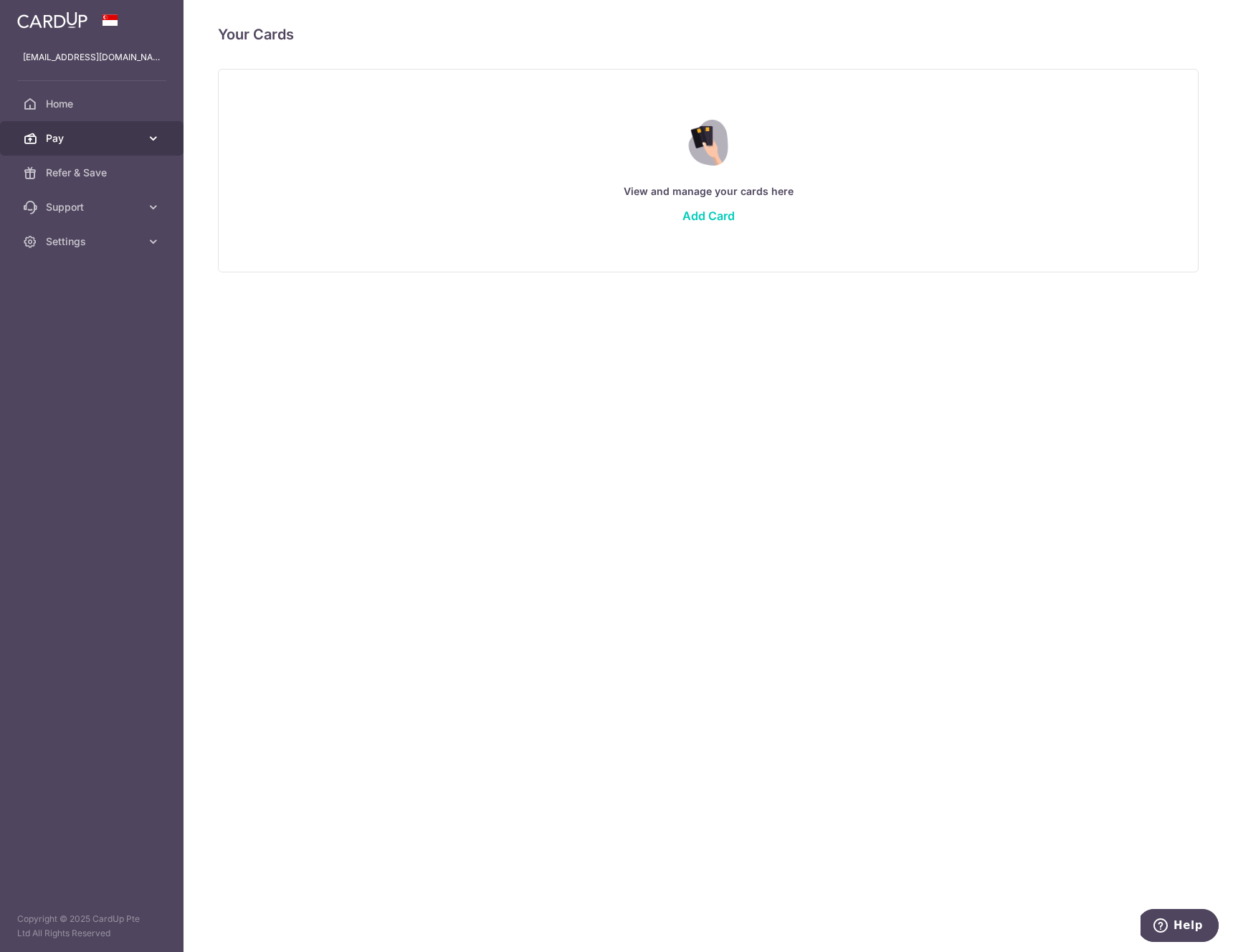
drag, startPoint x: 93, startPoint y: 145, endPoint x: 64, endPoint y: 138, distance: 29.8
click at [91, 144] on span "Pay" at bounding box center [92, 138] width 94 height 15
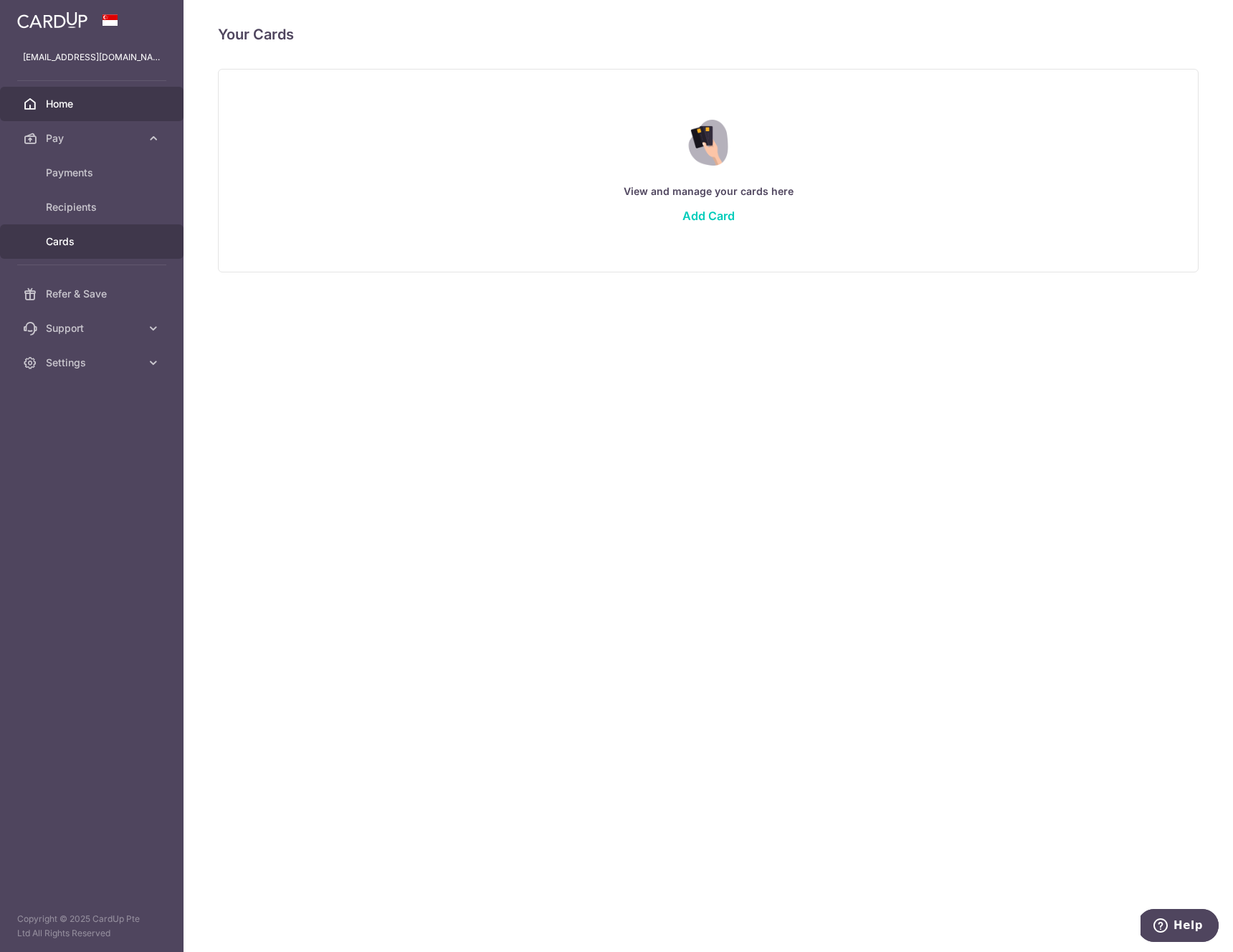
click at [80, 100] on span "Home" at bounding box center [92, 104] width 94 height 15
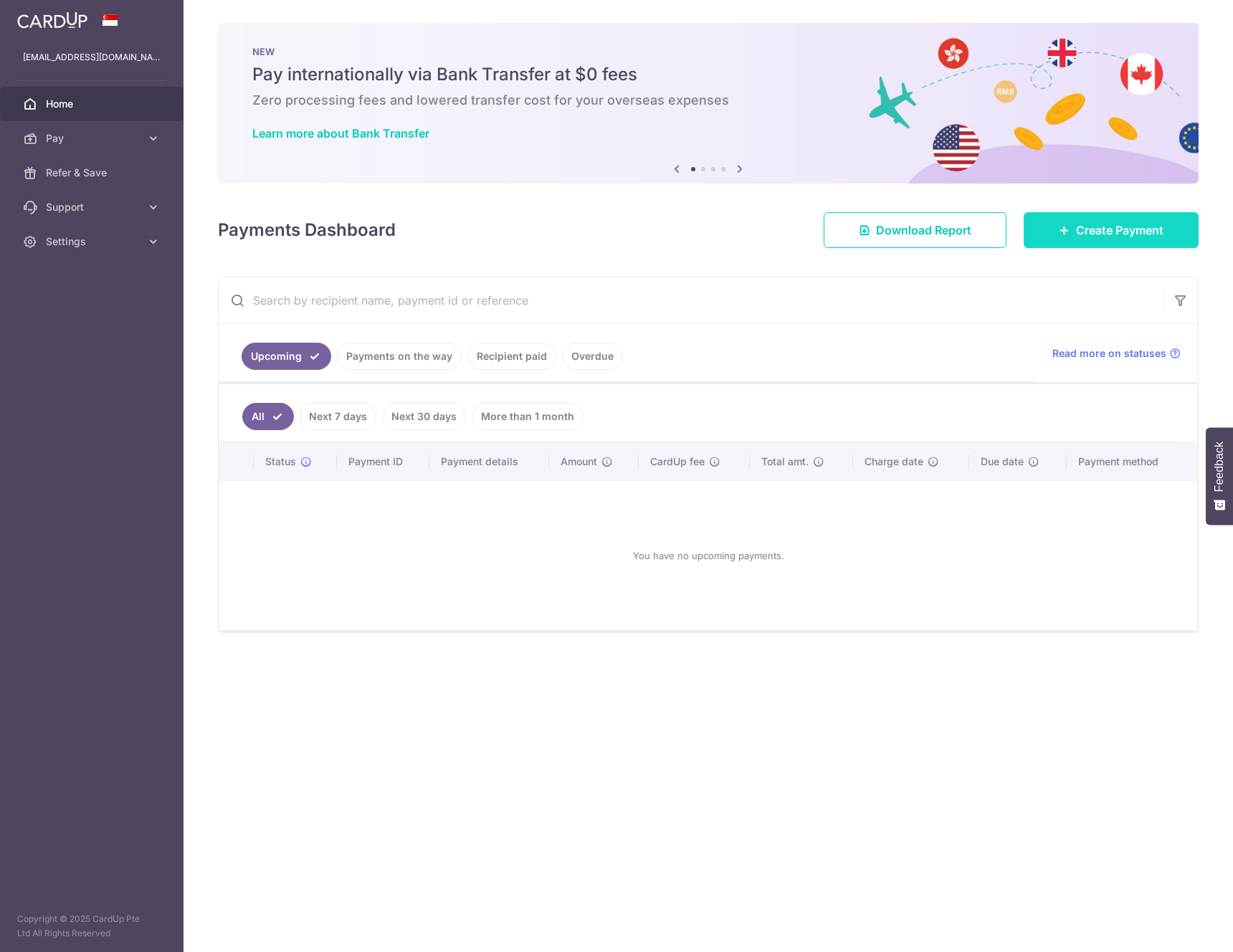
click at [1148, 234] on span "Create Payment" at bounding box center [1119, 230] width 88 height 17
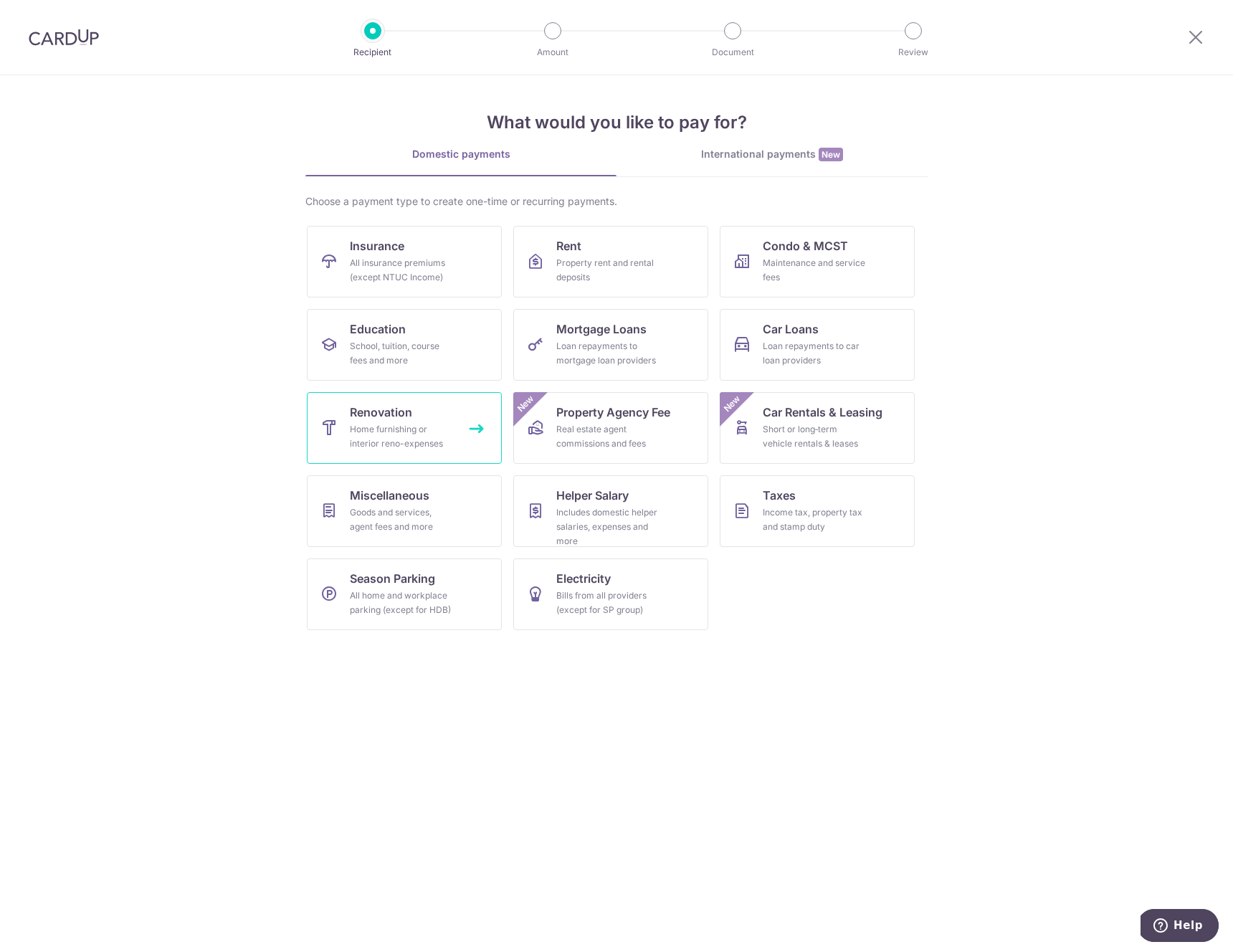
click at [454, 434] on link "Renovation Home furnishing or interior reno-expenses" at bounding box center [404, 427] width 195 height 71
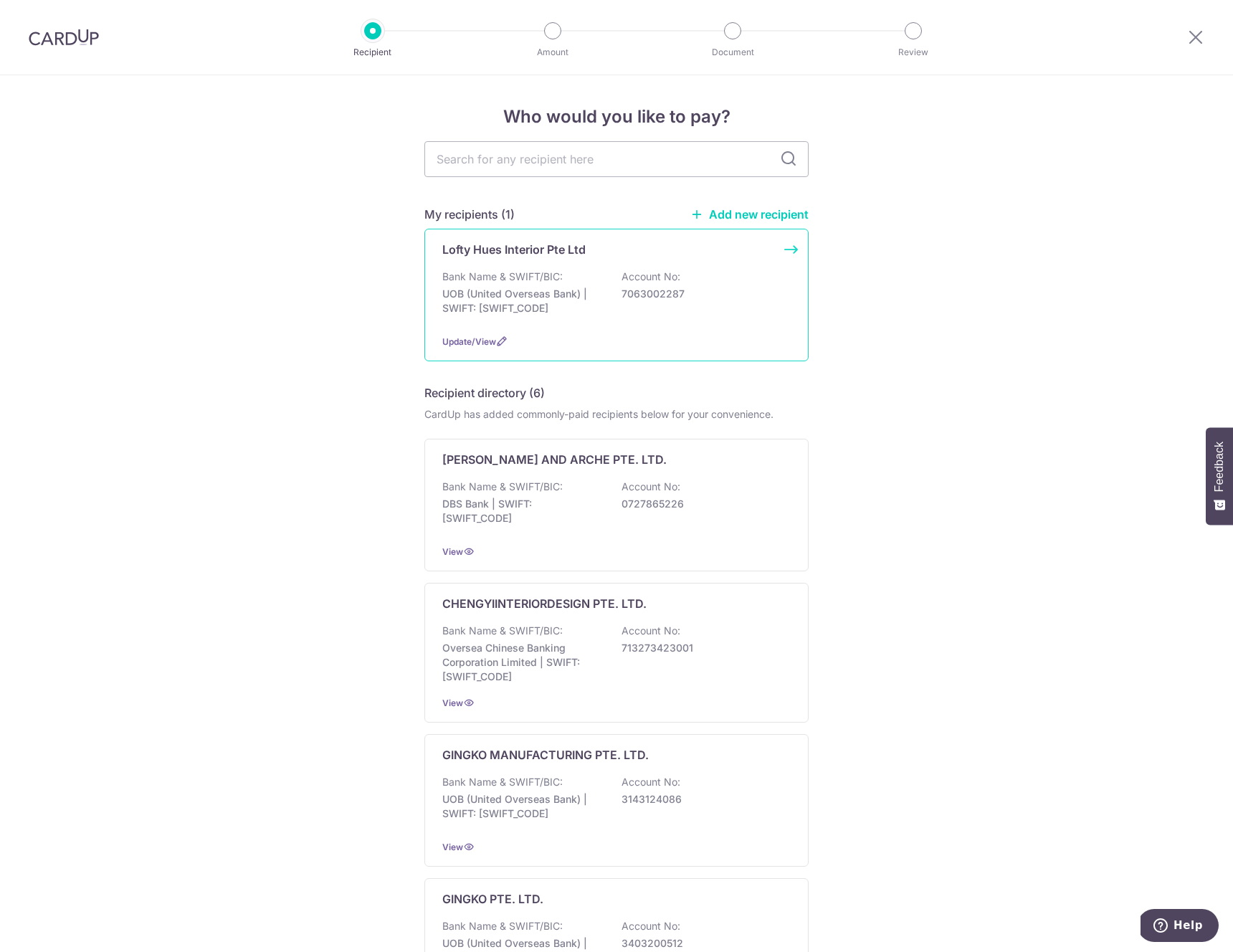
click at [565, 308] on p "UOB (United Overseas Bank) | SWIFT: [SWIFT_CODE]" at bounding box center [522, 300] width 160 height 28
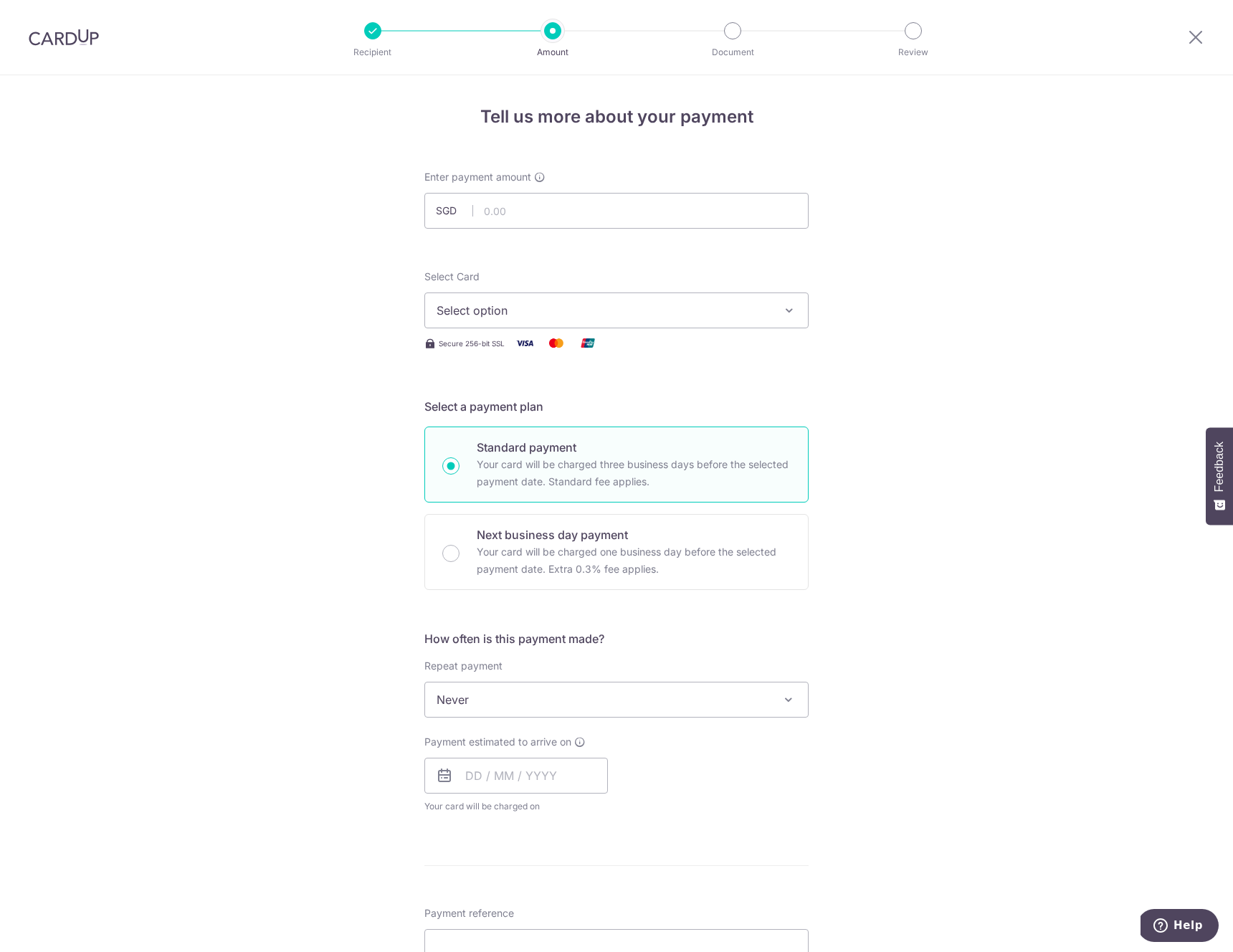
click at [565, 308] on span "Select option" at bounding box center [603, 310] width 334 height 17
click at [537, 352] on span "Add credit card" at bounding box center [629, 351] width 334 height 15
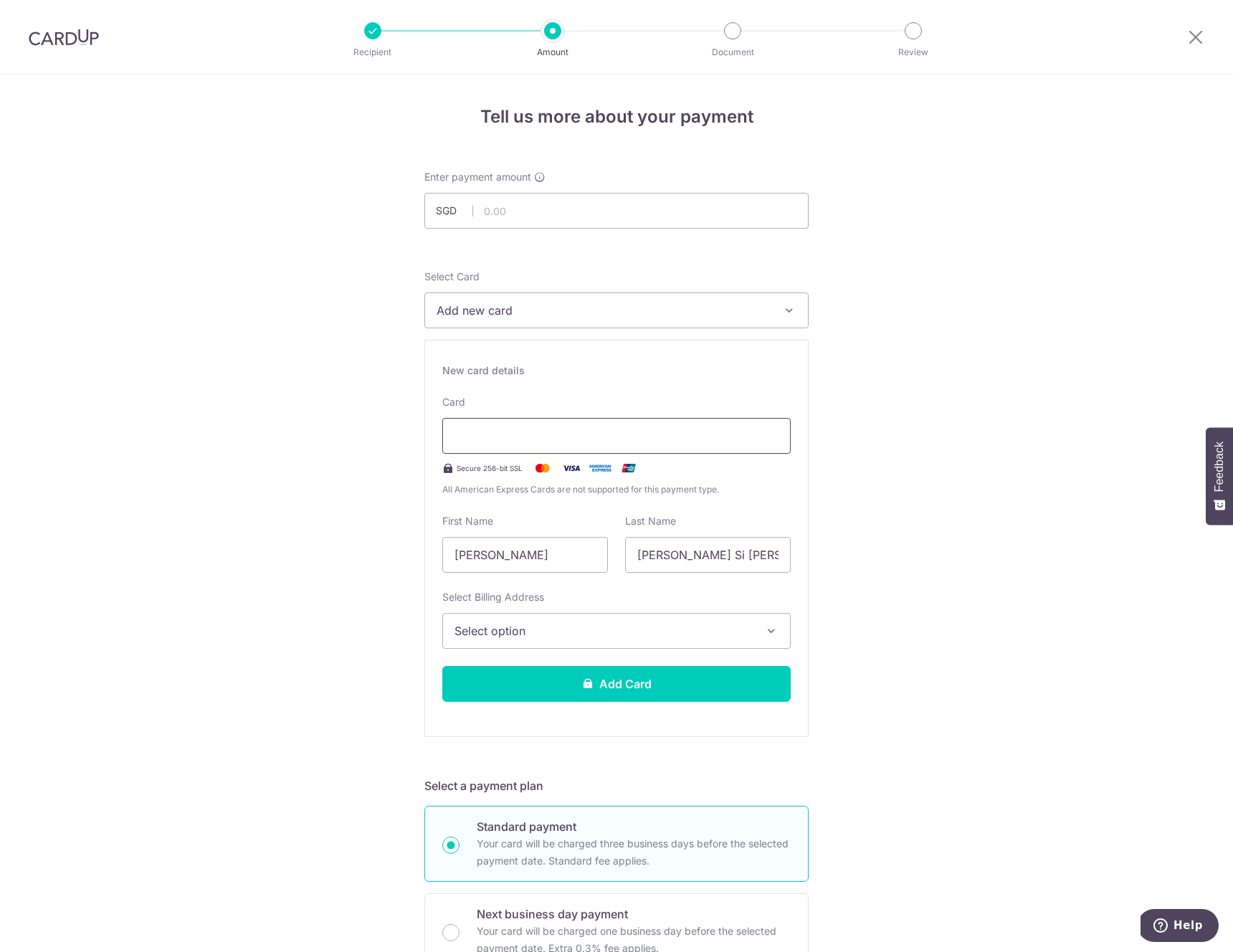
scroll to position [8, 0]
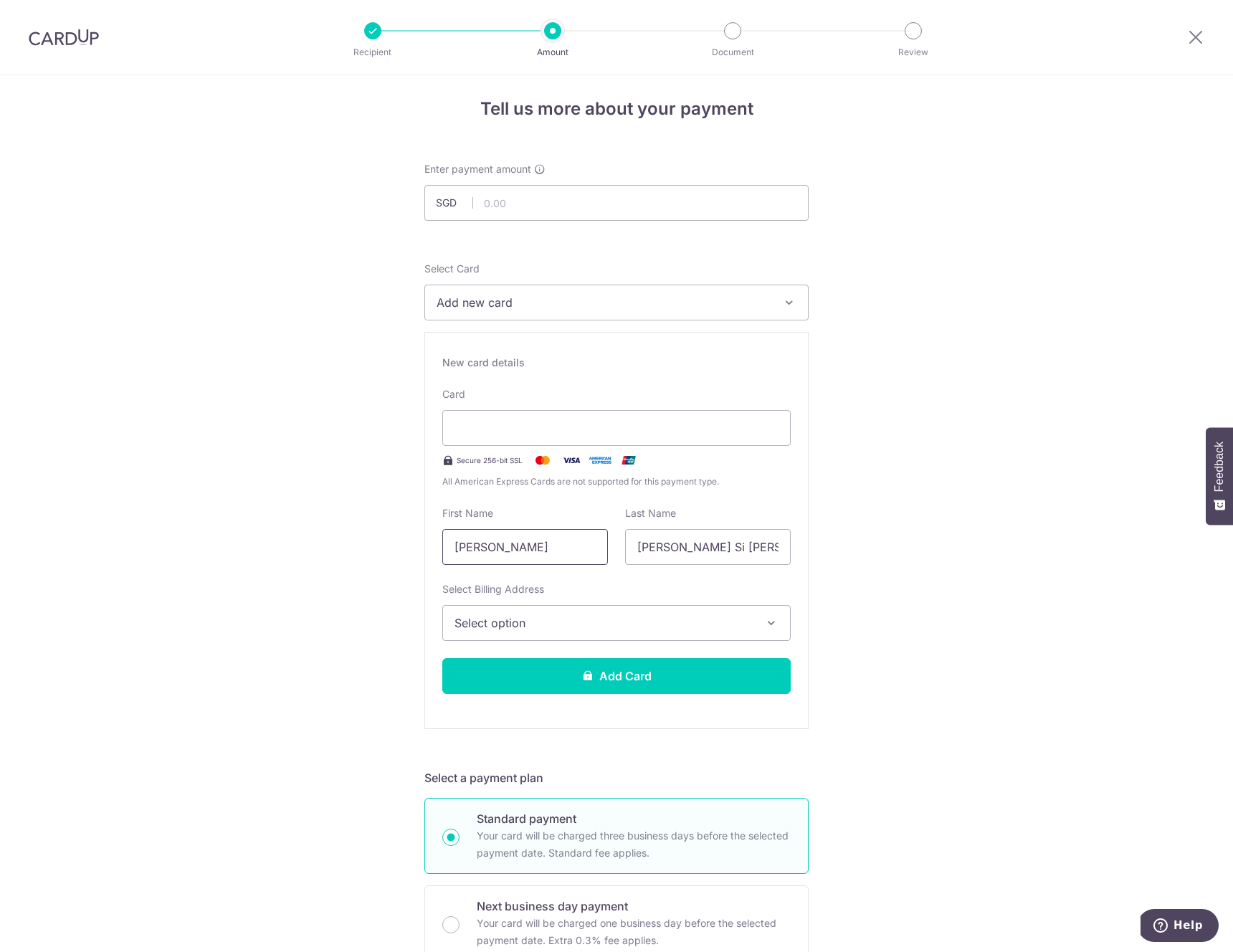
click at [550, 548] on input "[PERSON_NAME]" at bounding box center [525, 546] width 166 height 36
type input "G"
type input "Yan Xuan"
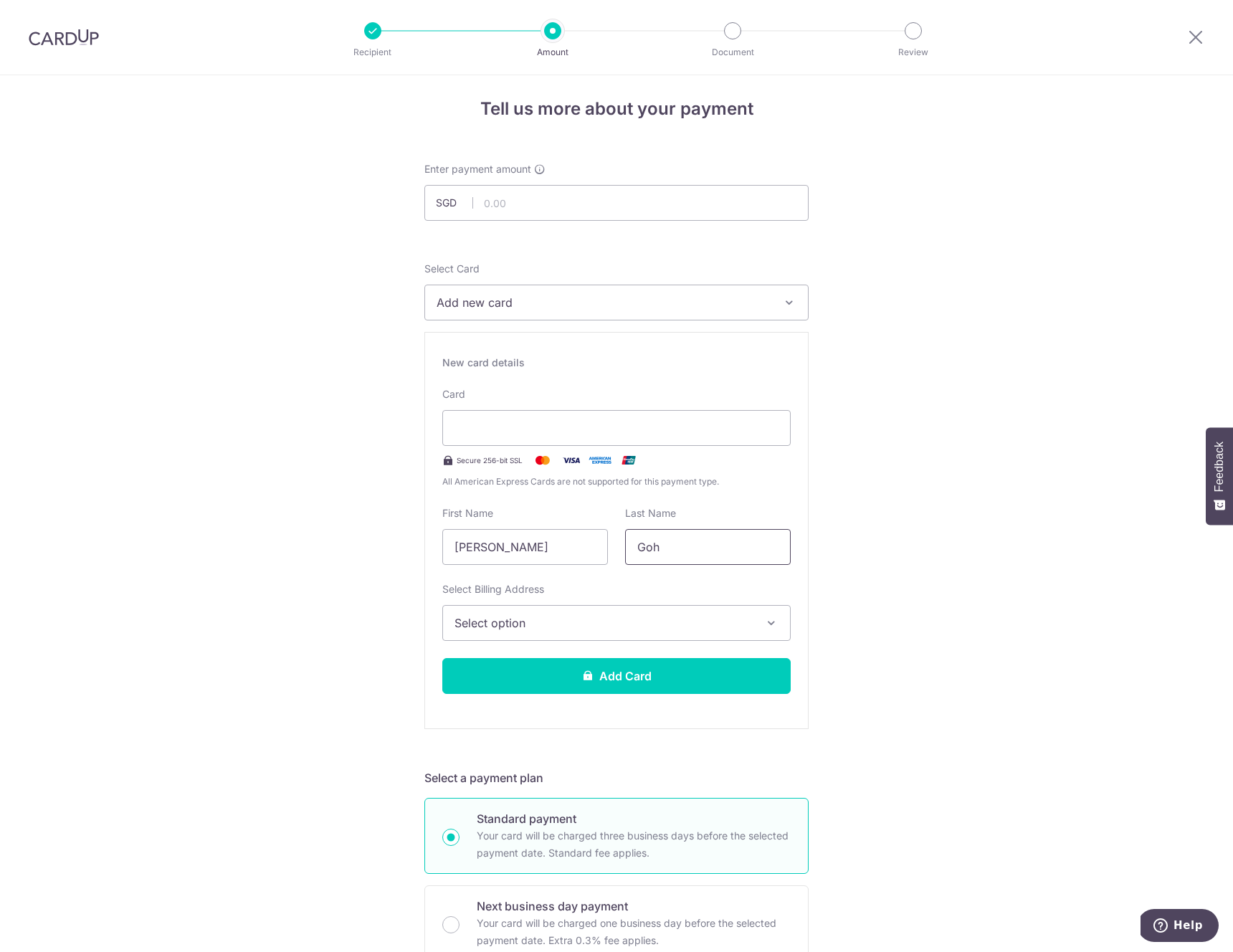
type input "Goh"
click at [517, 629] on span "Select option" at bounding box center [603, 622] width 298 height 17
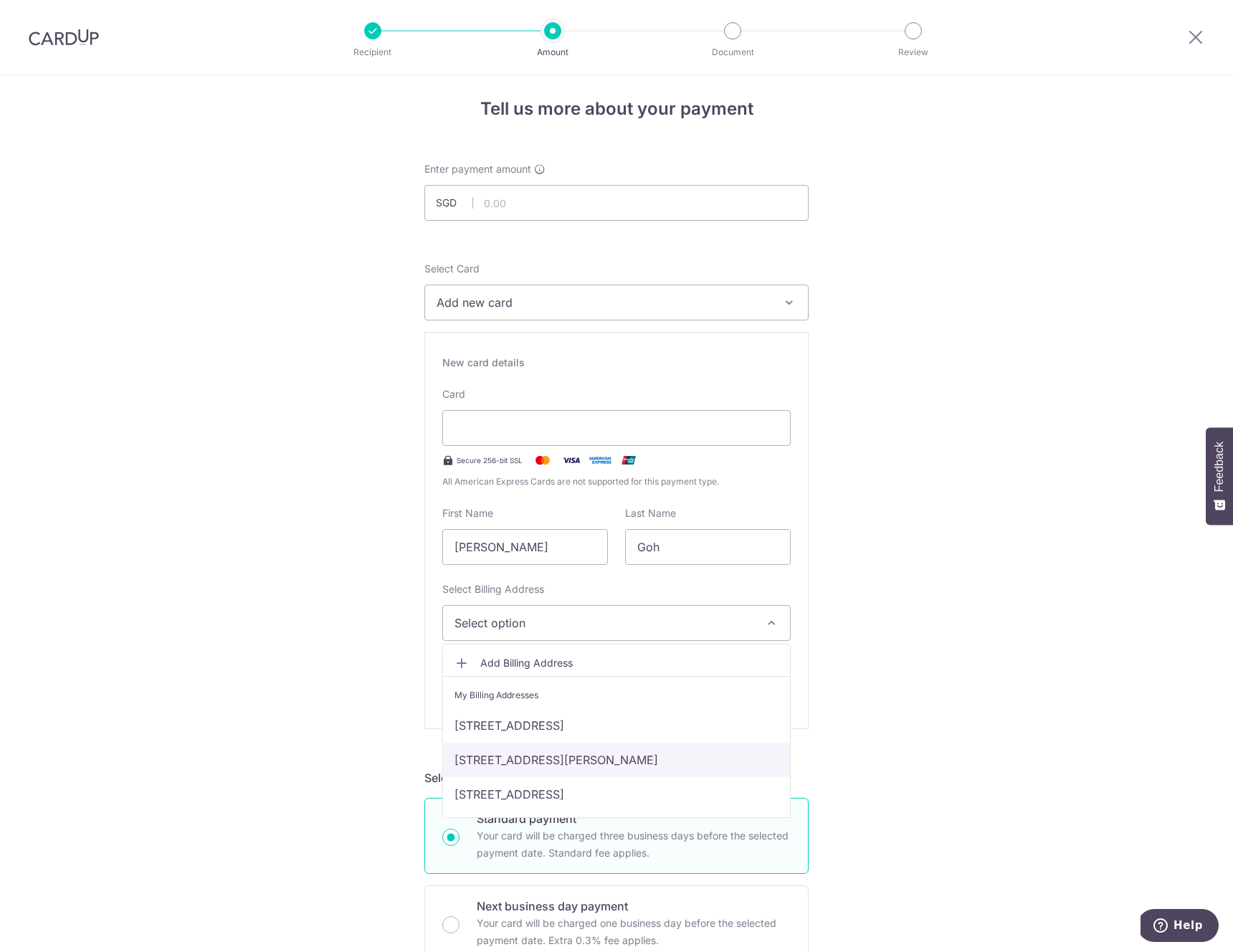
click at [520, 756] on link "[STREET_ADDRESS][PERSON_NAME]" at bounding box center [616, 760] width 347 height 35
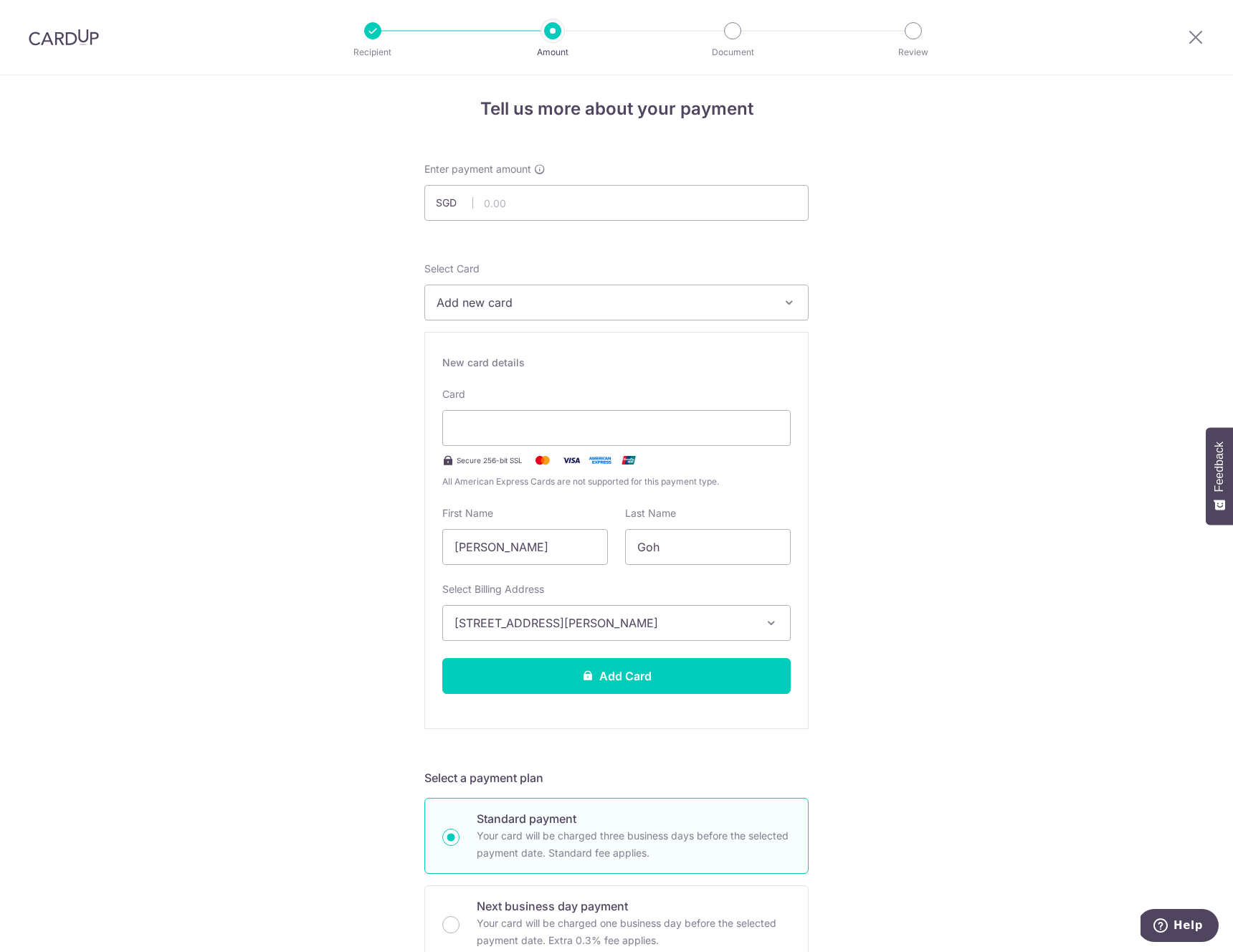
click at [976, 632] on div "Tell us more about your payment Enter payment amount SGD Select Card Add new ca…" at bounding box center [616, 953] width 1233 height 1771
click at [606, 685] on button "Add Card" at bounding box center [616, 676] width 349 height 36
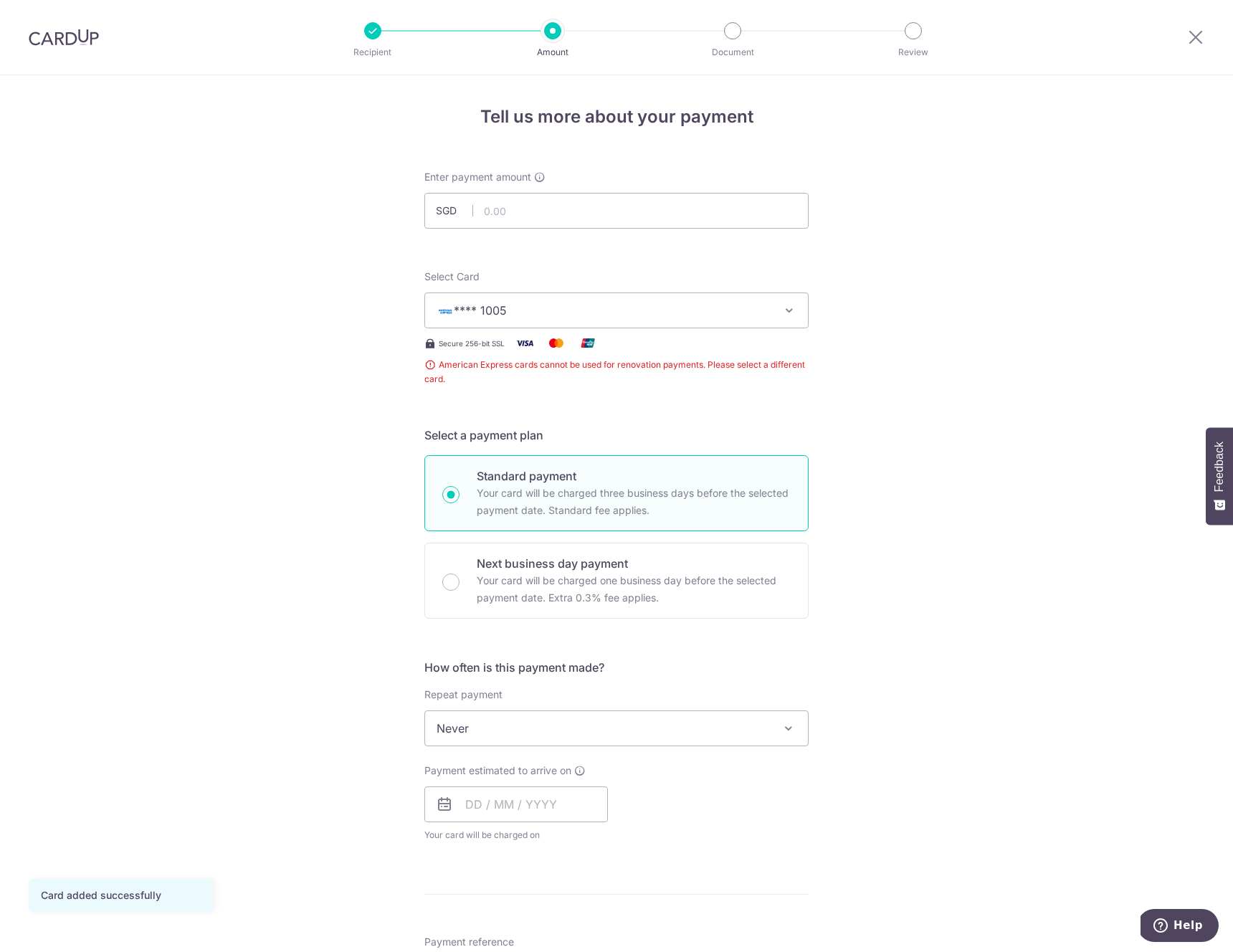
click at [713, 394] on form "Enter payment amount SGD Card added successfully Select Card **** 1005 Add cred…" at bounding box center [617, 800] width 384 height 1260
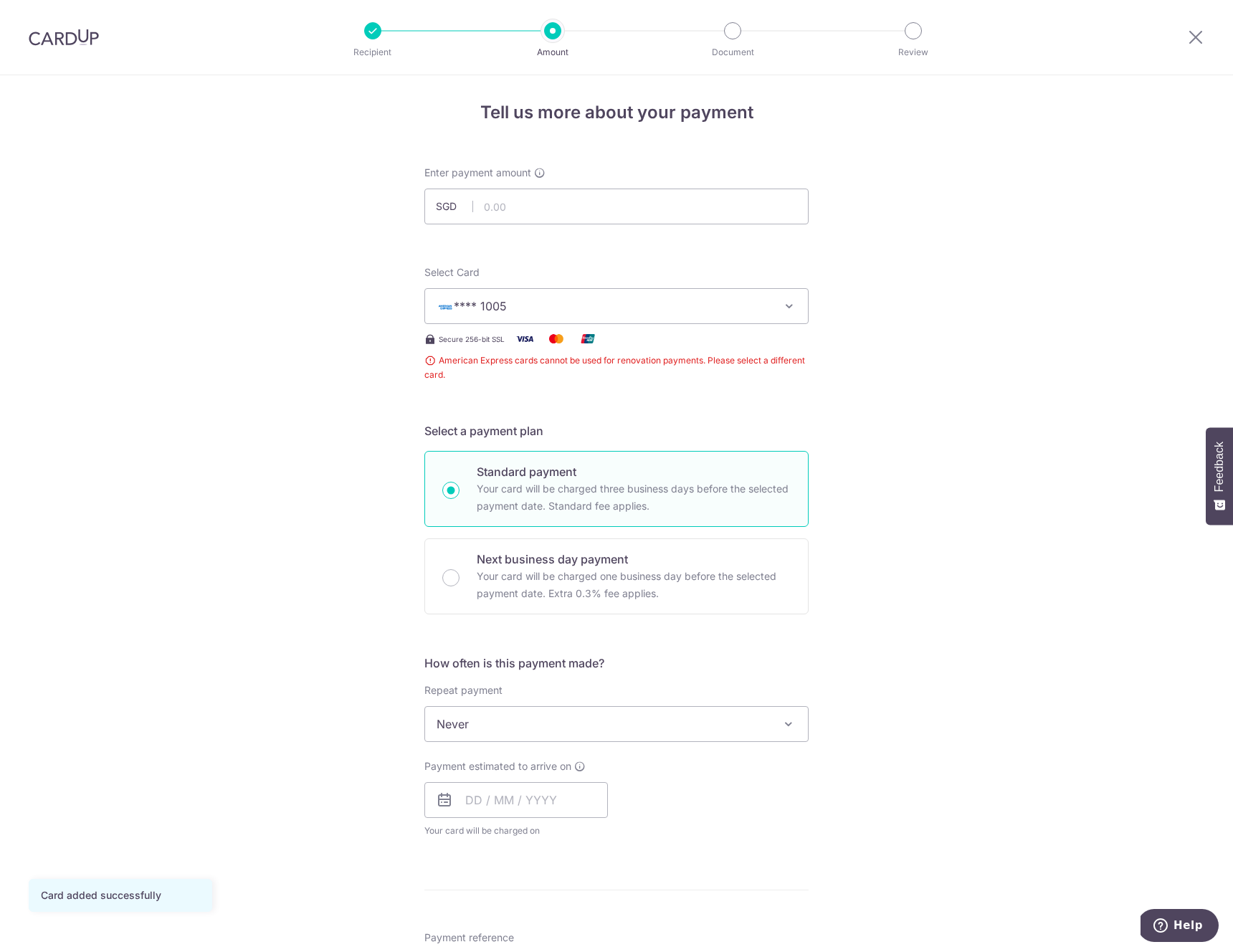
scroll to position [12, 0]
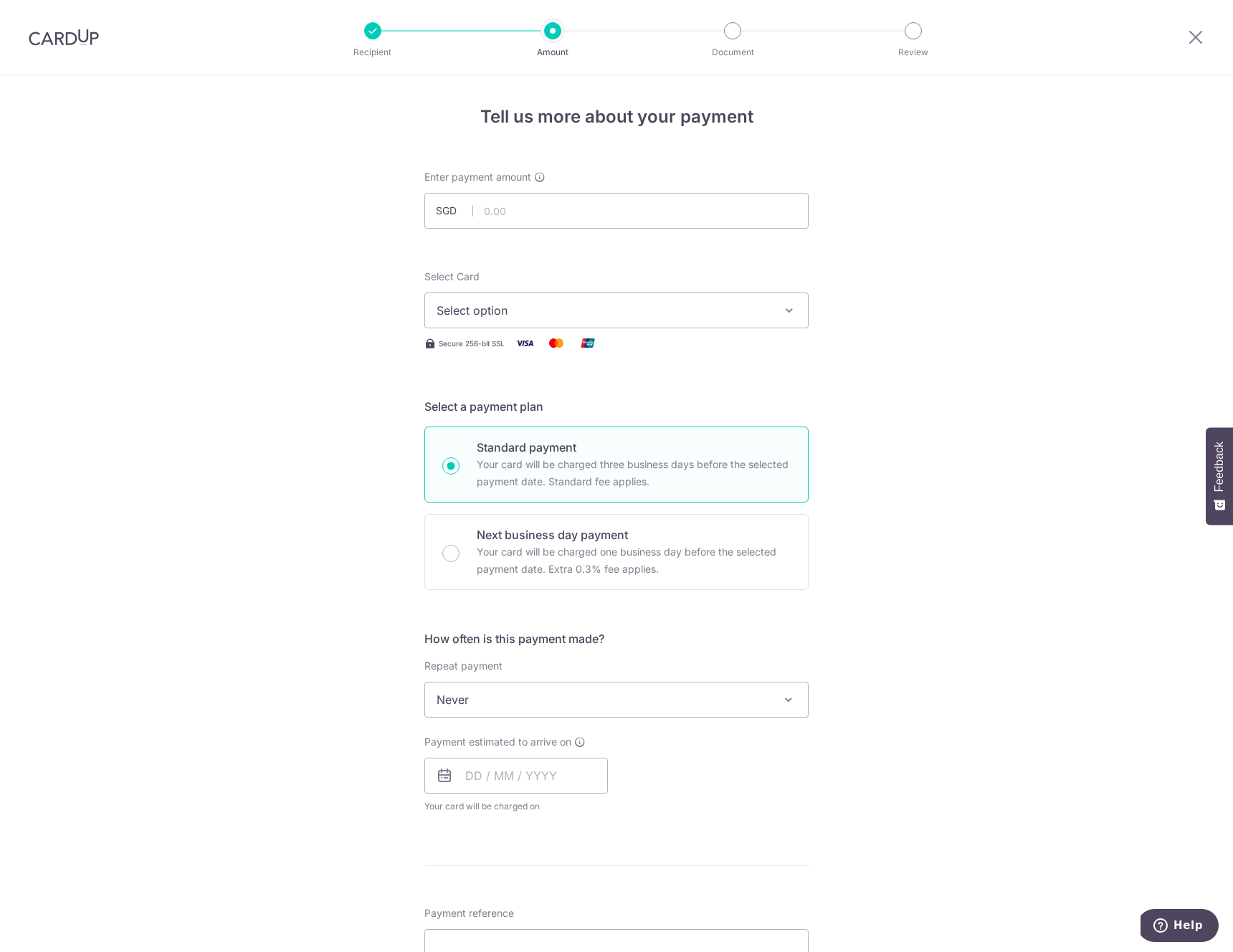
click at [57, 39] on img at bounding box center [63, 37] width 70 height 17
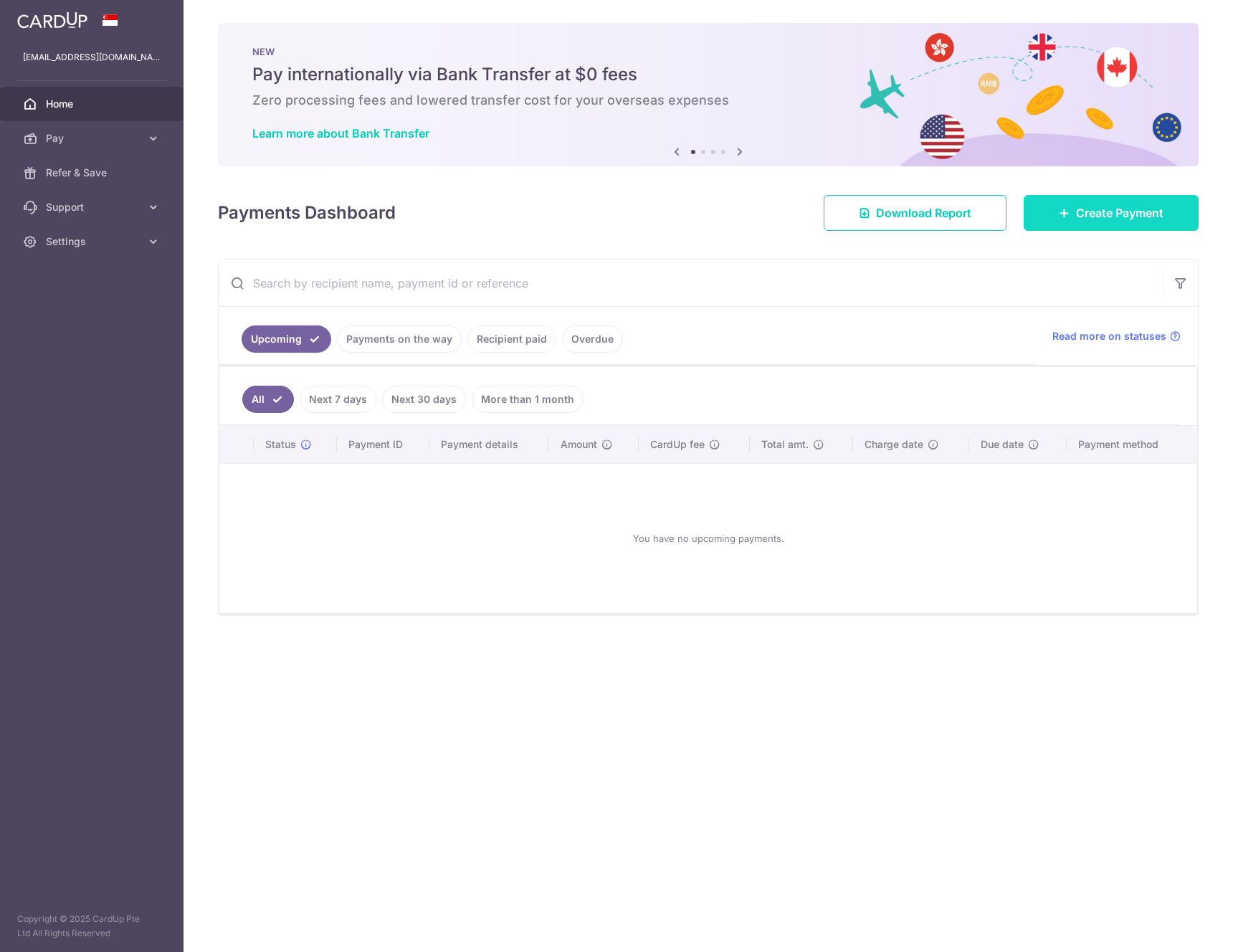
click at [1102, 222] on link "Create Payment" at bounding box center [1110, 212] width 175 height 36
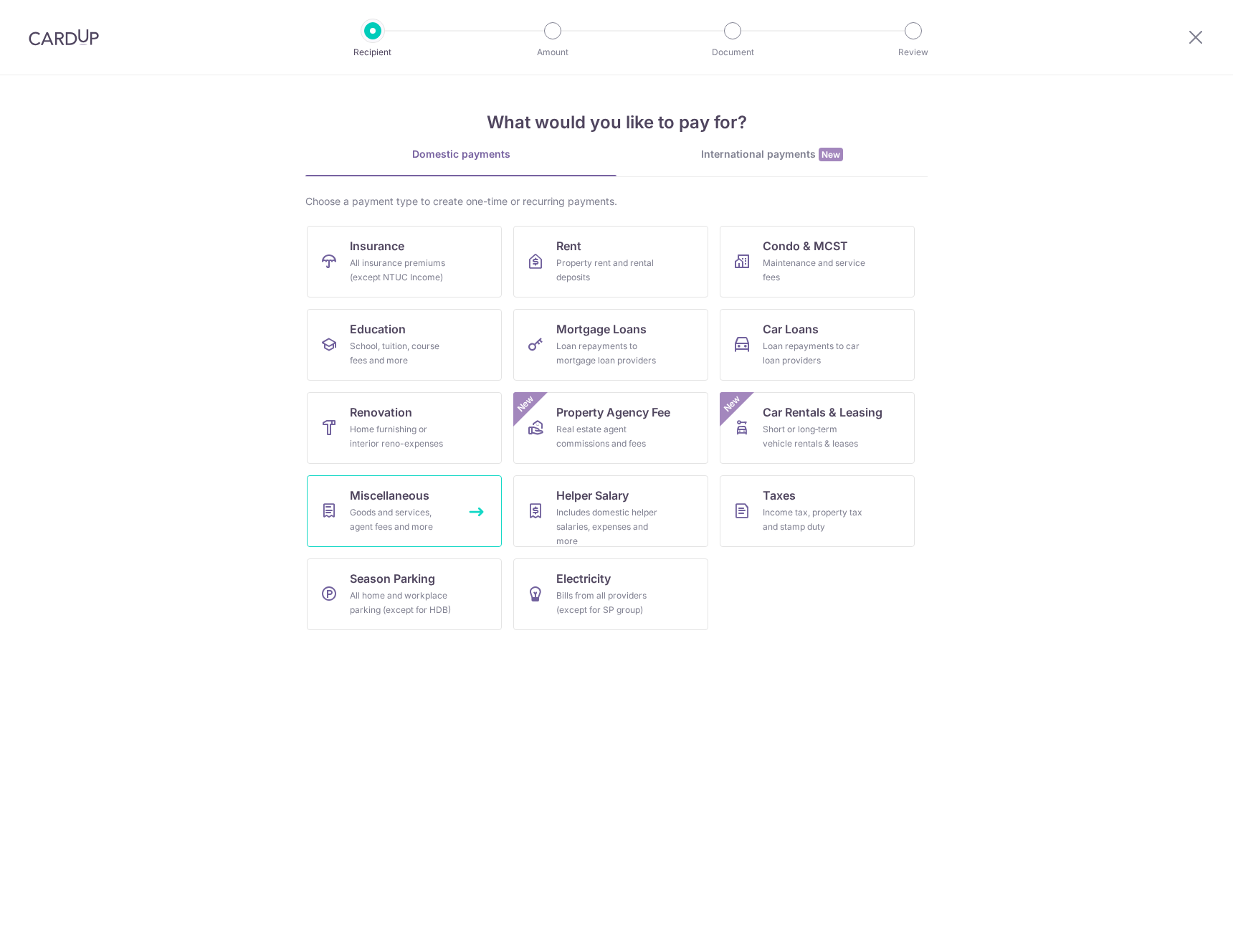
click at [396, 499] on span "Miscellaneous" at bounding box center [389, 495] width 80 height 17
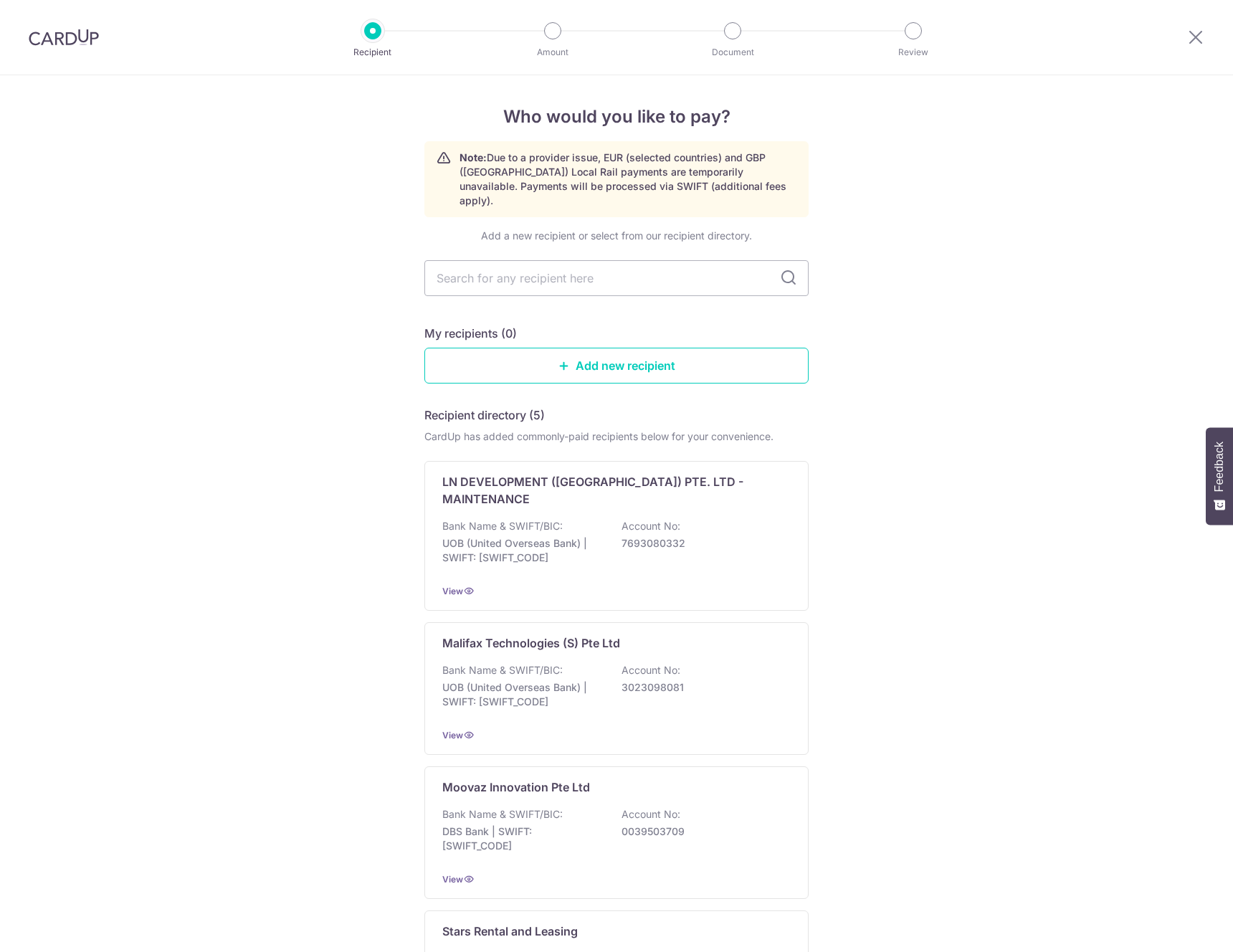
click at [477, 273] on input "text" at bounding box center [617, 277] width 384 height 36
click at [708, 269] on input "text" at bounding box center [617, 277] width 384 height 36
click at [619, 358] on link "Add new recipient" at bounding box center [617, 365] width 384 height 36
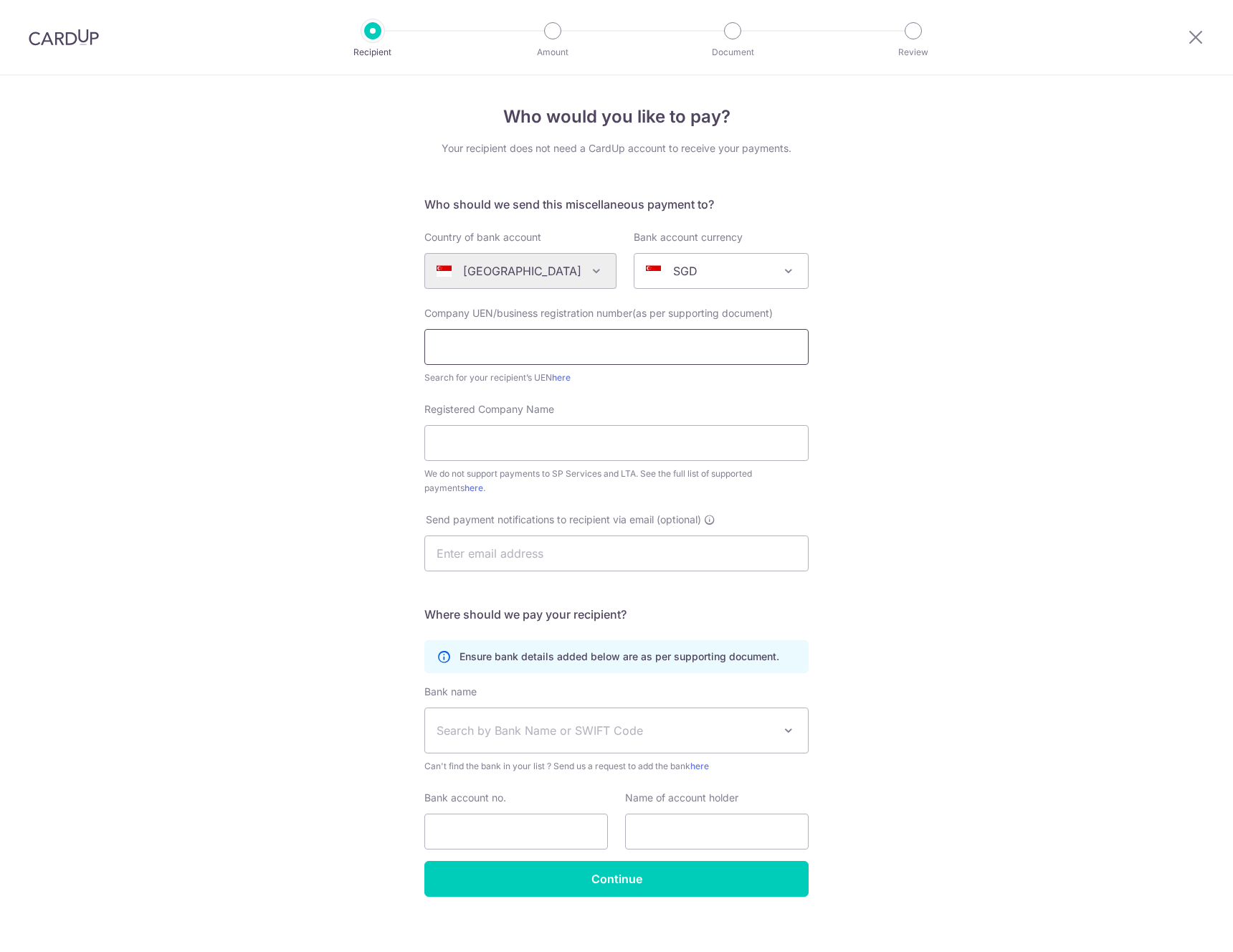
click at [604, 355] on input "text" at bounding box center [617, 346] width 384 height 36
click at [576, 339] on input "text" at bounding box center [617, 346] width 384 height 36
paste input "202231232R)"
type input "202231232R)"
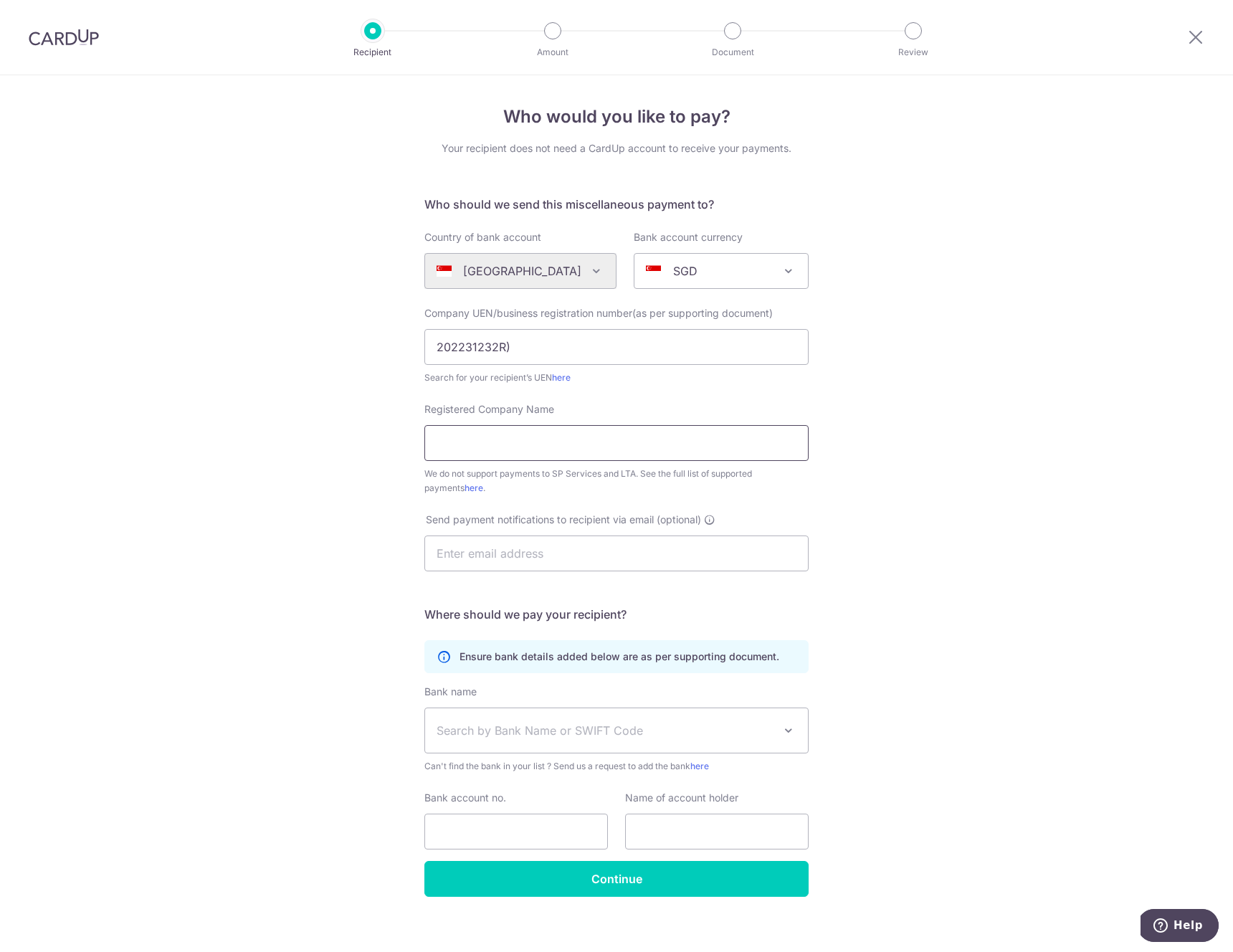
click at [543, 436] on input "Registered Company Name" at bounding box center [617, 442] width 384 height 36
click at [535, 434] on input "Registered Company Name" at bounding box center [617, 442] width 384 height 36
paste input "COMFORT COOL AIRCON PTE. LTD."
type input "COMFORT COOL AIRCON PTE. LTD."
click at [525, 548] on input "text" at bounding box center [617, 553] width 384 height 36
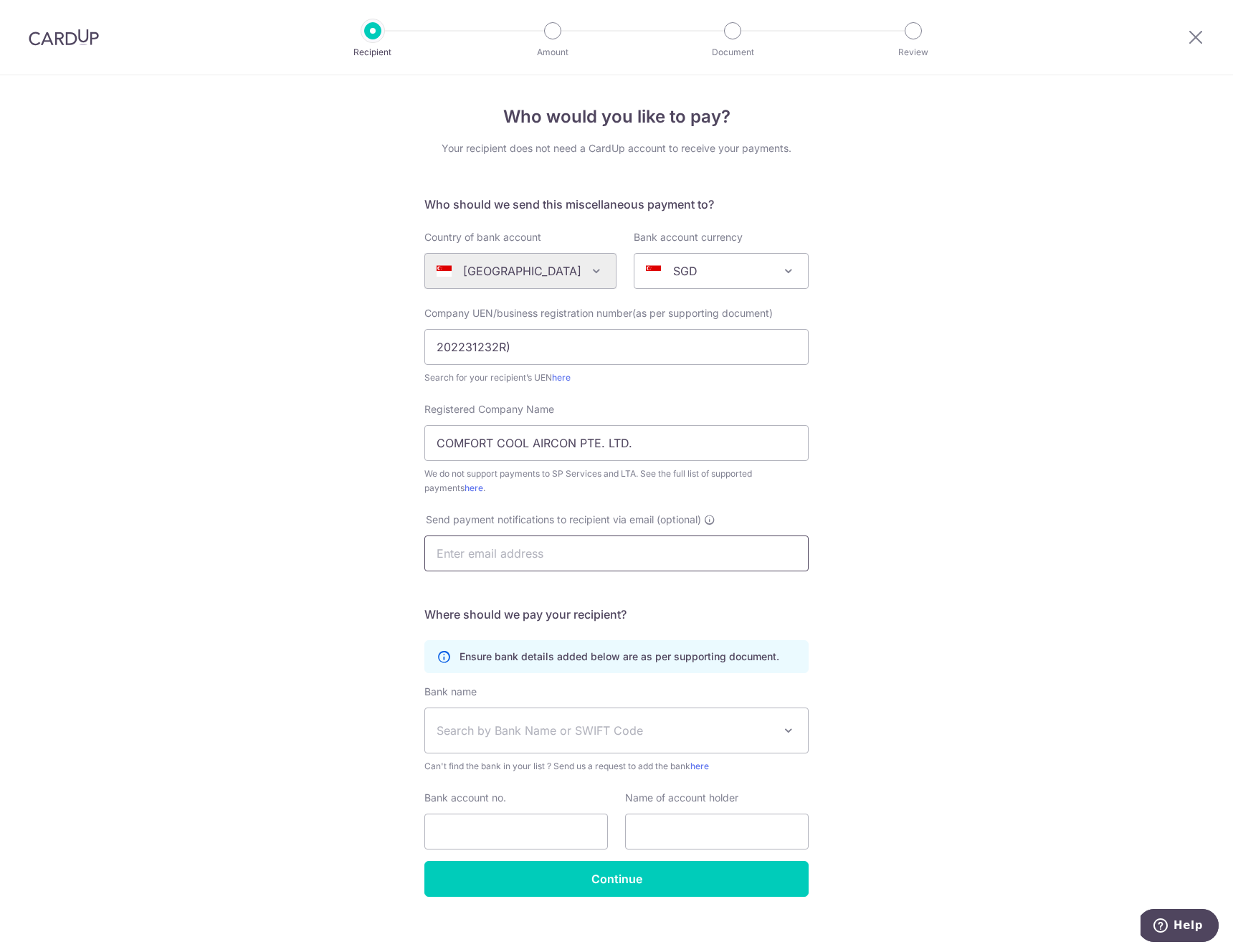
paste input "[EMAIL_ADDRESS][DOMAIN_NAME]"
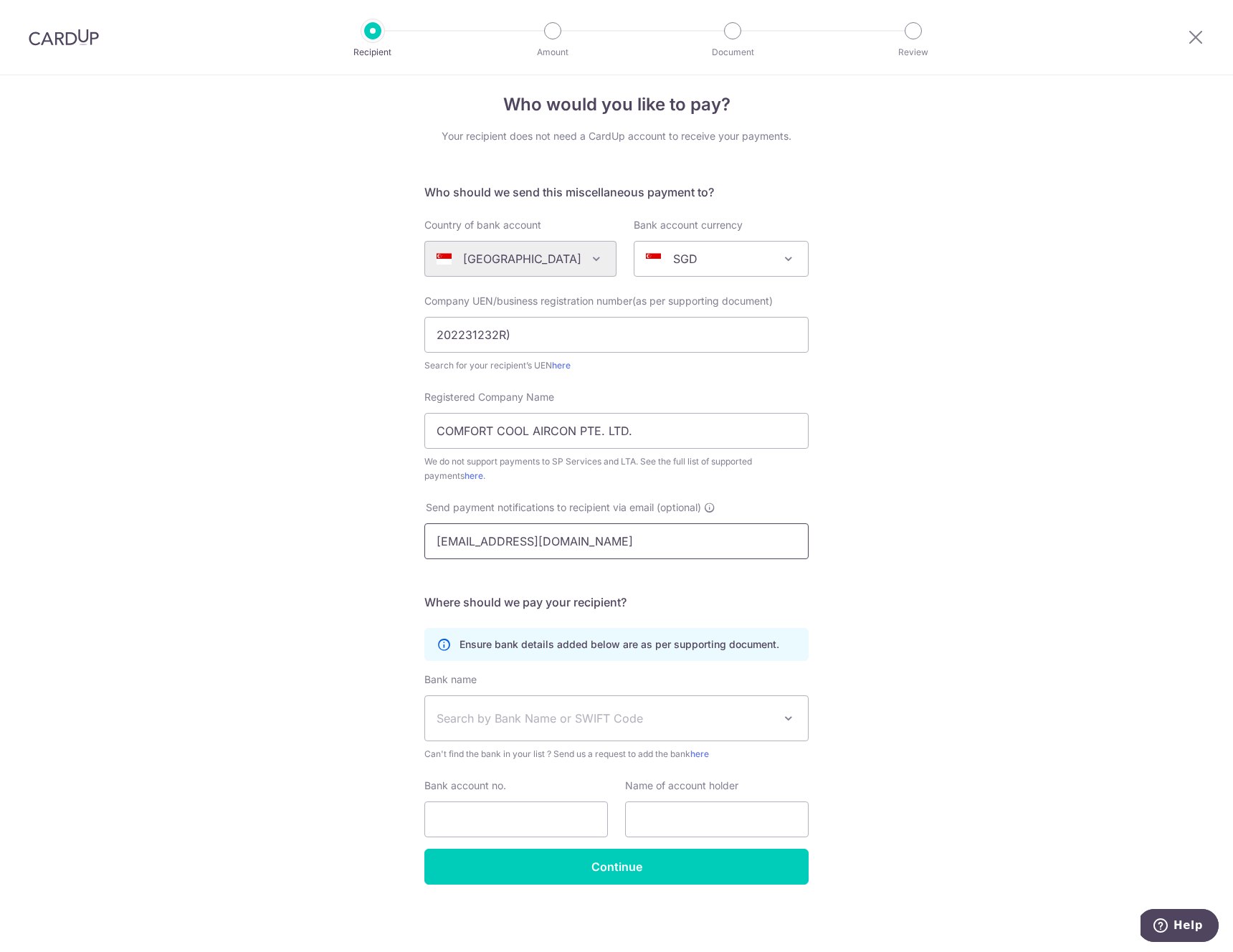
type input "[EMAIL_ADDRESS][DOMAIN_NAME]"
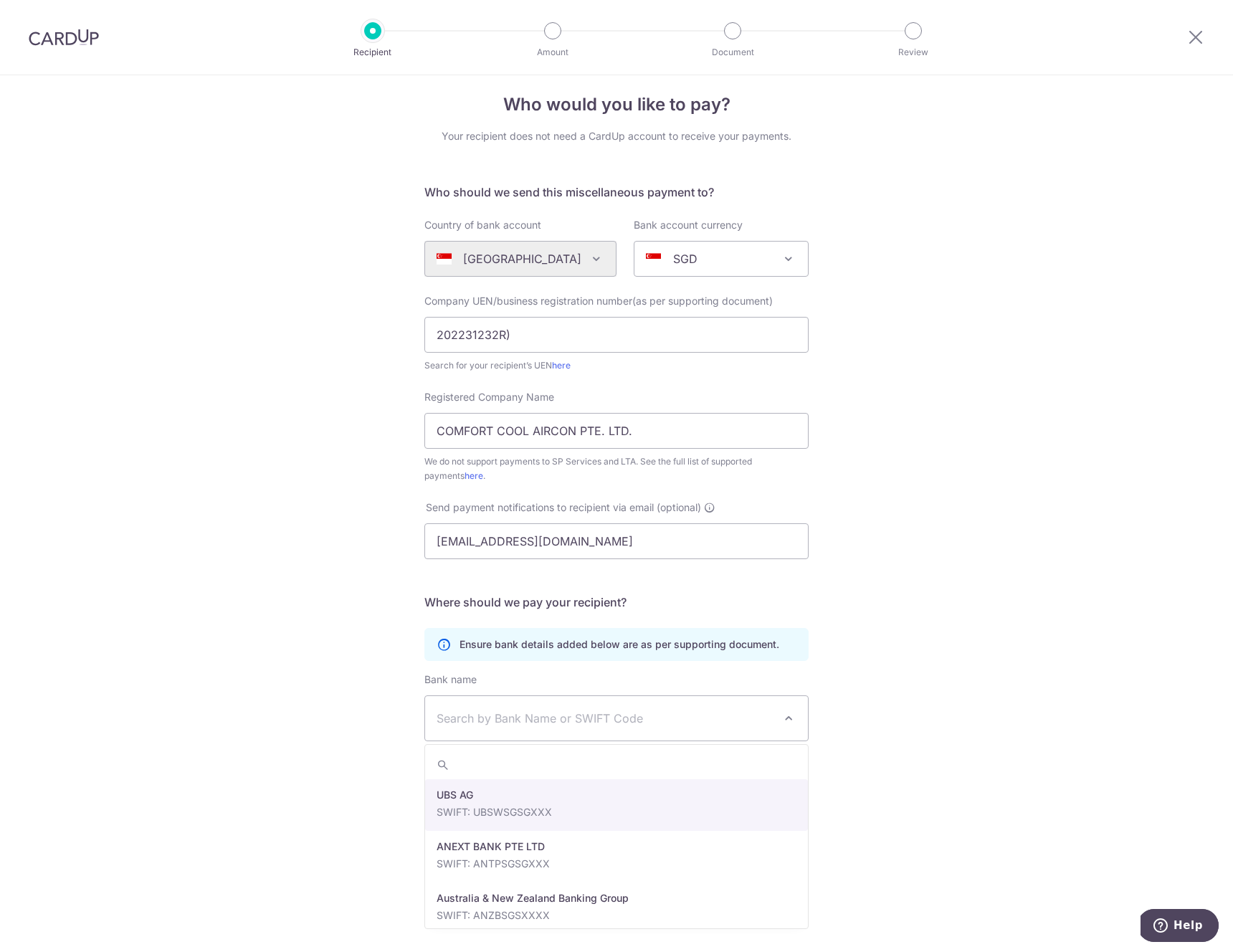
click at [579, 718] on span "Search by Bank Name or SWIFT Code" at bounding box center [605, 718] width 337 height 17
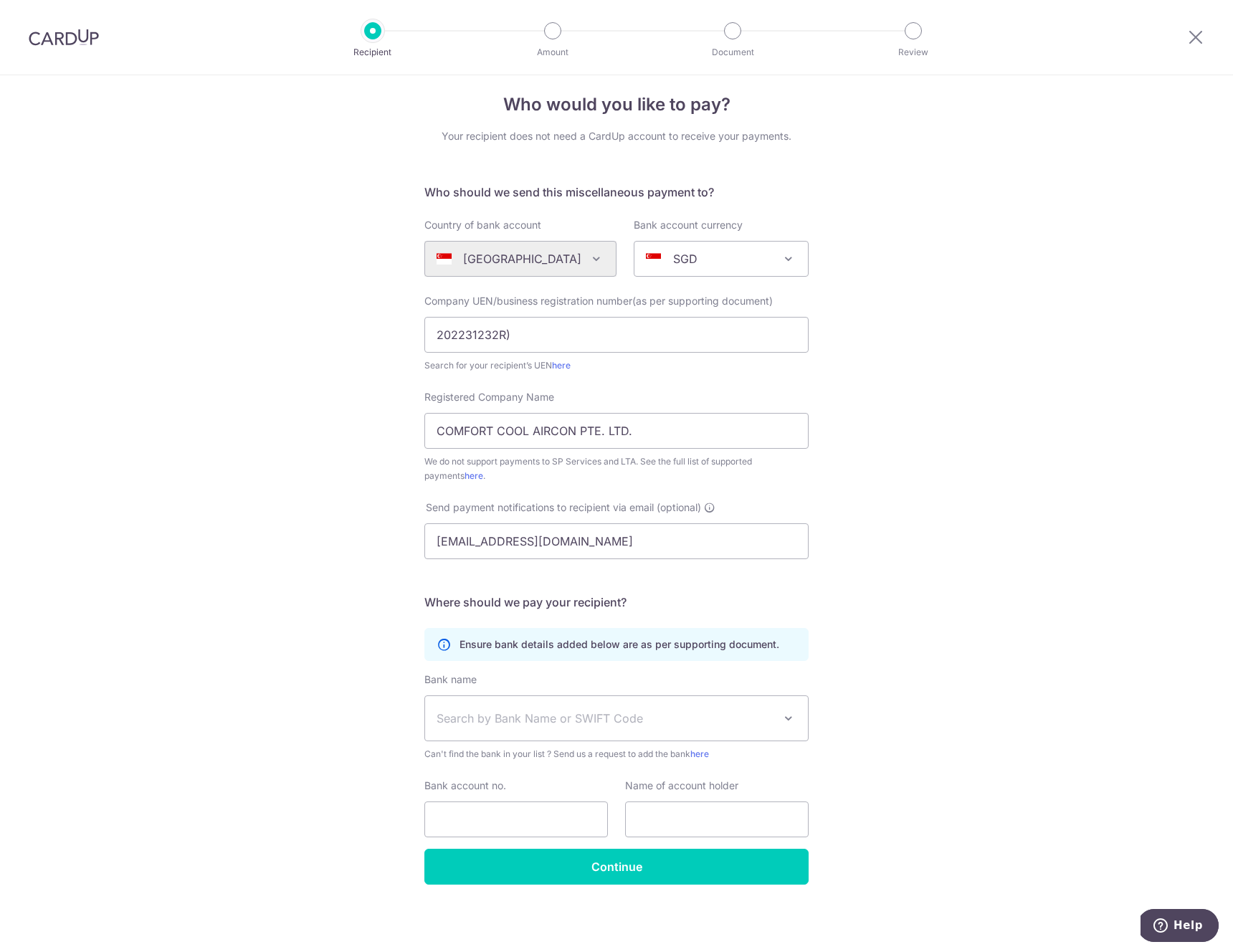
click at [936, 738] on div "Who would you like to pay? Your recipient does not need a CardUp account to rec…" at bounding box center [616, 507] width 1233 height 889
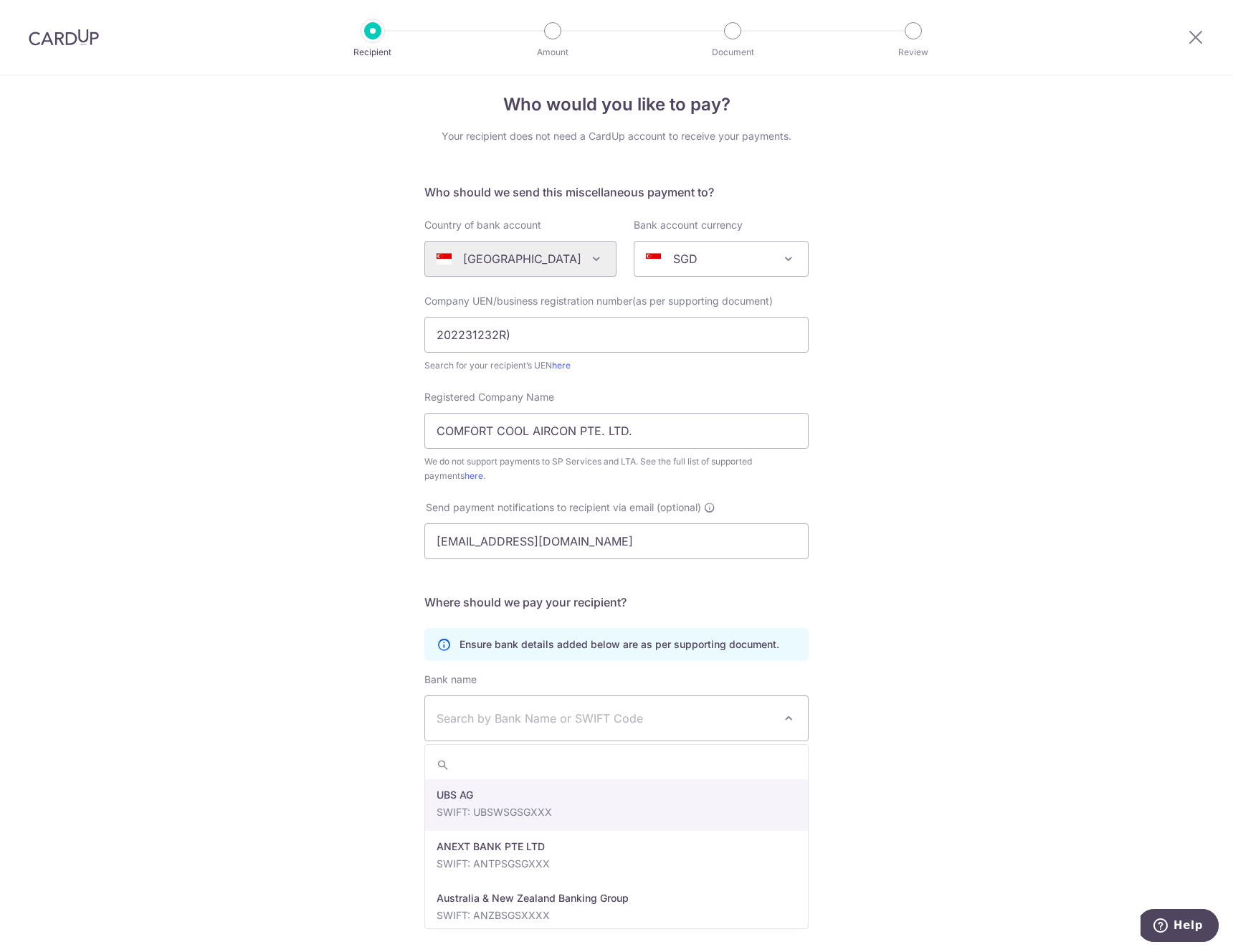
click at [595, 707] on span "Search by Bank Name or SWIFT Code" at bounding box center [616, 718] width 383 height 45
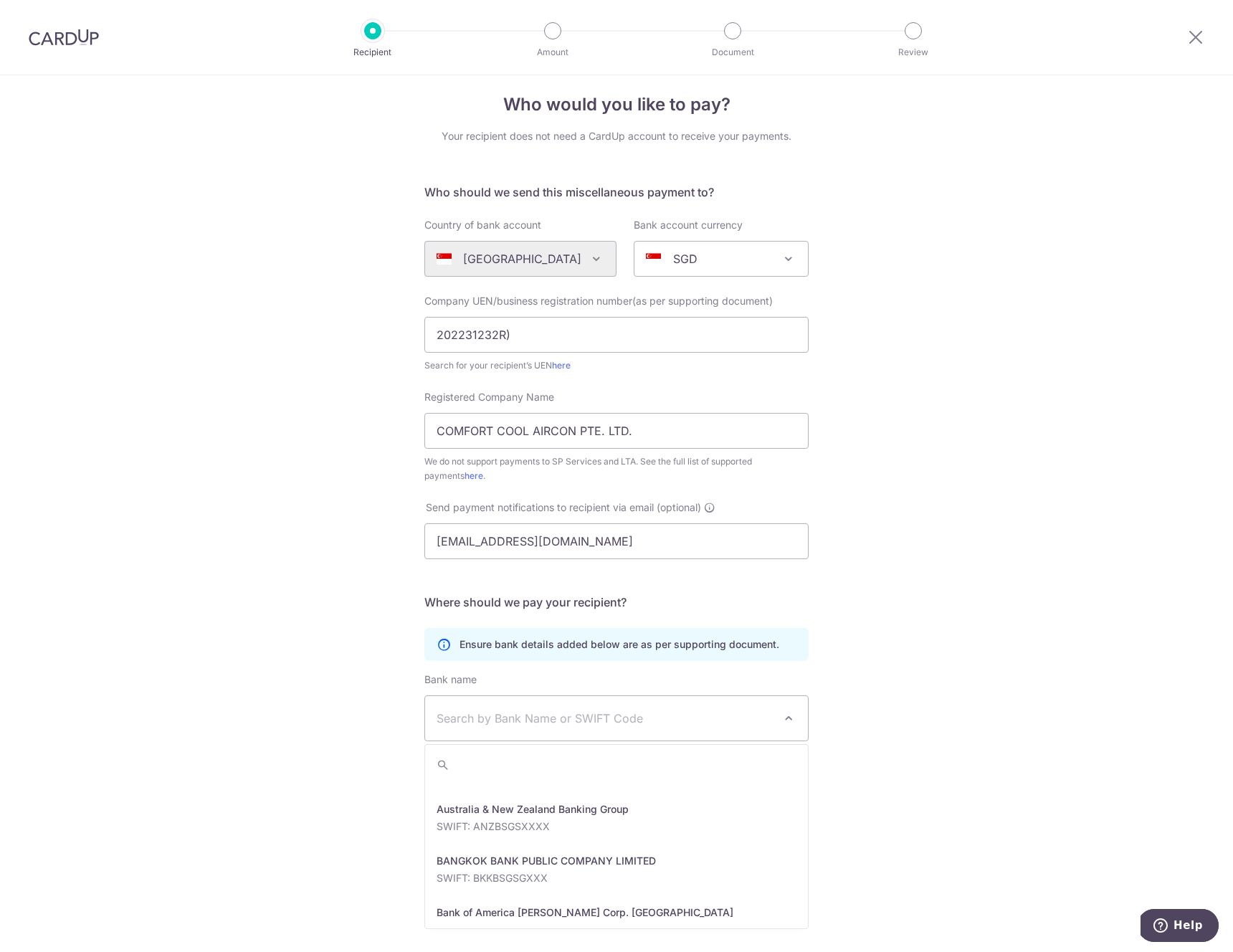
scroll to position [0, 0]
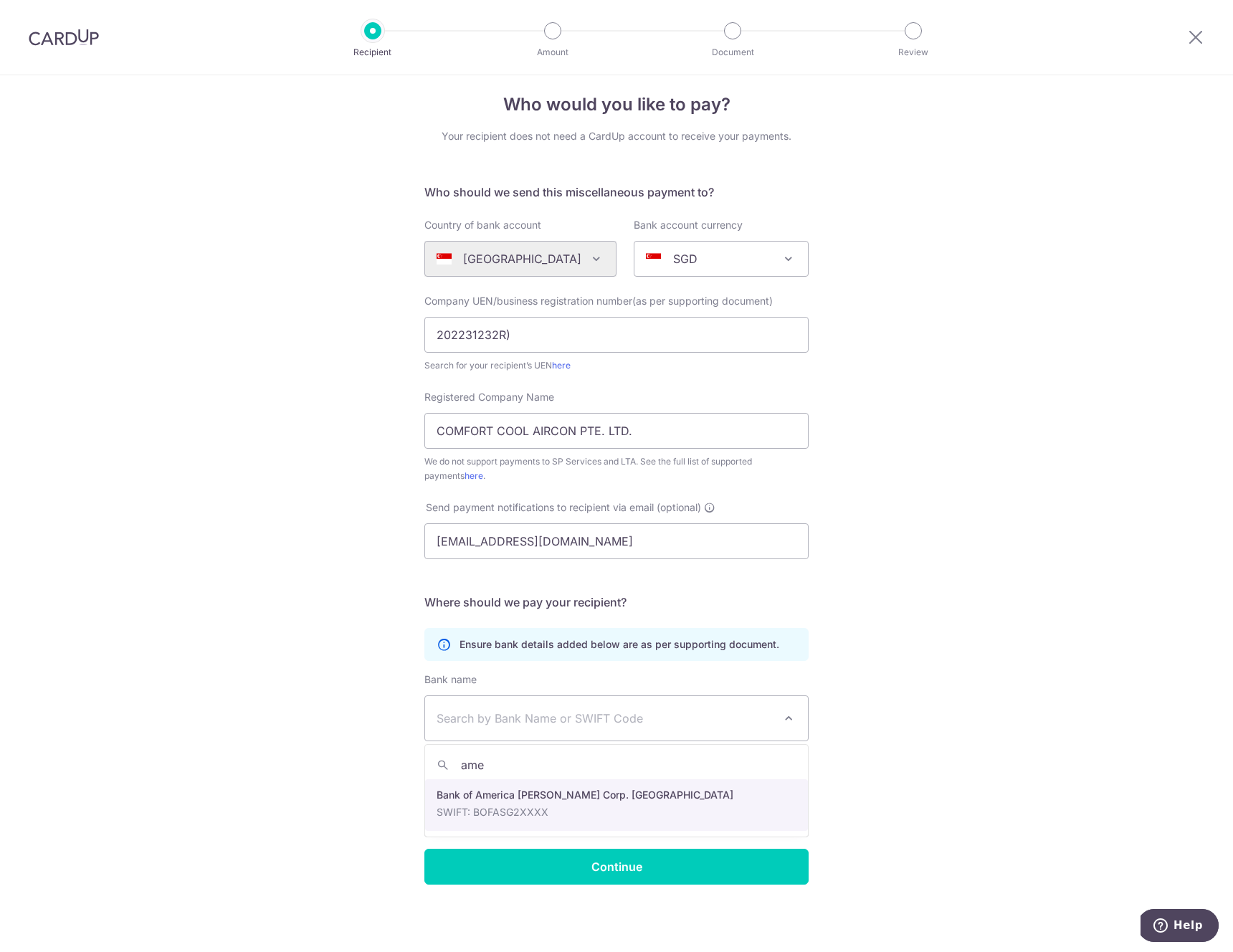
type input "amex"
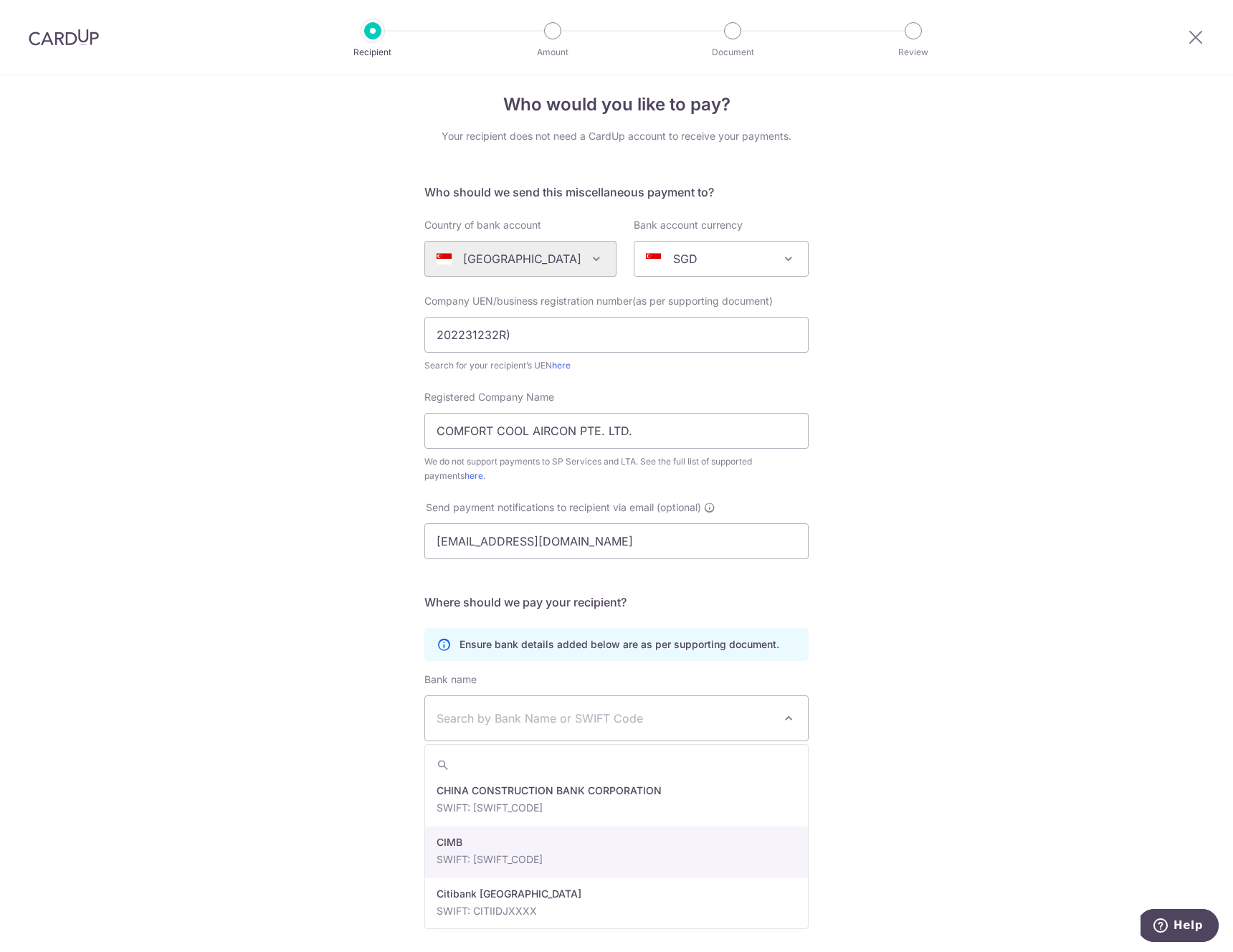
scroll to position [597, 0]
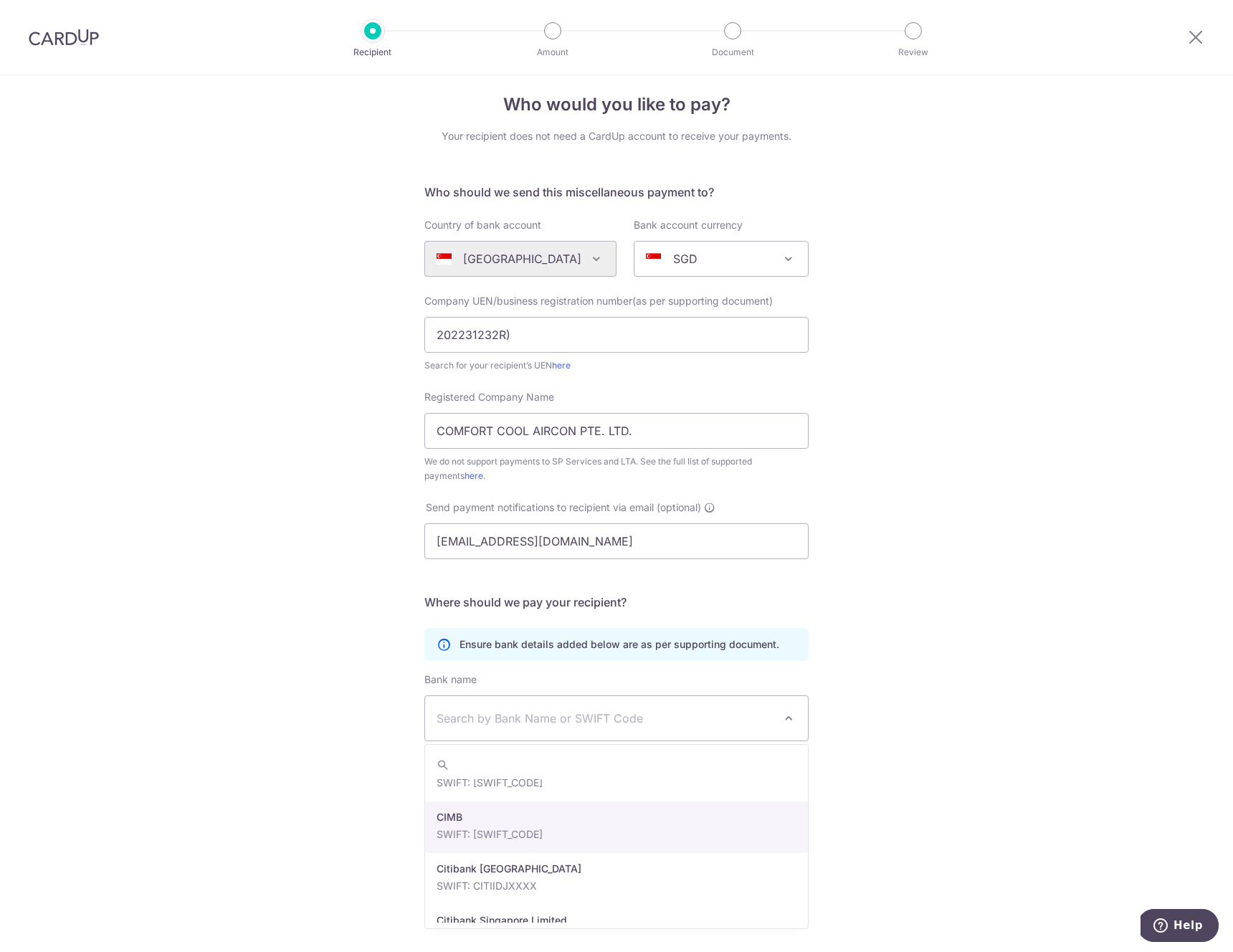
click at [999, 783] on div "Who would you like to pay? Your recipient does not need a CardUp account to rec…" at bounding box center [616, 507] width 1233 height 889
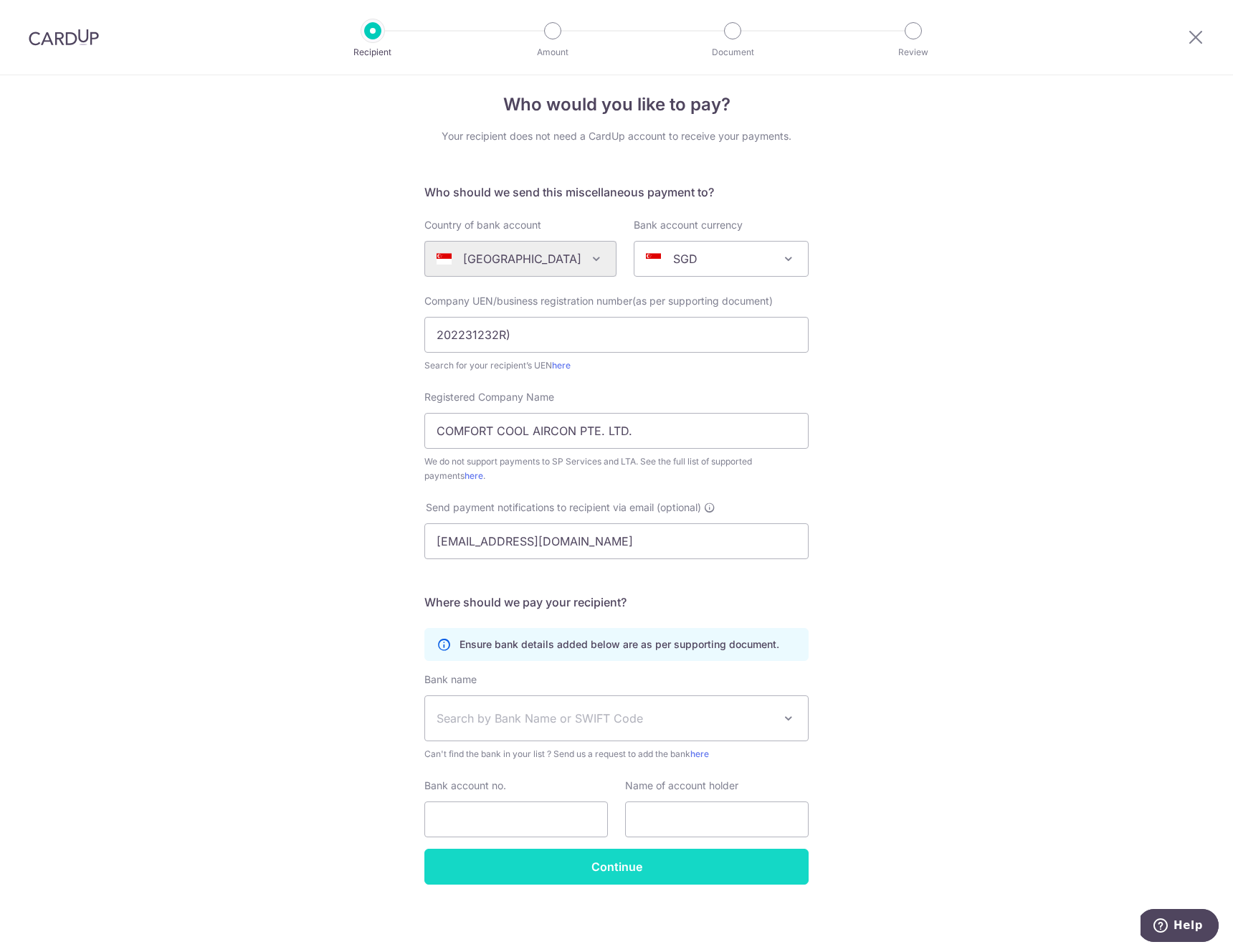
click at [622, 874] on input "Continue" at bounding box center [617, 866] width 384 height 36
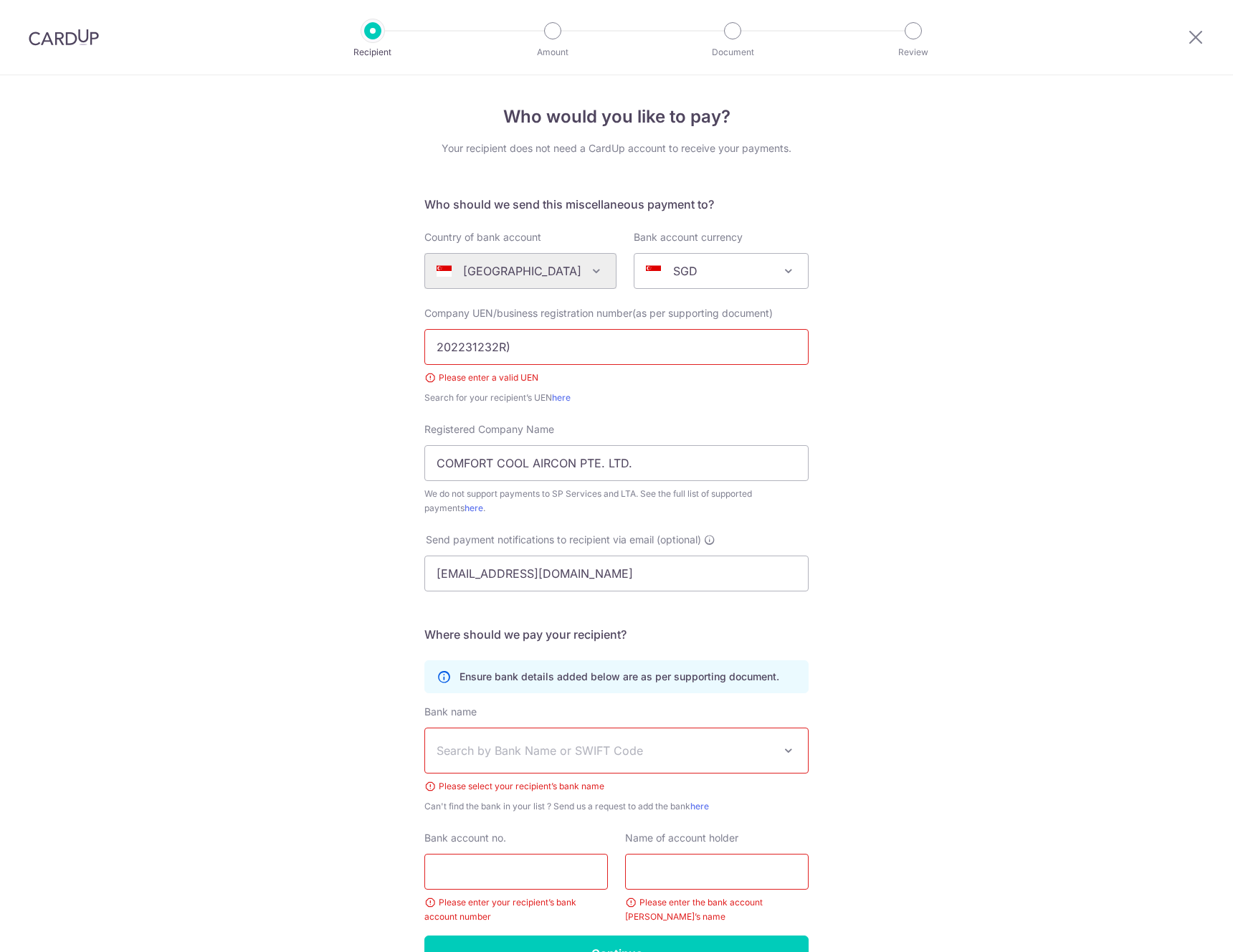
scroll to position [87, 0]
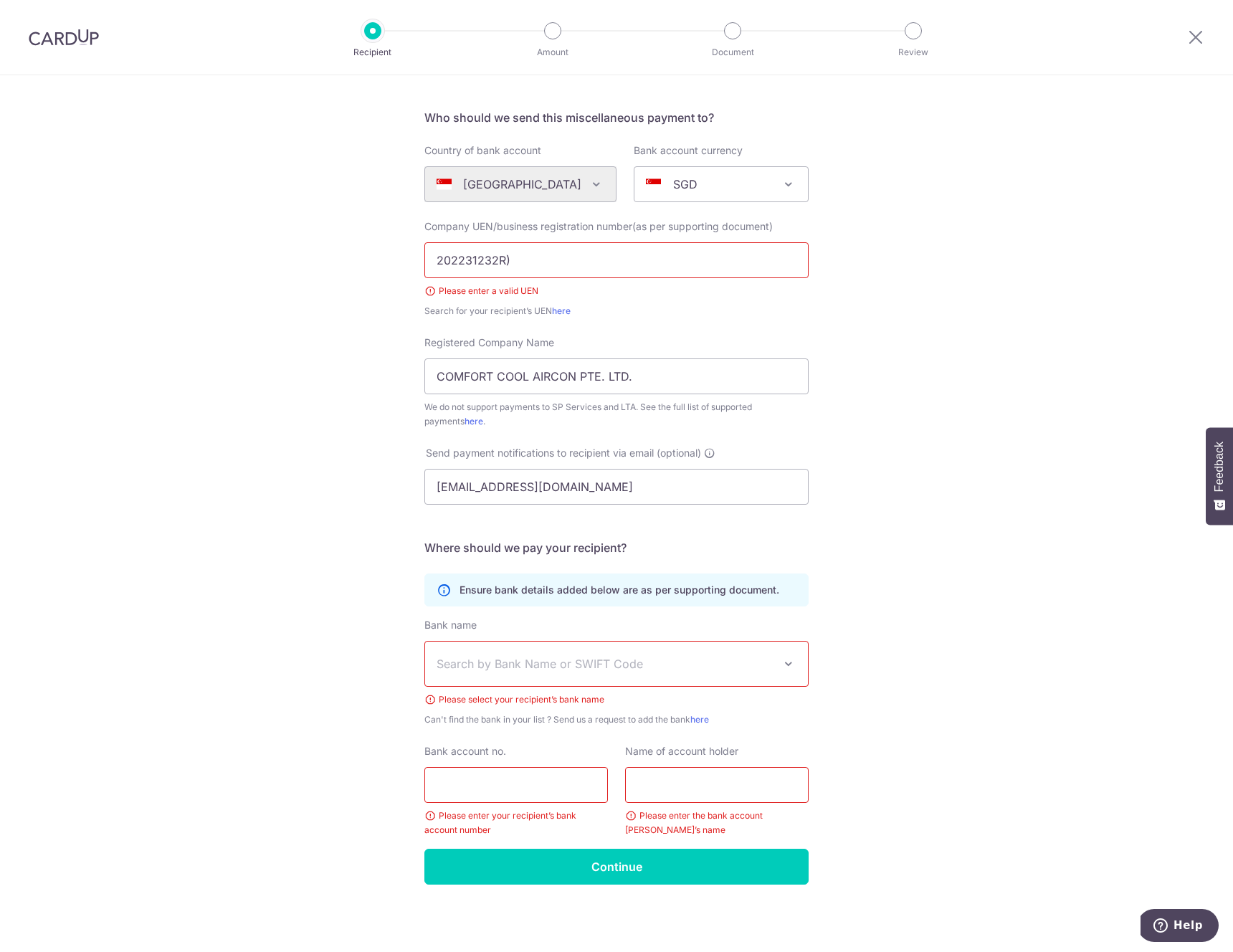
click at [536, 266] on input "202231232R)" at bounding box center [617, 260] width 384 height 36
type input "202231232R"
click at [586, 667] on span "Search by Bank Name or SWIFT Code" at bounding box center [605, 664] width 337 height 17
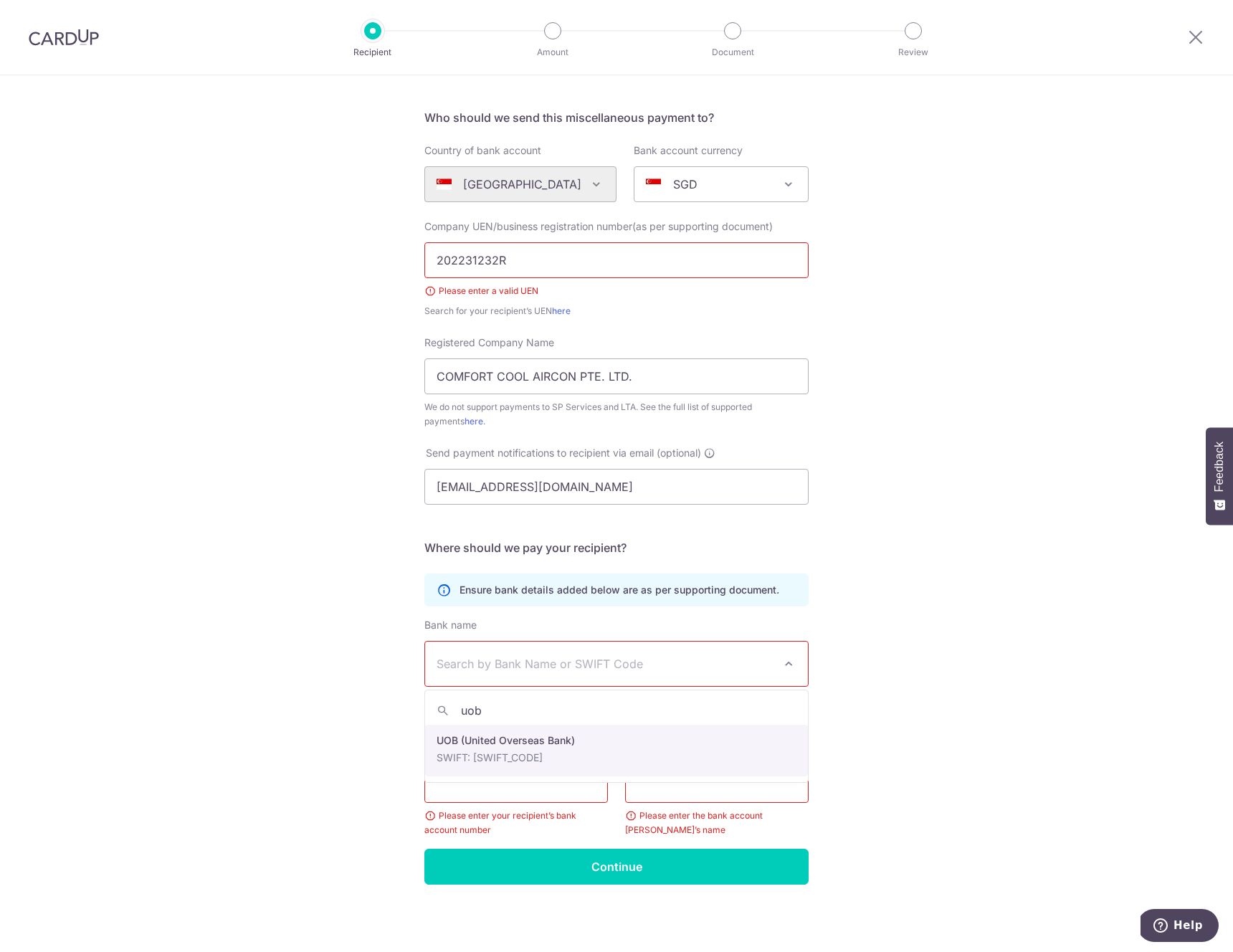
type input "uob"
select select "18"
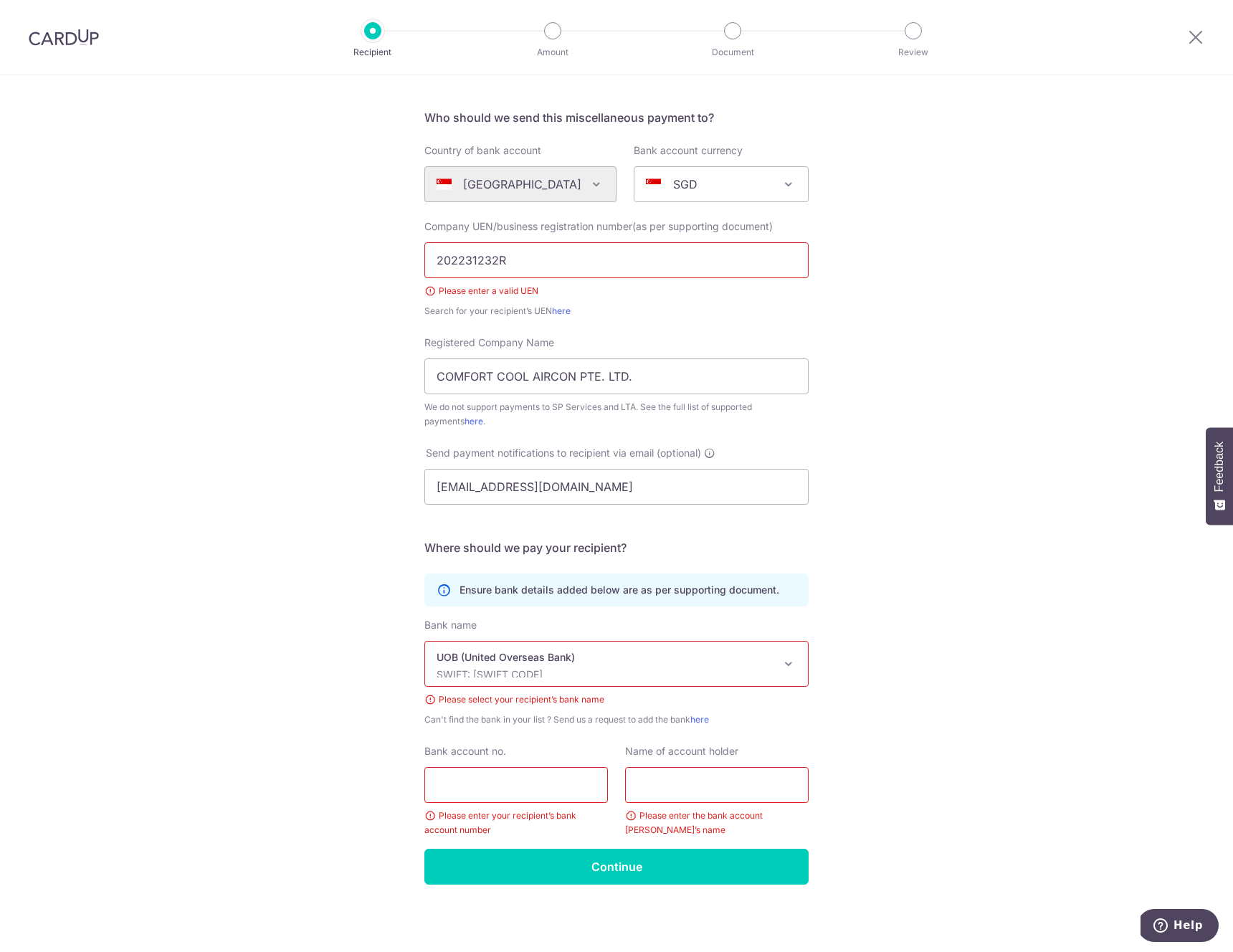
click at [497, 781] on input "Bank account no." at bounding box center [516, 784] width 183 height 36
paste input "769-330-326-9"
type input "769-330-326-9"
click at [729, 787] on input "text" at bounding box center [717, 784] width 183 height 36
click at [685, 794] on input "C" at bounding box center [717, 784] width 183 height 36
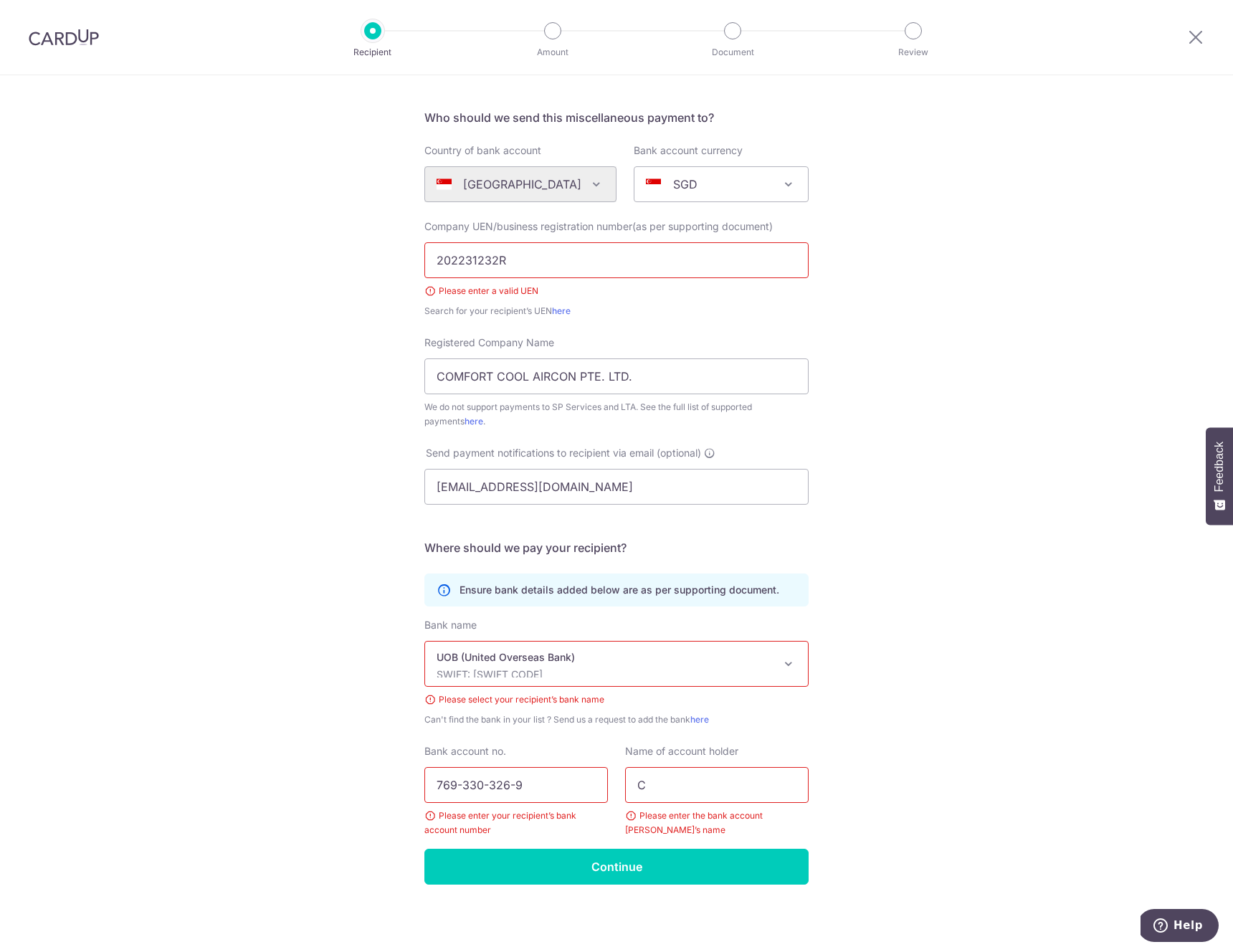
click at [685, 794] on input "C" at bounding box center [717, 784] width 183 height 36
paste input "OMFORT COOL AIRCON PTE. LTD."
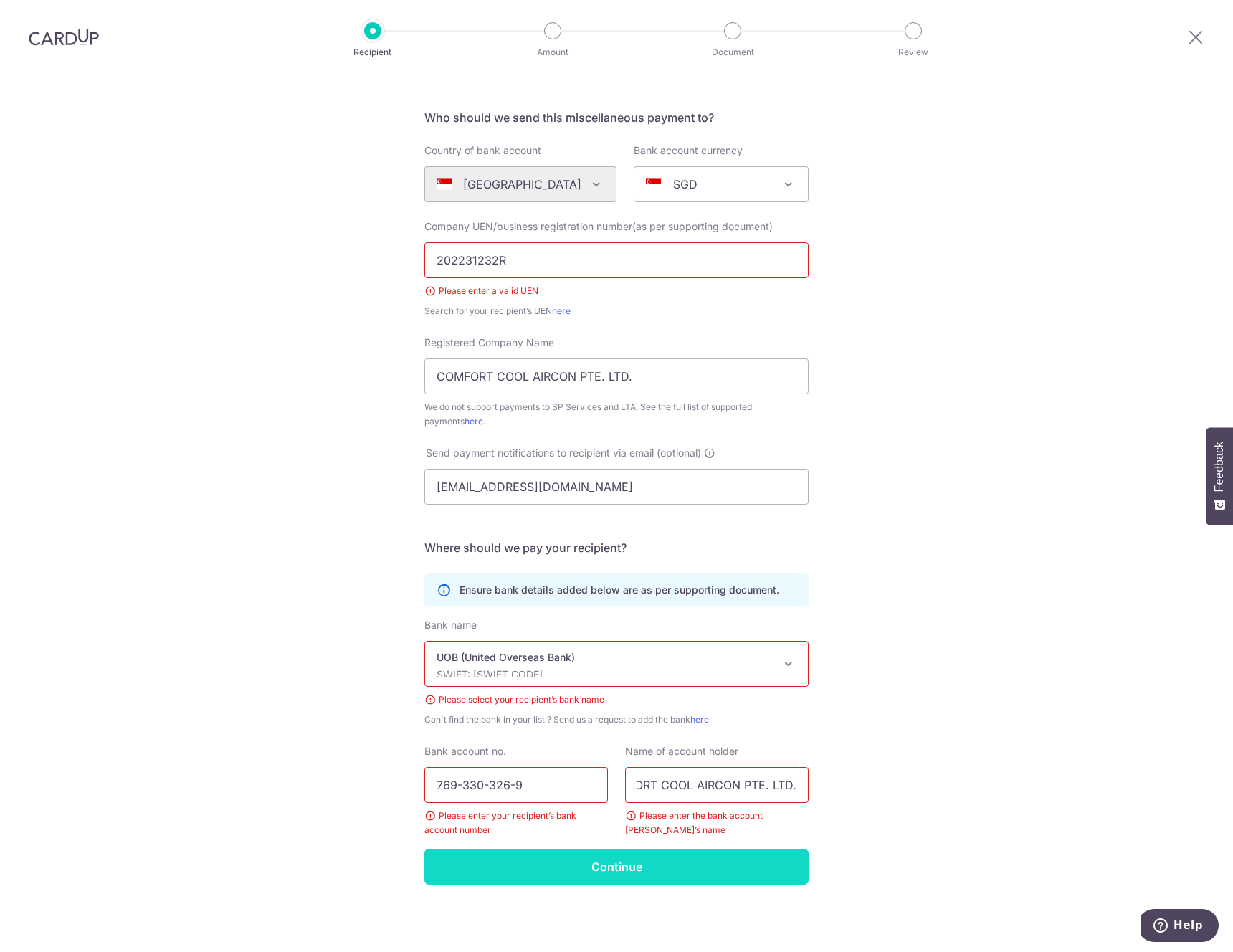
type input "COMFORT COOL AIRCON PTE. LTD."
click at [583, 854] on input "Continue" at bounding box center [617, 866] width 384 height 36
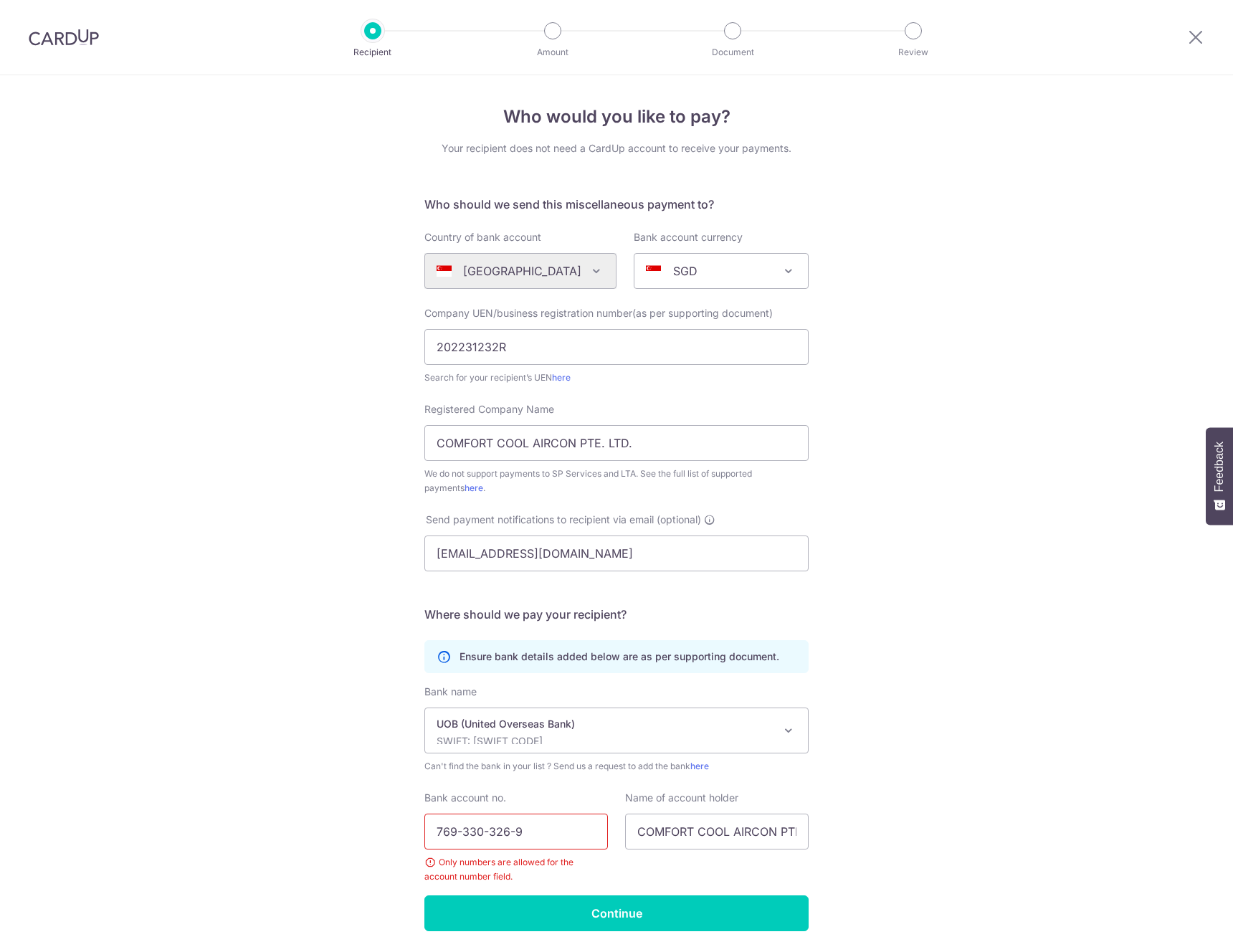
scroll to position [47, 0]
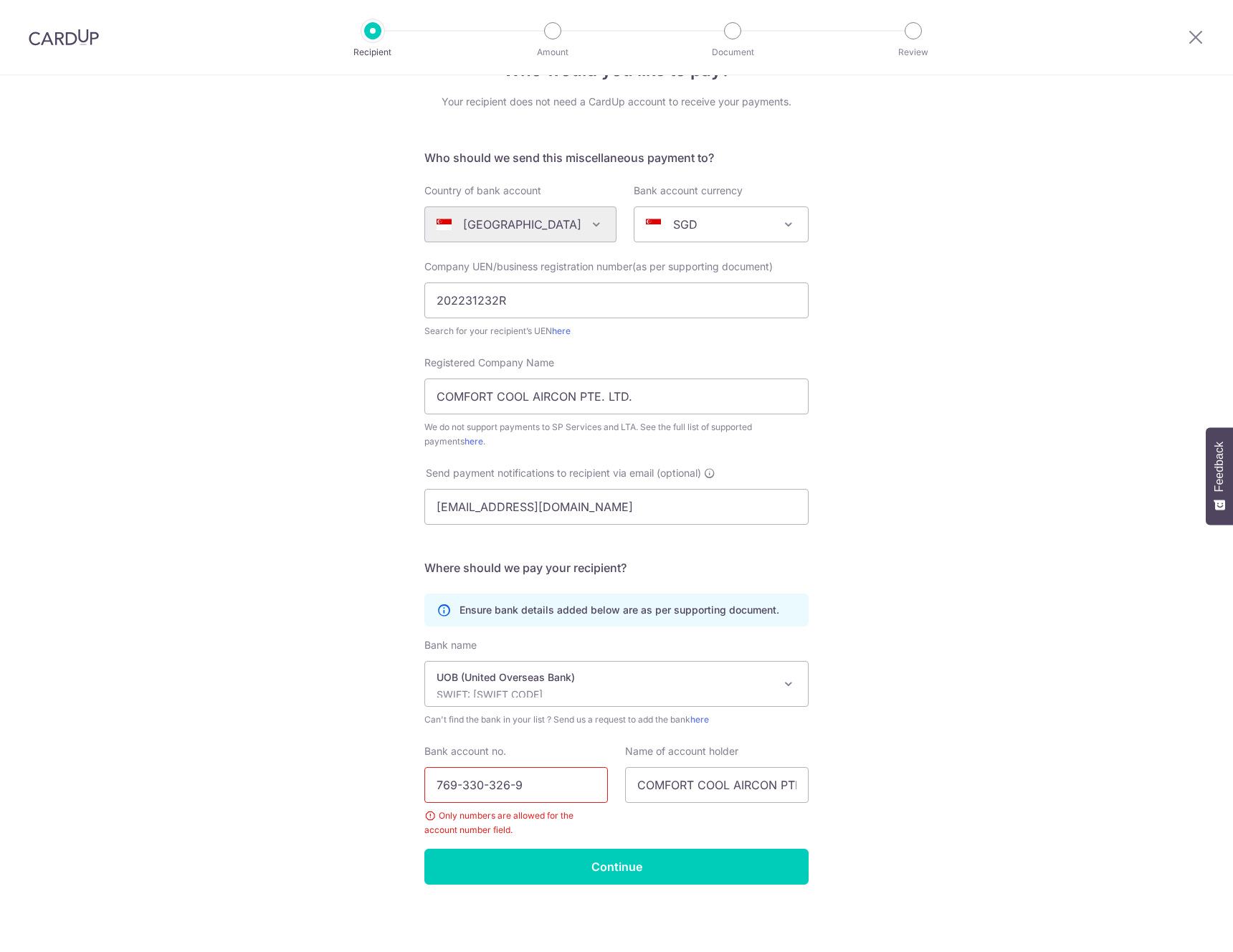
drag, startPoint x: 515, startPoint y: 783, endPoint x: 562, endPoint y: 724, distance: 75.4
click at [515, 783] on input "769-330-326-9" at bounding box center [516, 784] width 183 height 36
click at [489, 784] on input "[PHONE_NUMBER]" at bounding box center [516, 784] width 183 height 36
click at [460, 784] on input "769-3303269" at bounding box center [516, 784] width 183 height 36
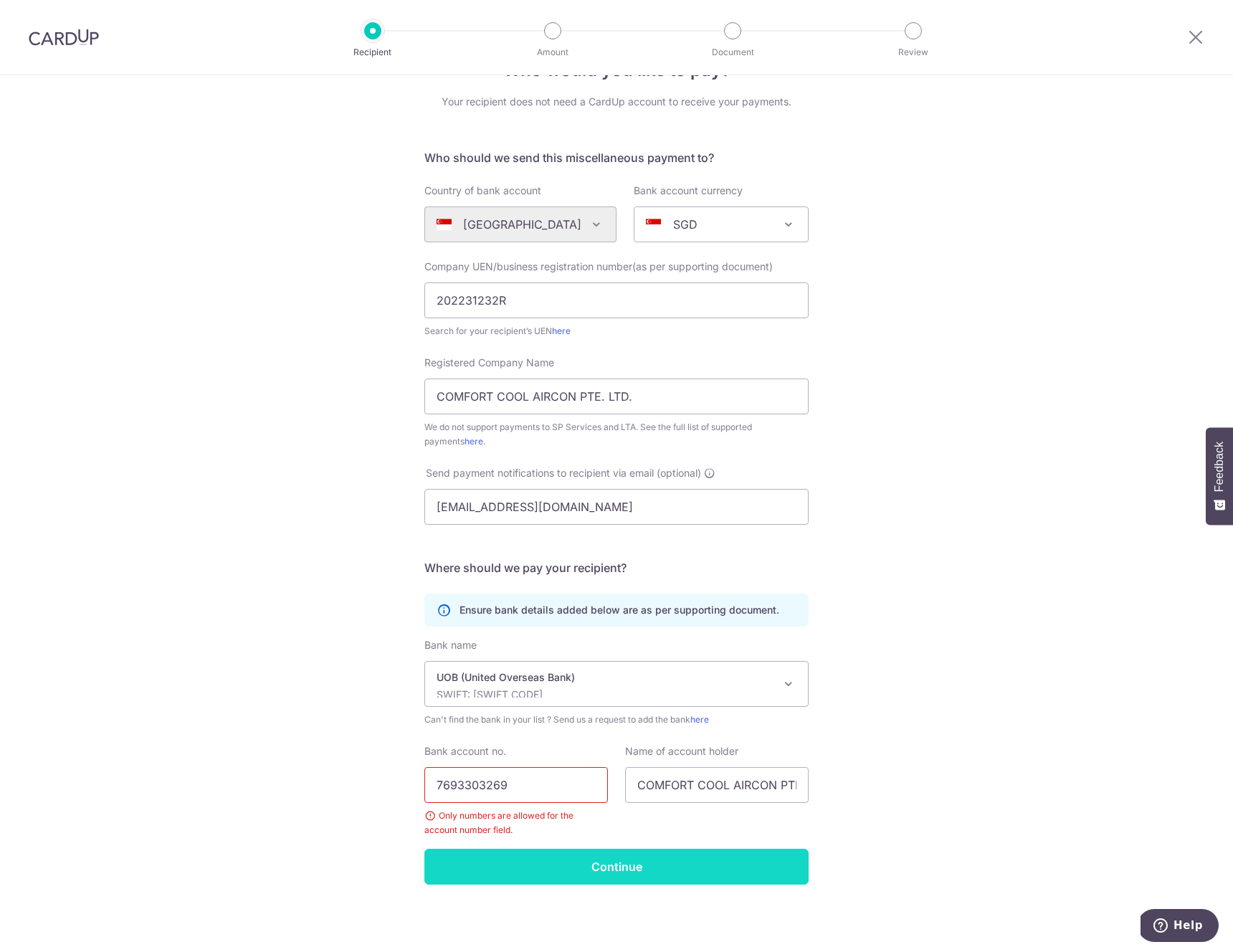
type input "7693303269"
click at [555, 857] on input "Continue" at bounding box center [617, 866] width 384 height 36
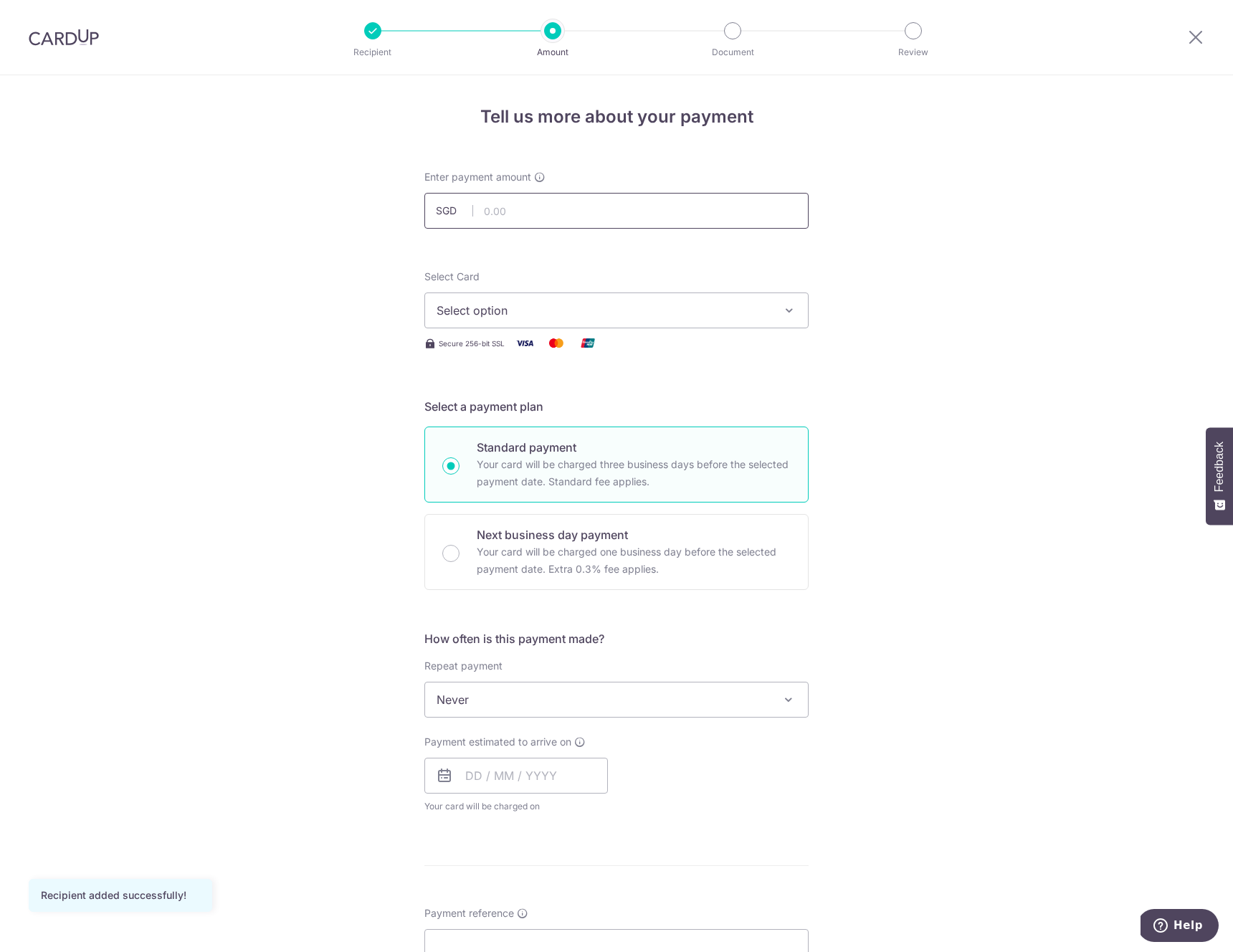
click at [568, 195] on input "text" at bounding box center [617, 211] width 384 height 36
click at [844, 266] on div "Tell us more about your payment Enter payment amount SGD Recipient added succes…" at bounding box center [616, 723] width 1233 height 1296
click at [593, 306] on span "Select option" at bounding box center [603, 310] width 334 height 17
click at [484, 407] on span "**** 1005" at bounding box center [497, 413] width 53 height 17
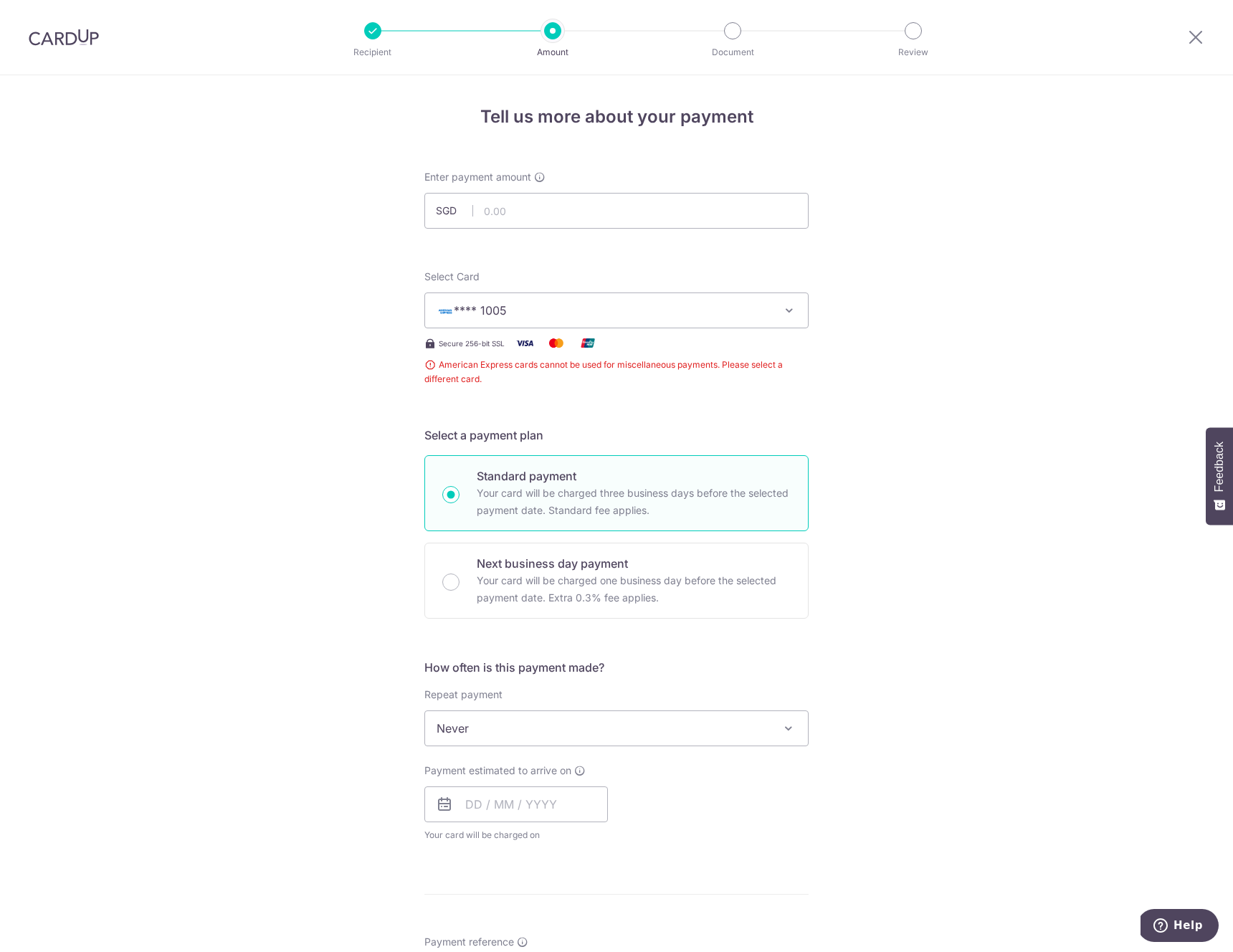
drag, startPoint x: 950, startPoint y: 362, endPoint x: 574, endPoint y: 293, distance: 382.3
click at [950, 362] on div "Tell us more about your payment Enter payment amount SGD Recipient added succes…" at bounding box center [616, 738] width 1233 height 1325
drag, startPoint x: 515, startPoint y: 299, endPoint x: 379, endPoint y: 319, distance: 137.5
click at [515, 299] on button "**** 1005" at bounding box center [617, 309] width 384 height 36
drag, startPoint x: 282, startPoint y: 322, endPoint x: 365, endPoint y: 286, distance: 90.5
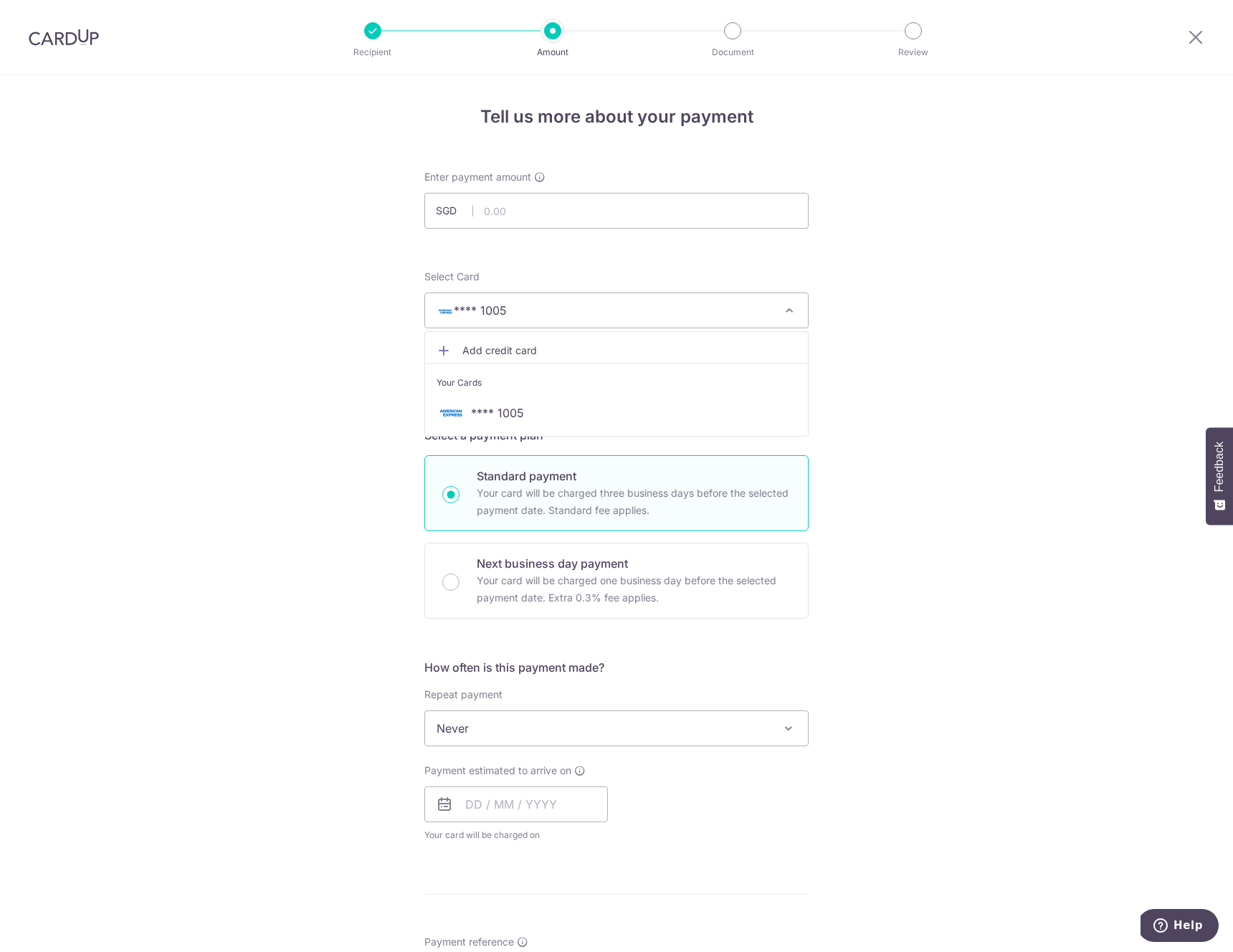
click at [282, 322] on div "Tell us more about your payment Enter payment amount SGD Recipient added succes…" at bounding box center [616, 738] width 1233 height 1325
click at [273, 150] on div "Tell us more about your payment Enter payment amount SGD Recipient added succes…" at bounding box center [616, 738] width 1233 height 1325
